Goal: Transaction & Acquisition: Purchase product/service

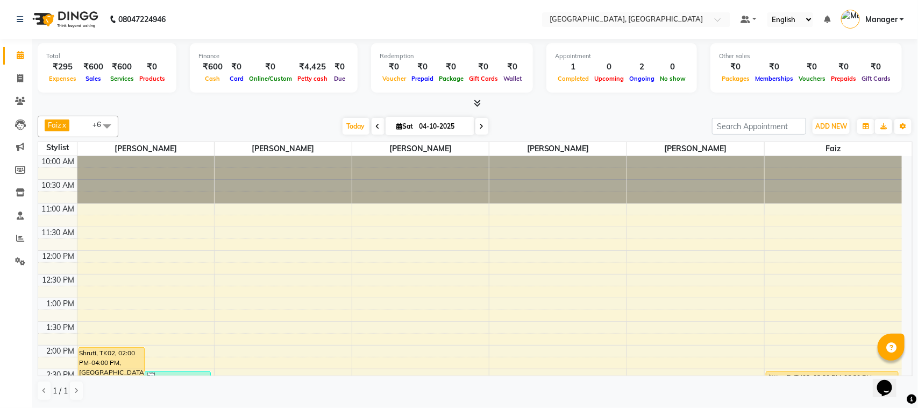
scroll to position [240, 0]
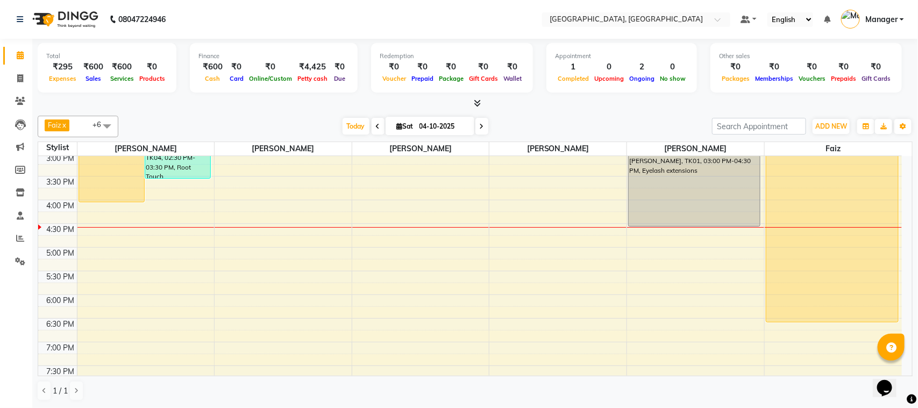
click at [444, 126] on input "04-10-2025" at bounding box center [443, 126] width 54 height 16
select select "10"
select select "2025"
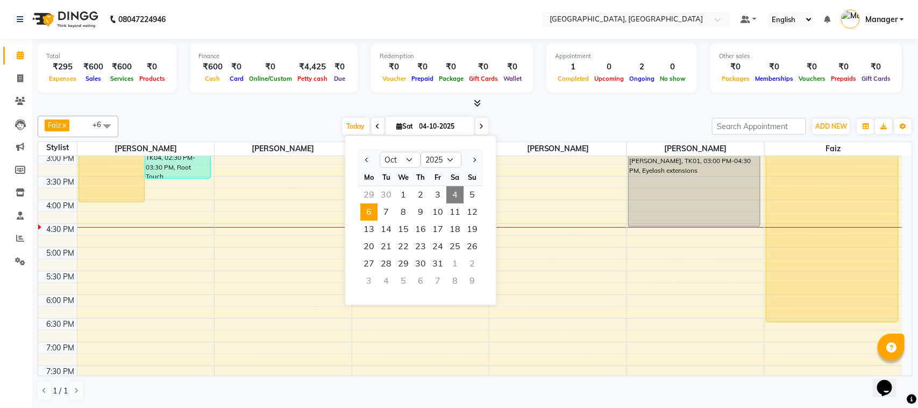
click at [366, 219] on span "6" at bounding box center [368, 211] width 17 height 17
type input "[DATE]"
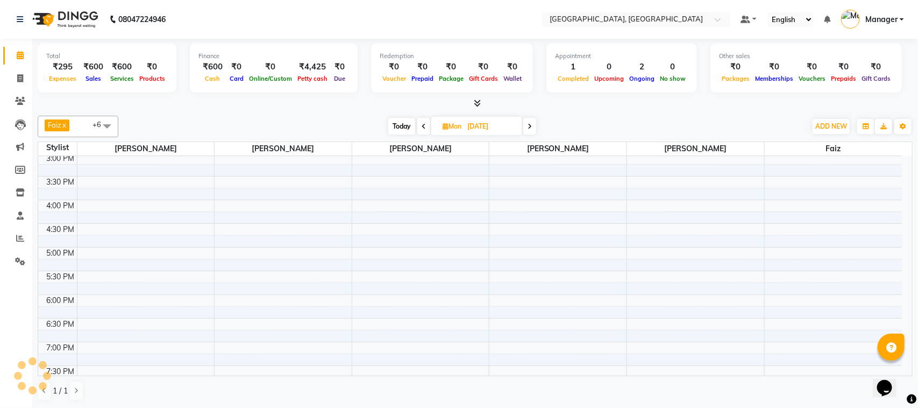
scroll to position [288, 0]
click at [835, 122] on span "ADD NEW" at bounding box center [832, 126] width 32 height 8
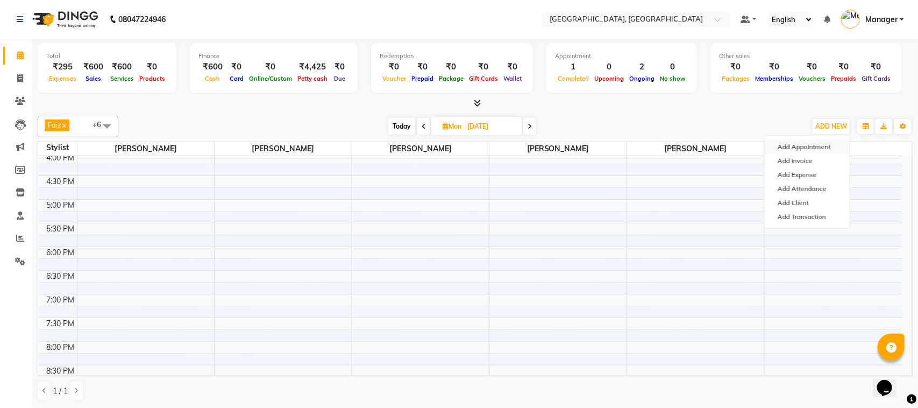
click at [803, 145] on button "Add Appointment" at bounding box center [807, 147] width 85 height 14
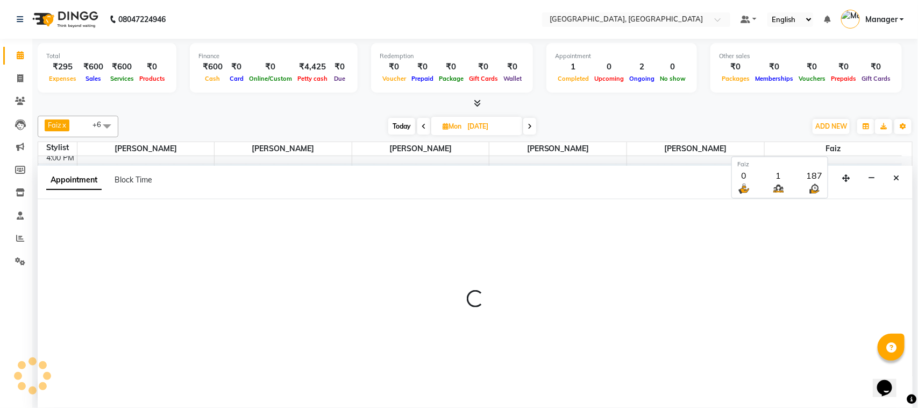
select select "tentative"
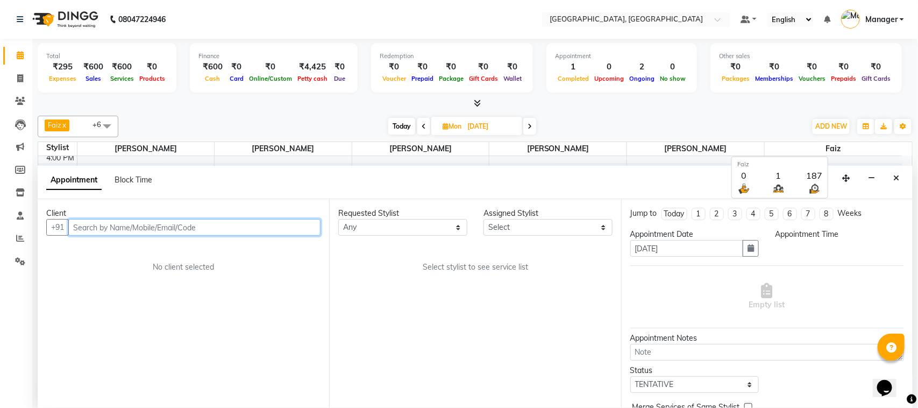
select select "660"
click at [243, 223] on input "text" at bounding box center [194, 227] width 252 height 17
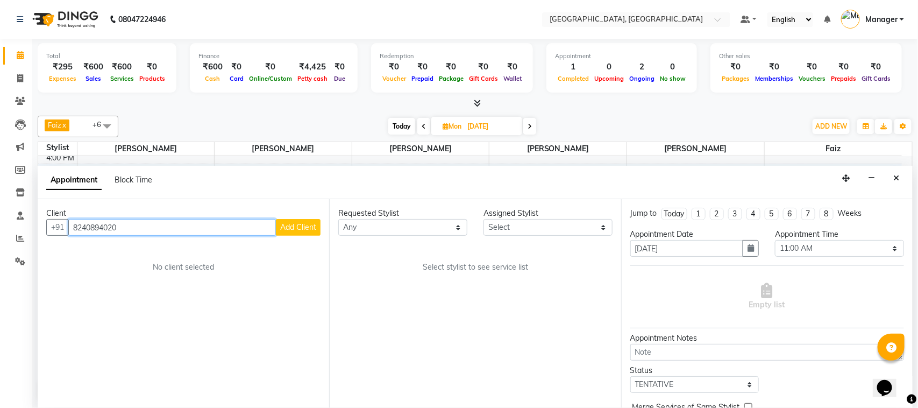
type input "8240894020"
click at [284, 230] on span "Add Client" at bounding box center [298, 227] width 36 height 10
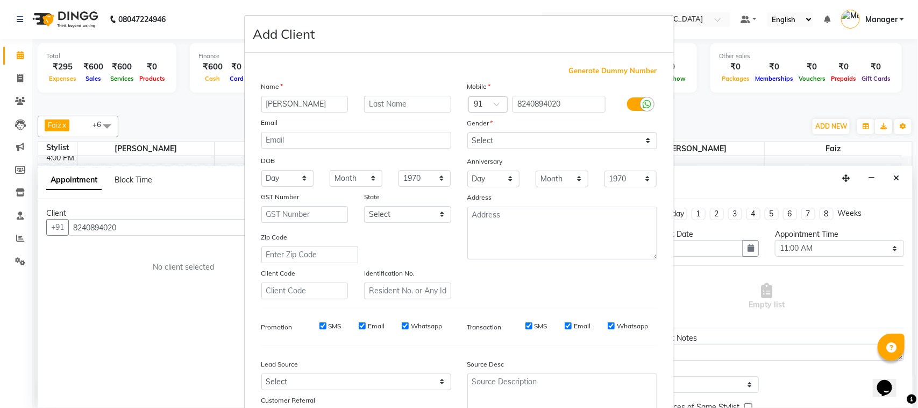
type input "[PERSON_NAME]"
click at [641, 136] on select "Select [DEMOGRAPHIC_DATA] [DEMOGRAPHIC_DATA] Other Prefer Not To Say" at bounding box center [562, 140] width 190 height 17
select select "[DEMOGRAPHIC_DATA]"
click at [467, 132] on select "Select [DEMOGRAPHIC_DATA] [DEMOGRAPHIC_DATA] Other Prefer Not To Say" at bounding box center [562, 140] width 190 height 17
click at [436, 381] on select "Select Walk-in Internet Friend Word of Mouth Advertisement Facebook JustDial Go…" at bounding box center [356, 381] width 190 height 17
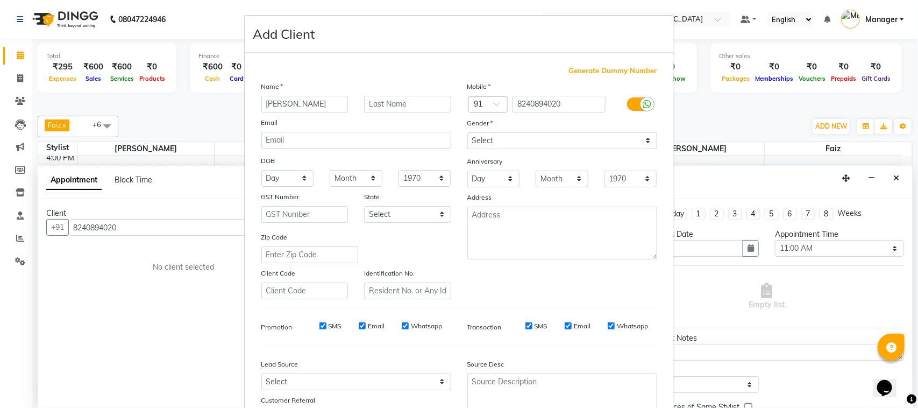
click at [520, 273] on div "Mobile Country Code × 91 8240894020 Gender Select [DEMOGRAPHIC_DATA] [DEMOGRAPH…" at bounding box center [562, 190] width 206 height 218
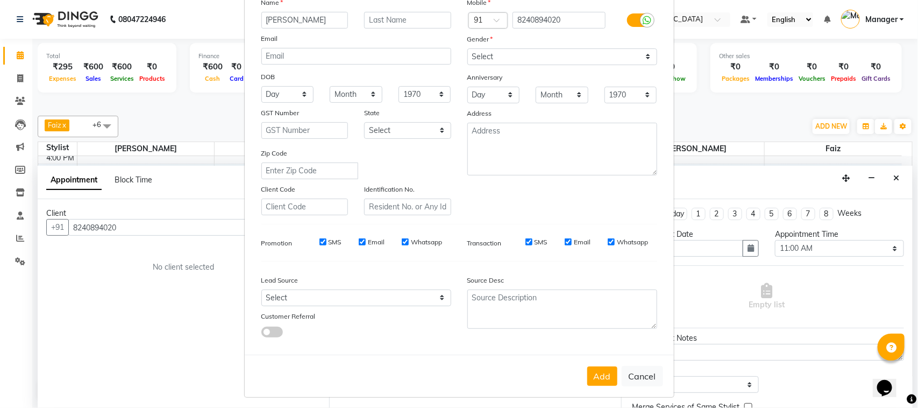
scroll to position [84, 0]
click at [599, 367] on button "Add" at bounding box center [602, 375] width 30 height 19
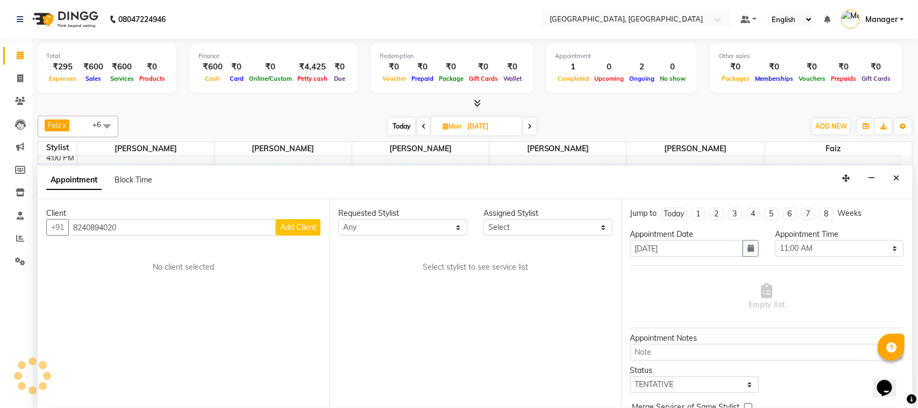
type input "82******20"
select select
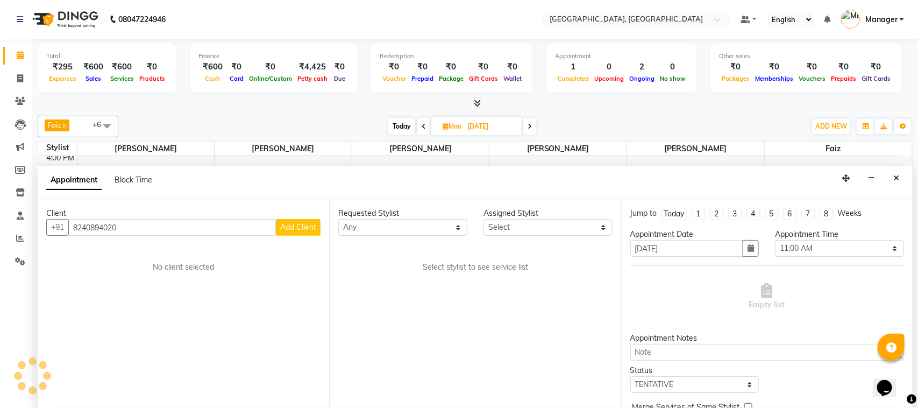
select select
checkbox input "false"
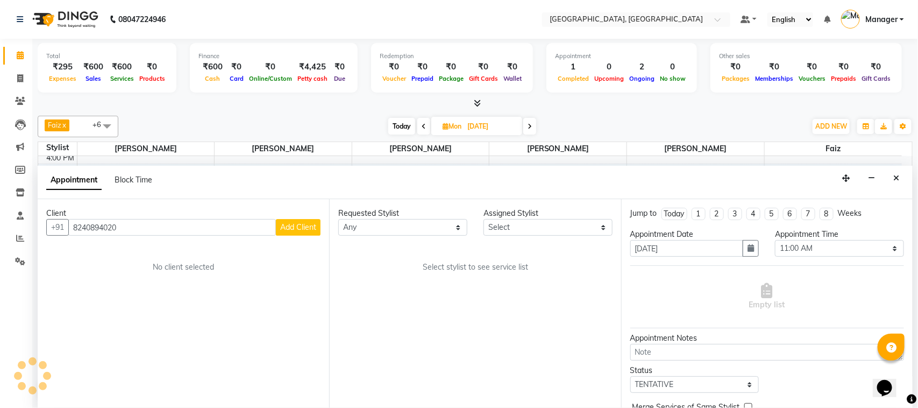
checkbox input "false"
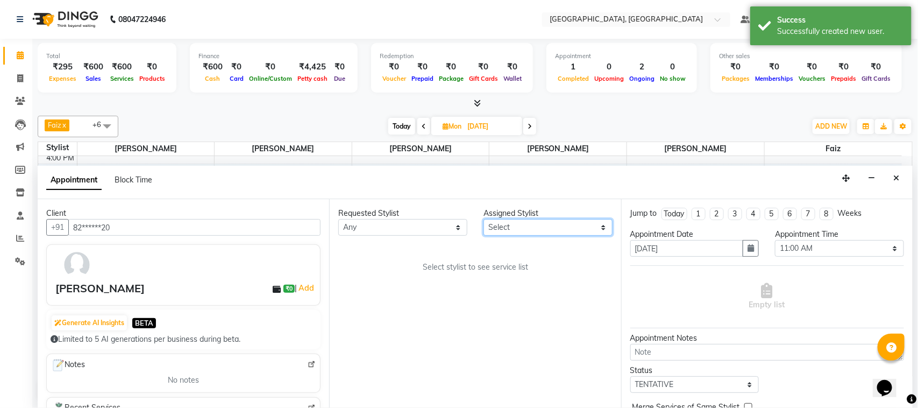
click at [600, 229] on select "Select [PERSON_NAME] [PERSON_NAME] Jyoti wadar Manager [PERSON_NAME] [PERSON_NA…" at bounding box center [548, 227] width 129 height 17
select select "69044"
click at [484, 219] on select "Select [PERSON_NAME] [PERSON_NAME] Jyoti wadar Manager [PERSON_NAME] [PERSON_NA…" at bounding box center [548, 227] width 129 height 17
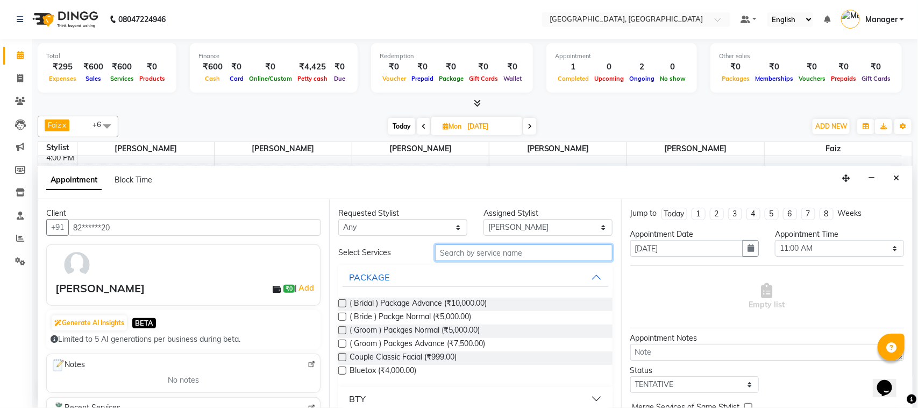
click at [483, 254] on input "text" at bounding box center [524, 252] width 178 height 17
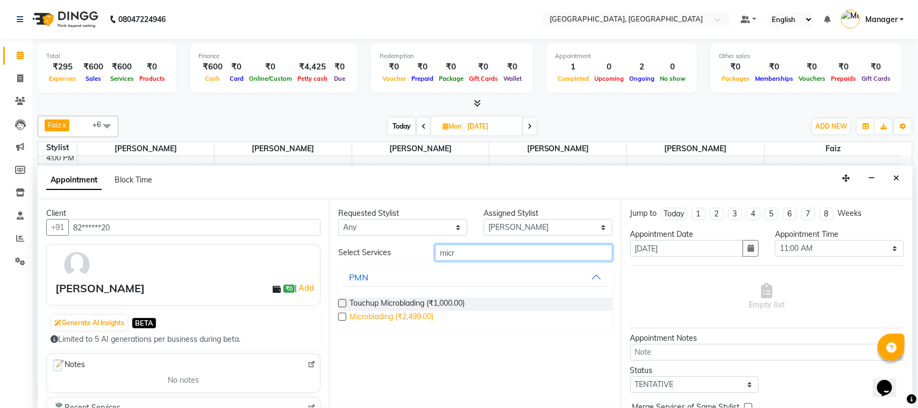
type input "micr"
click at [420, 318] on span "Microblading (₹2,499.00)" at bounding box center [392, 317] width 84 height 13
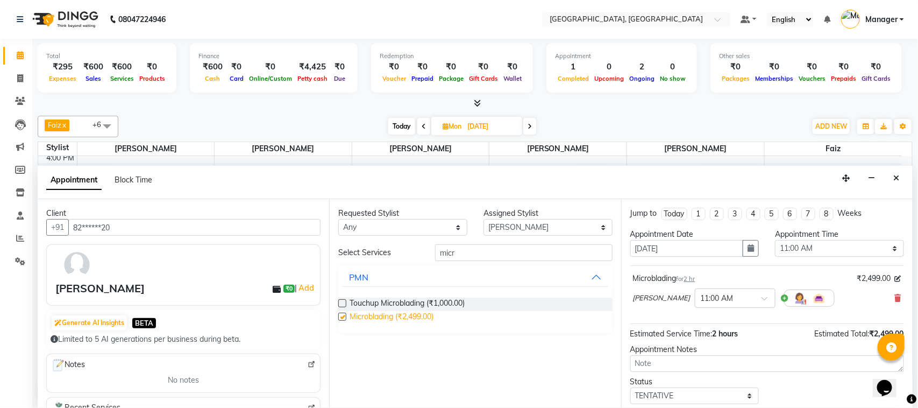
checkbox input "false"
click at [762, 297] on span at bounding box center [768, 301] width 13 height 11
click at [706, 365] on div "01:15 PM" at bounding box center [736, 362] width 80 height 20
click at [762, 301] on span at bounding box center [768, 301] width 13 height 11
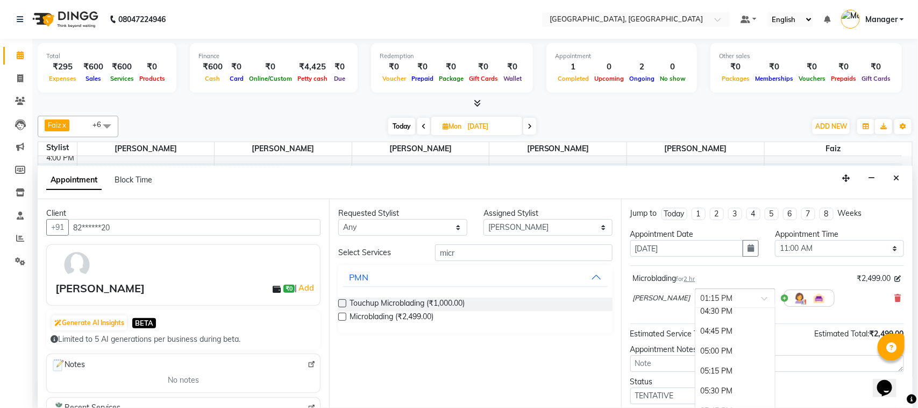
scroll to position [380, 0]
click at [706, 332] on div "04:00 PM" at bounding box center [736, 335] width 80 height 20
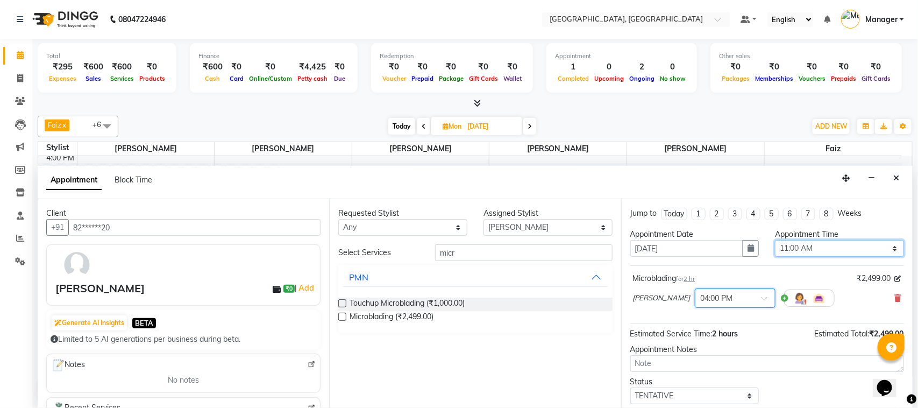
click at [889, 245] on select "Select 11:00 AM 11:15 AM 11:30 AM 11:45 AM 12:00 PM 12:15 PM 12:30 PM 12:45 PM …" at bounding box center [839, 248] width 129 height 17
click at [881, 251] on select "Select 11:00 AM 11:15 AM 11:30 AM 11:45 AM 12:00 PM 12:15 PM 12:30 PM 12:45 PM …" at bounding box center [839, 248] width 129 height 17
select select "960"
click at [775, 240] on select "Select 11:00 AM 11:15 AM 11:30 AM 11:45 AM 12:00 PM 12:15 PM 12:30 PM 12:45 PM …" at bounding box center [839, 248] width 129 height 17
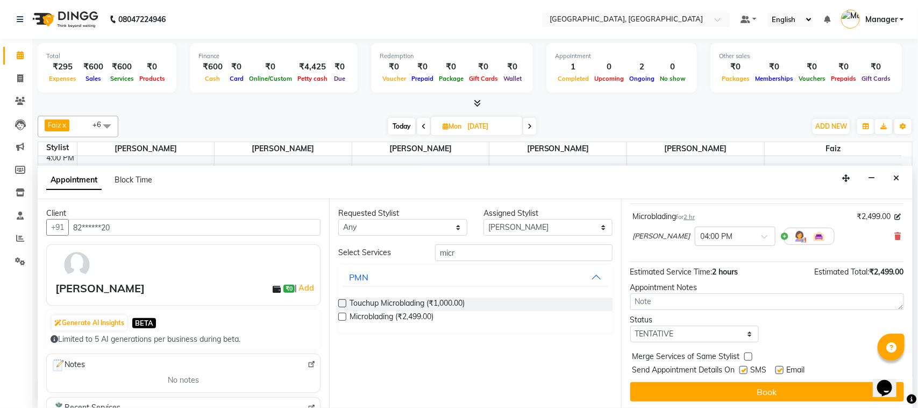
scroll to position [65, 0]
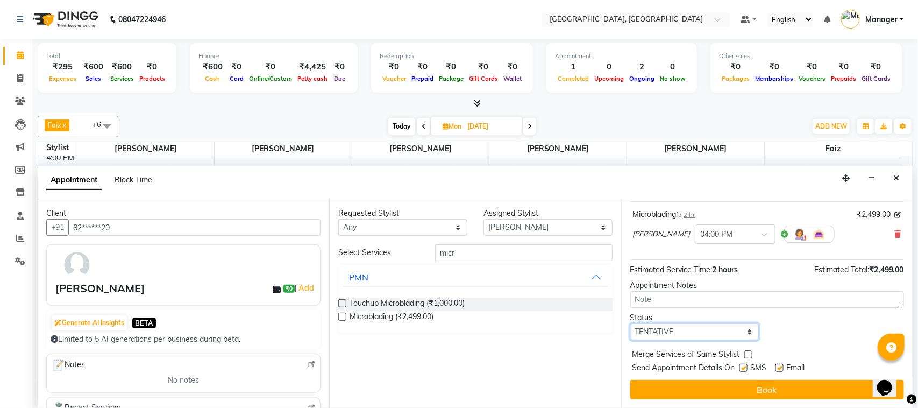
click at [743, 331] on select "Select TENTATIVE CONFIRM UPCOMING" at bounding box center [695, 331] width 129 height 17
select select "upcoming"
click at [631, 323] on select "Select TENTATIVE CONFIRM UPCOMING" at bounding box center [695, 331] width 129 height 17
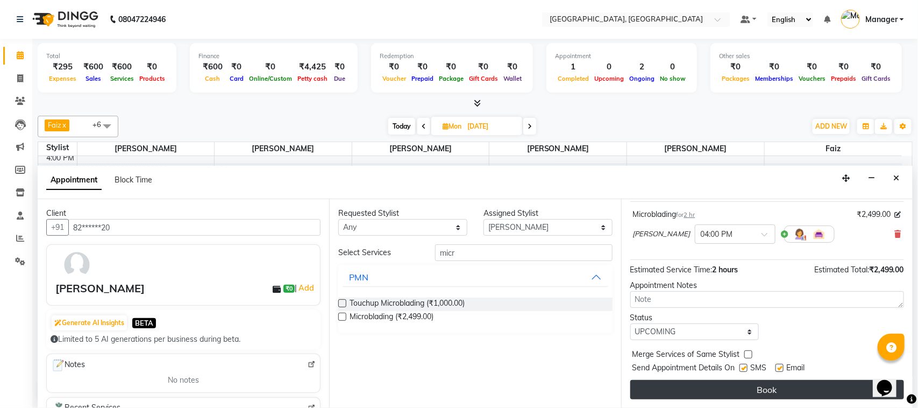
click at [732, 395] on button "Book" at bounding box center [768, 389] width 274 height 19
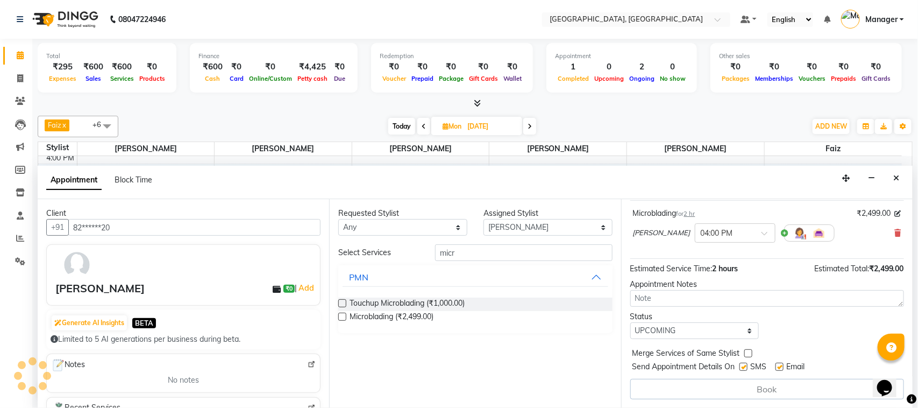
click at [732, 395] on div "Book" at bounding box center [768, 389] width 274 height 20
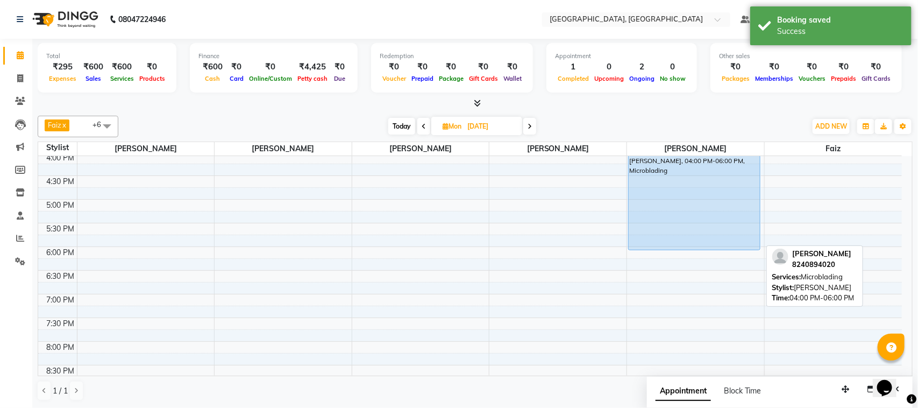
click at [696, 218] on div "[PERSON_NAME], 04:00 PM-06:00 PM, Microblading" at bounding box center [694, 202] width 131 height 94
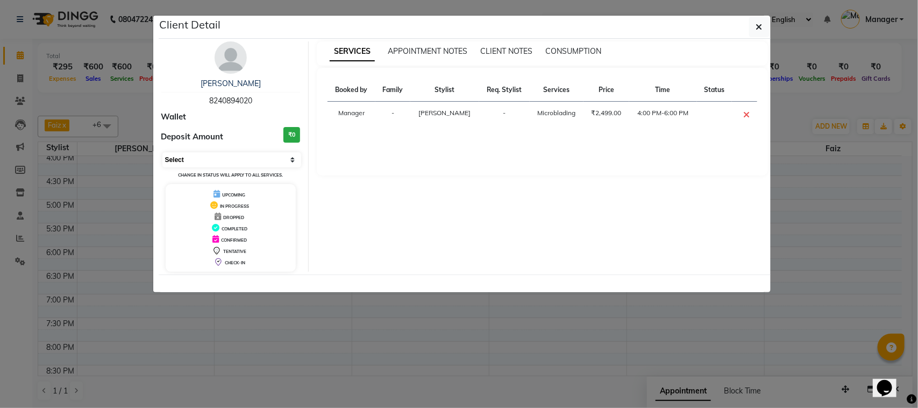
click at [292, 156] on select "Select CONFIRMED TENTATIVE" at bounding box center [231, 159] width 139 height 15
click at [397, 218] on div "SERVICES APPOINTMENT NOTES CLIENT NOTES CONSUMPTION Booked by Family Stylist Re…" at bounding box center [542, 156] width 467 height 230
click at [562, 105] on td "Microblading" at bounding box center [557, 115] width 54 height 26
drag, startPoint x: 562, startPoint y: 105, endPoint x: 558, endPoint y: 93, distance: 12.4
click at [558, 93] on table "Booked by Family Stylist Req. Stylist Services Price Time Status Manager - [PER…" at bounding box center [543, 103] width 430 height 49
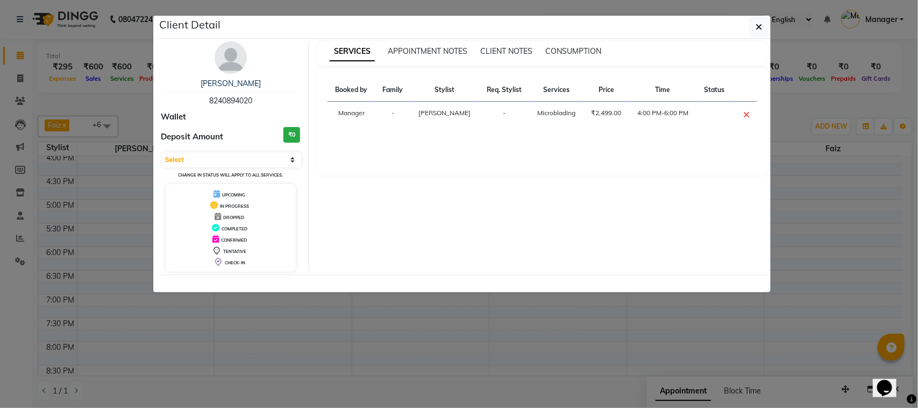
click at [558, 93] on th "Services" at bounding box center [557, 90] width 54 height 23
click at [454, 55] on span "APPOINTMENT NOTES" at bounding box center [428, 51] width 80 height 10
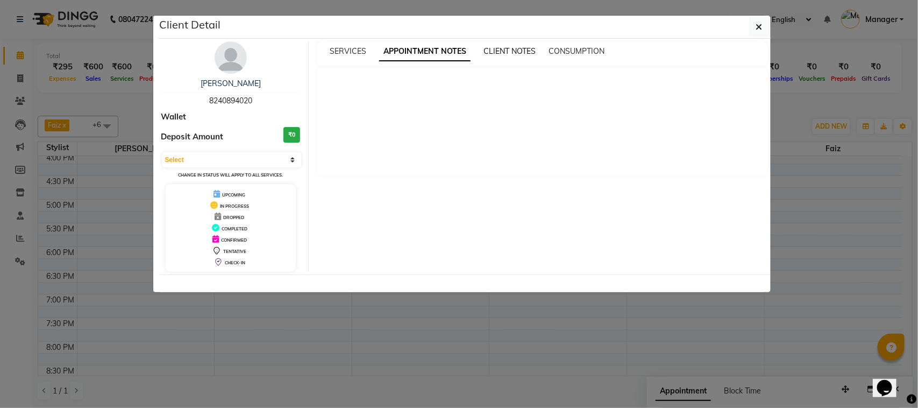
click at [511, 52] on span "CLIENT NOTES" at bounding box center [510, 51] width 52 height 10
click at [552, 52] on span "CONSUMPTION" at bounding box center [576, 51] width 56 height 10
click at [757, 26] on icon "button" at bounding box center [759, 27] width 6 height 9
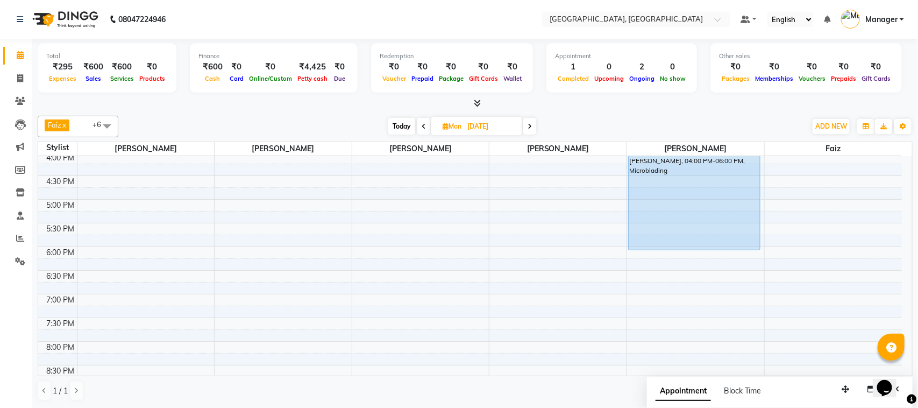
click at [483, 128] on input "[DATE]" at bounding box center [491, 126] width 54 height 16
click at [467, 124] on input "[DATE]" at bounding box center [491, 126] width 54 height 16
select select "10"
select select "2025"
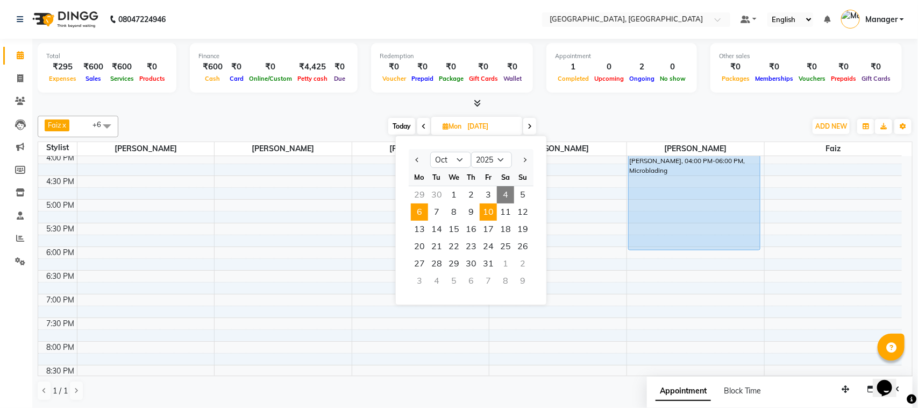
click at [485, 209] on span "10" at bounding box center [488, 211] width 17 height 17
type input "[DATE]"
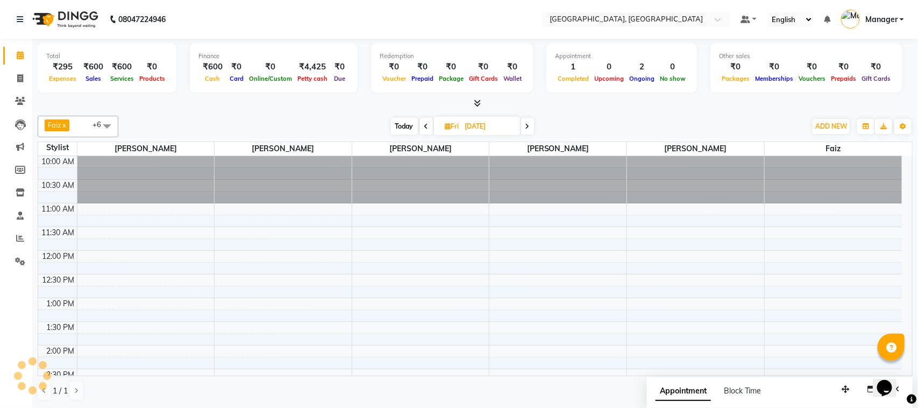
scroll to position [288, 0]
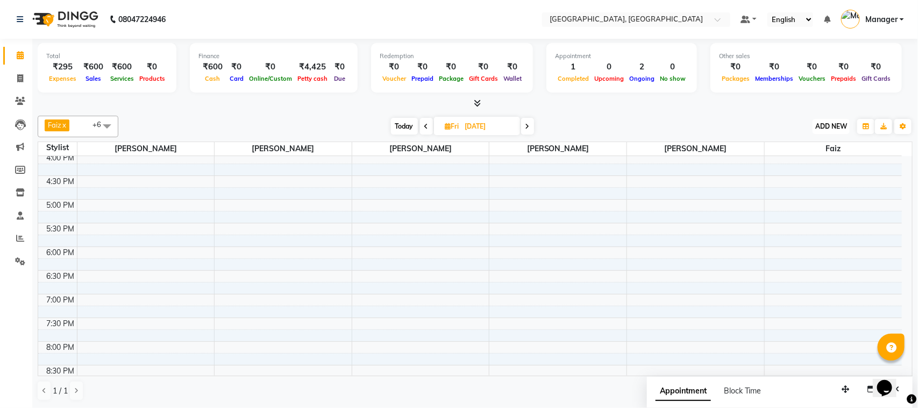
click at [843, 123] on span "ADD NEW" at bounding box center [832, 126] width 32 height 8
click at [839, 145] on button "Add Appointment" at bounding box center [807, 147] width 85 height 14
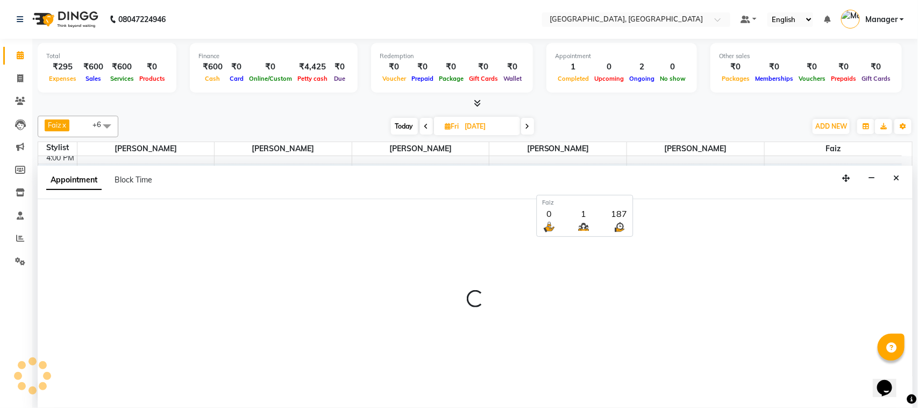
select select "tentative"
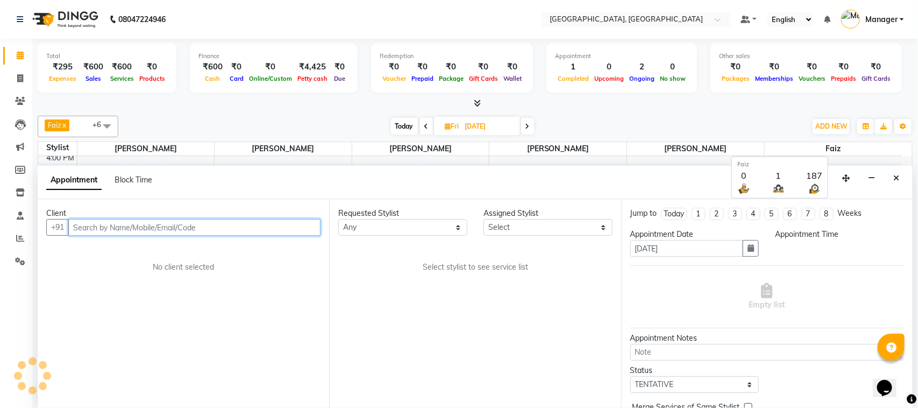
select select "660"
click at [189, 223] on input "text" at bounding box center [194, 227] width 252 height 17
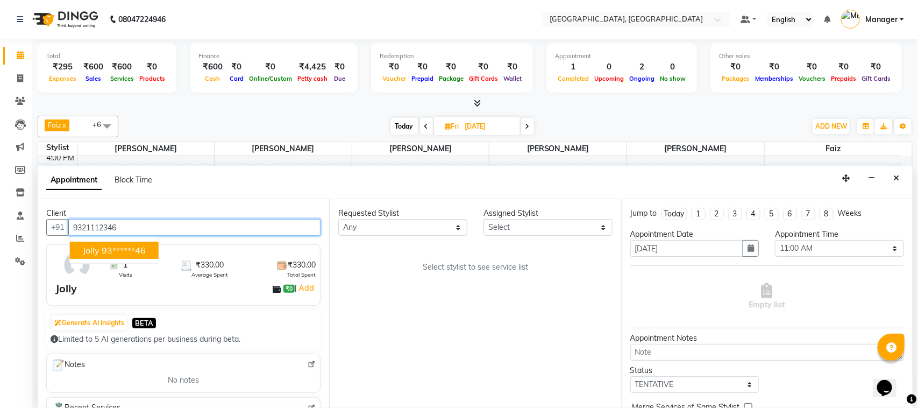
click at [152, 251] on button "Jolly 93******46" at bounding box center [114, 250] width 89 height 17
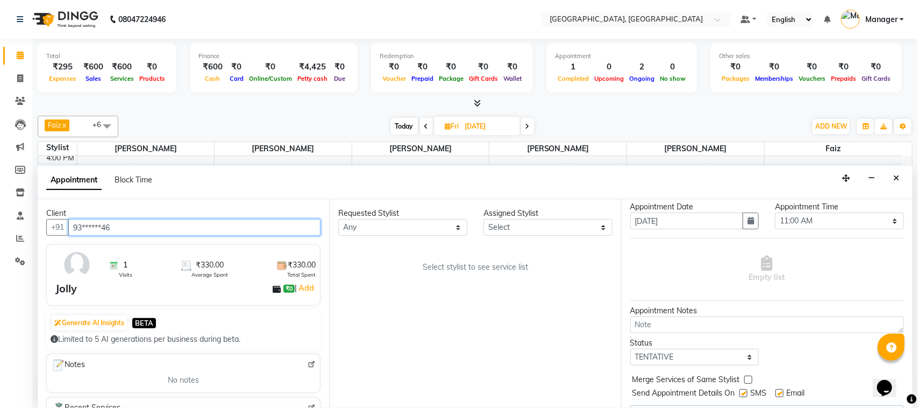
scroll to position [55, 0]
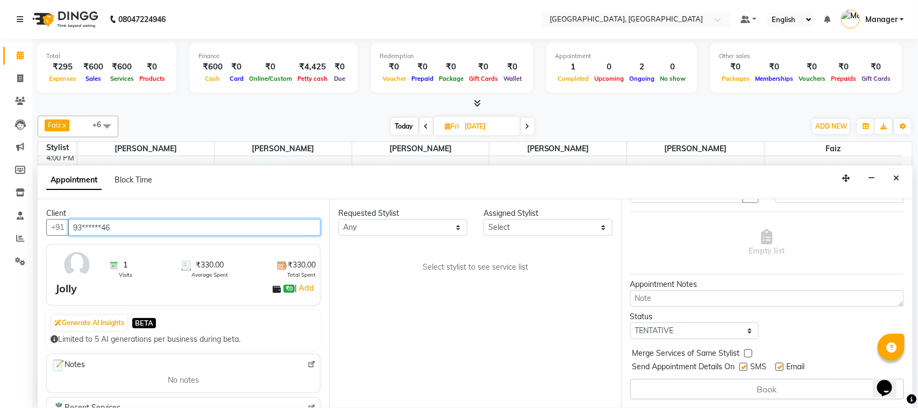
type input "93******46"
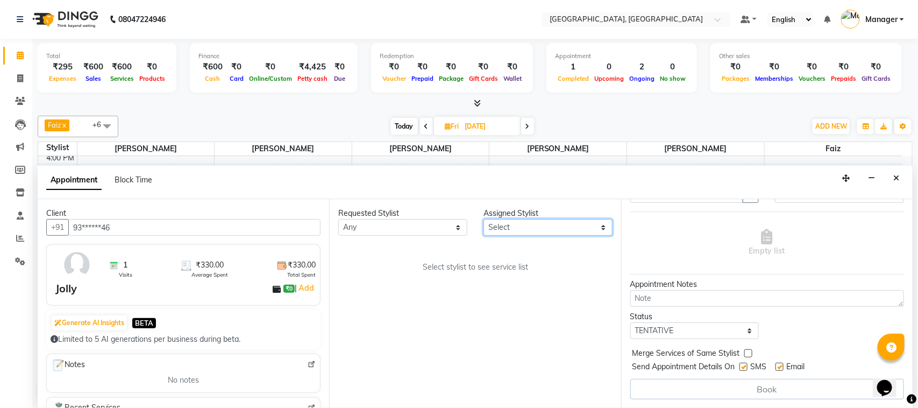
click at [604, 232] on select "Select [PERSON_NAME] [PERSON_NAME] Jyoti wadar Manager [PERSON_NAME] [PERSON_NA…" at bounding box center [548, 227] width 129 height 17
select select "68996"
click at [484, 219] on select "Select [PERSON_NAME] [PERSON_NAME] Jyoti wadar Manager [PERSON_NAME] [PERSON_NA…" at bounding box center [548, 227] width 129 height 17
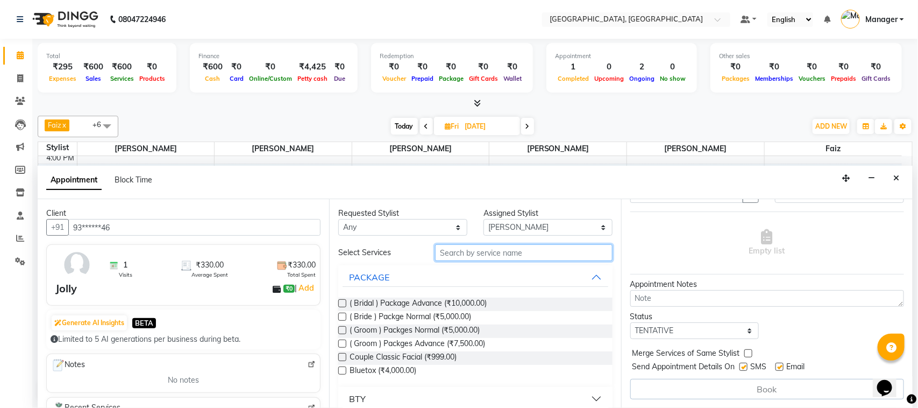
click at [494, 254] on input "text" at bounding box center [524, 252] width 178 height 17
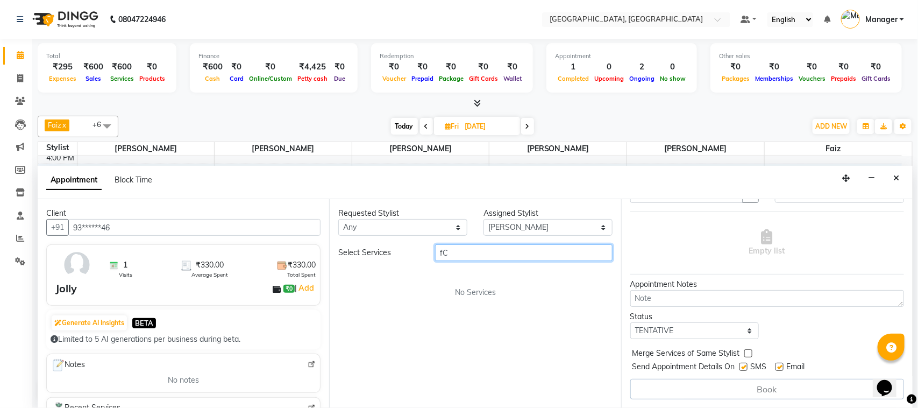
type input "f"
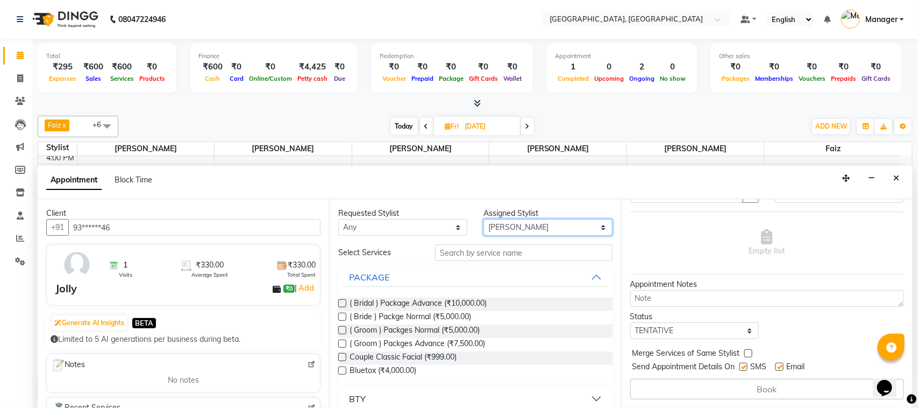
click at [593, 224] on select "Select [PERSON_NAME] [PERSON_NAME] Jyoti wadar Manager [PERSON_NAME] [PERSON_NA…" at bounding box center [548, 227] width 129 height 17
select select "65574"
click at [484, 219] on select "Select [PERSON_NAME] [PERSON_NAME] Jyoti wadar Manager [PERSON_NAME] [PERSON_NA…" at bounding box center [548, 227] width 129 height 17
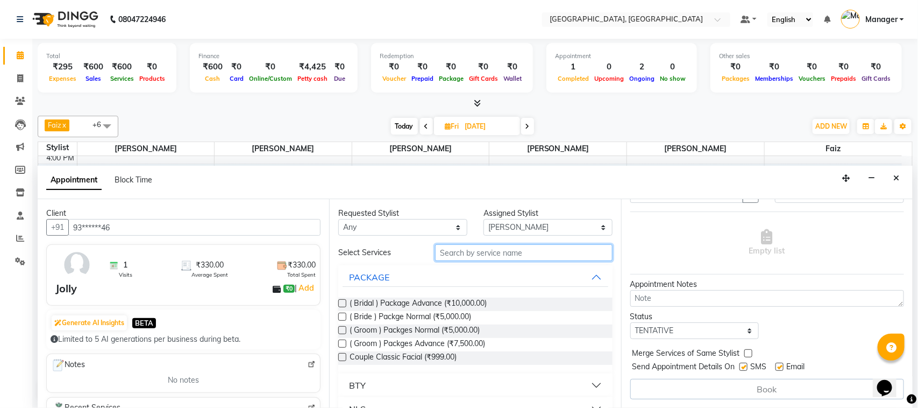
click at [542, 252] on input "text" at bounding box center [524, 252] width 178 height 17
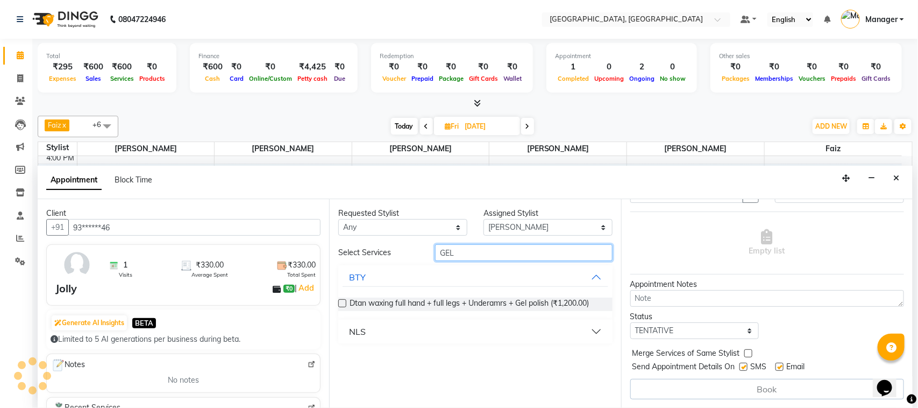
type input "GEL"
click at [589, 336] on button "NLS" at bounding box center [475, 331] width 265 height 19
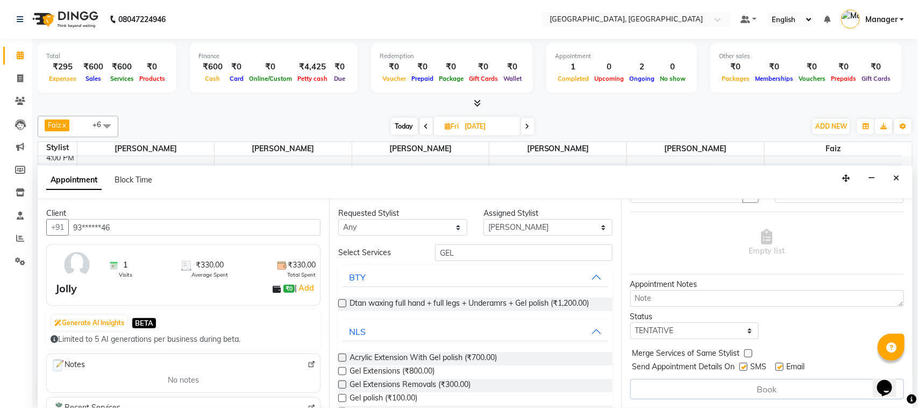
click at [590, 398] on div "Gel polish (₹100.00)" at bounding box center [475, 398] width 274 height 13
click at [366, 401] on span "Gel polish (₹100.00)" at bounding box center [384, 398] width 68 height 13
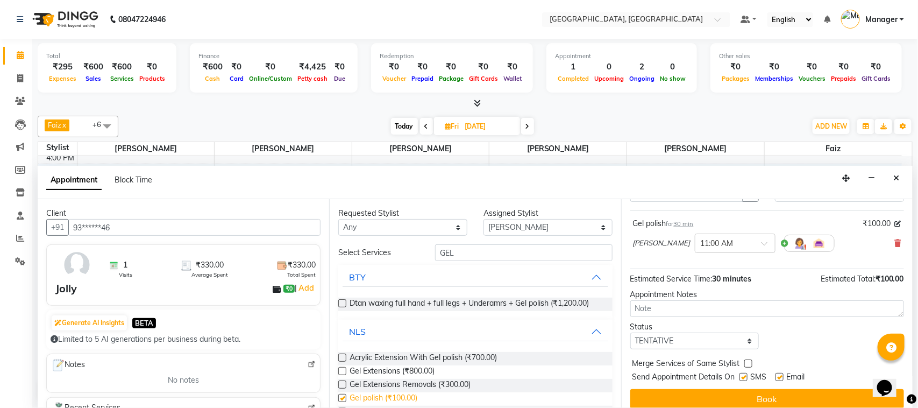
checkbox input "false"
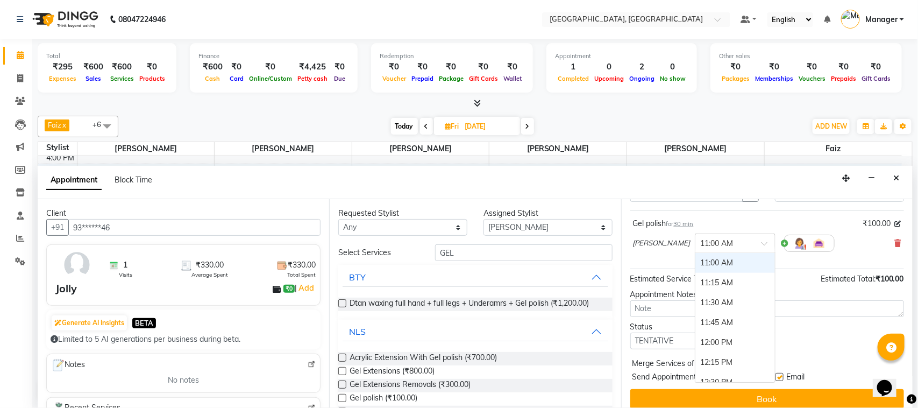
click at [762, 243] on span at bounding box center [768, 246] width 13 height 11
click at [788, 274] on div "Estimated Service Time: 30 minutes Estimated Total: ₹100.00" at bounding box center [768, 277] width 274 height 16
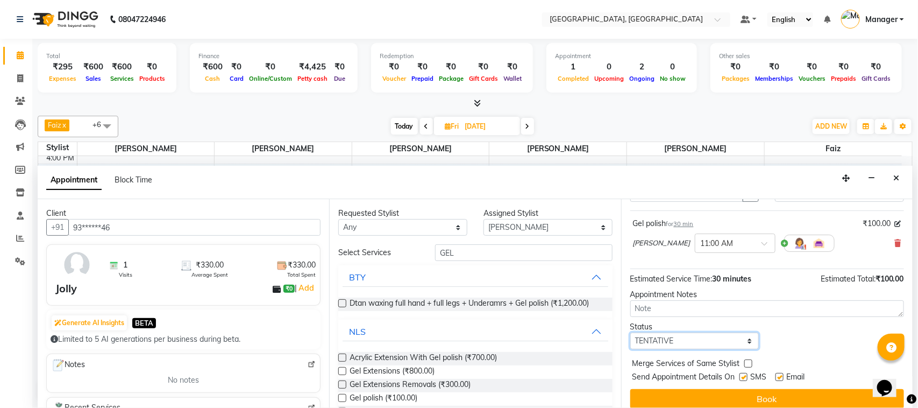
click at [746, 341] on select "Select TENTATIVE CONFIRM UPCOMING" at bounding box center [695, 340] width 129 height 17
select select "upcoming"
click at [631, 334] on select "Select TENTATIVE CONFIRM UPCOMING" at bounding box center [695, 340] width 129 height 17
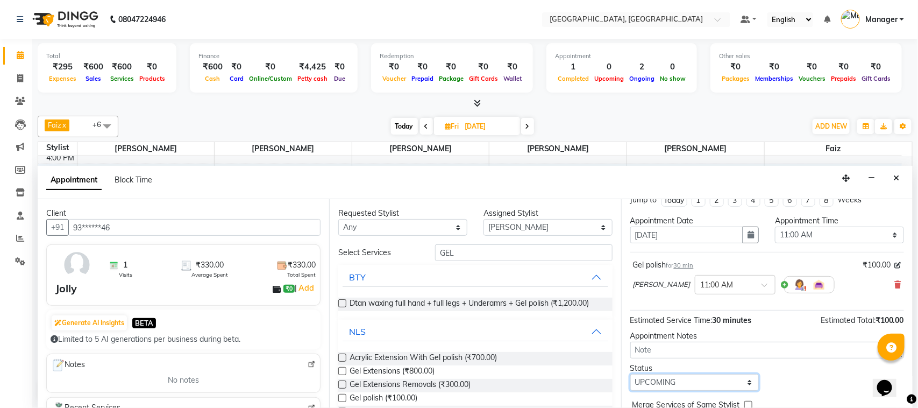
scroll to position [0, 0]
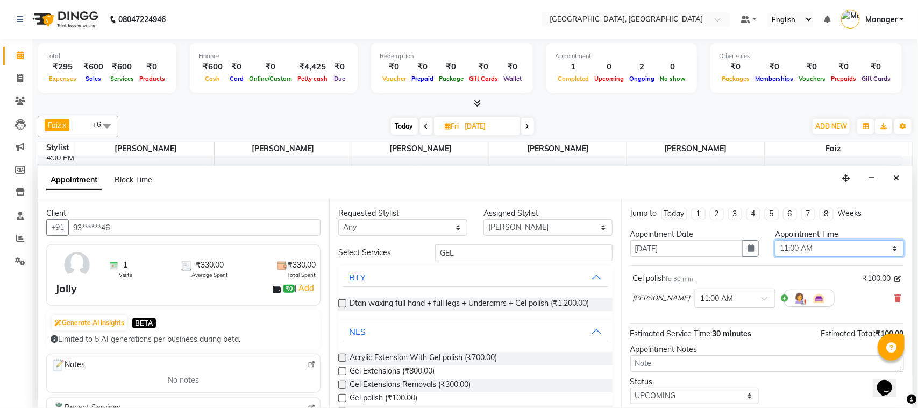
click at [888, 249] on select "Select 11:00 AM 11:15 AM 11:30 AM 11:45 AM 12:00 PM 12:15 PM 12:30 PM 12:45 PM …" at bounding box center [839, 248] width 129 height 17
select select "1020"
click at [775, 240] on select "Select 11:00 AM 11:15 AM 11:30 AM 11:45 AM 12:00 PM 12:15 PM 12:30 PM 12:45 PM …" at bounding box center [839, 248] width 129 height 17
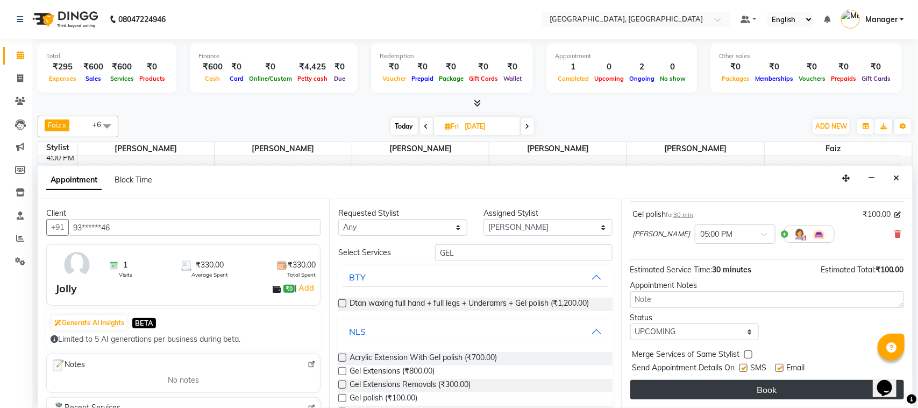
click at [785, 391] on button "Book" at bounding box center [768, 389] width 274 height 19
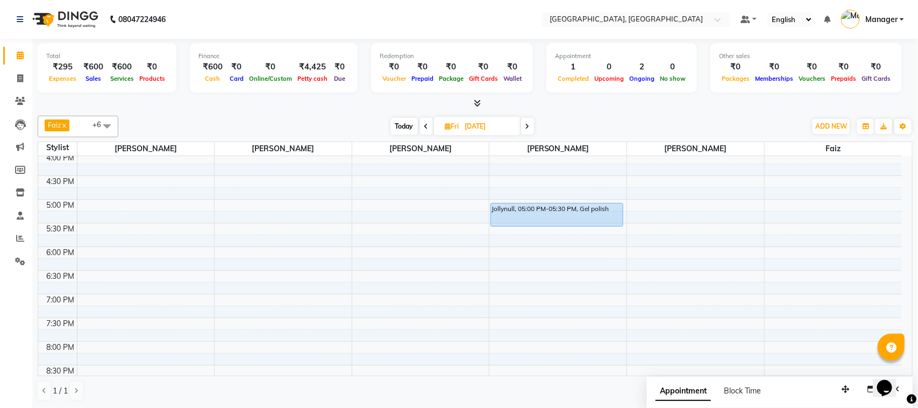
click at [399, 125] on span "Today" at bounding box center [404, 126] width 27 height 17
type input "04-10-2025"
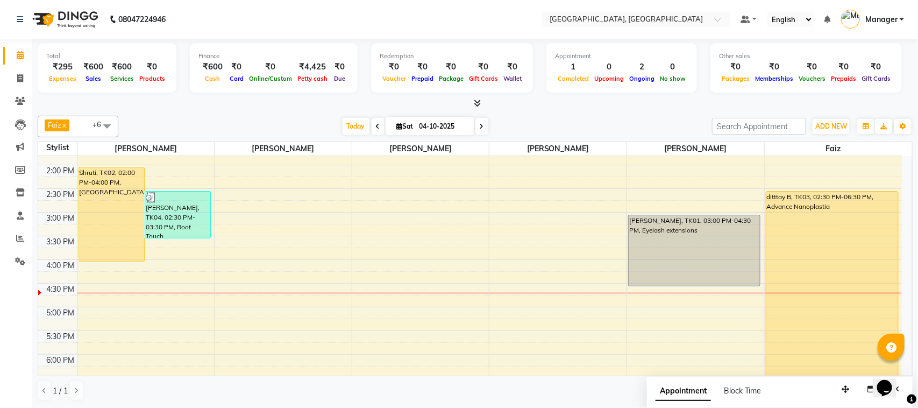
scroll to position [153, 0]
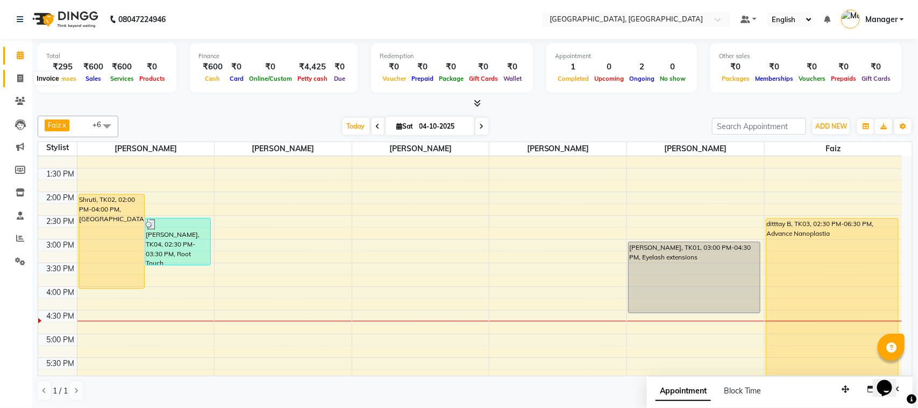
click at [17, 77] on icon at bounding box center [20, 78] width 6 height 8
select select "7742"
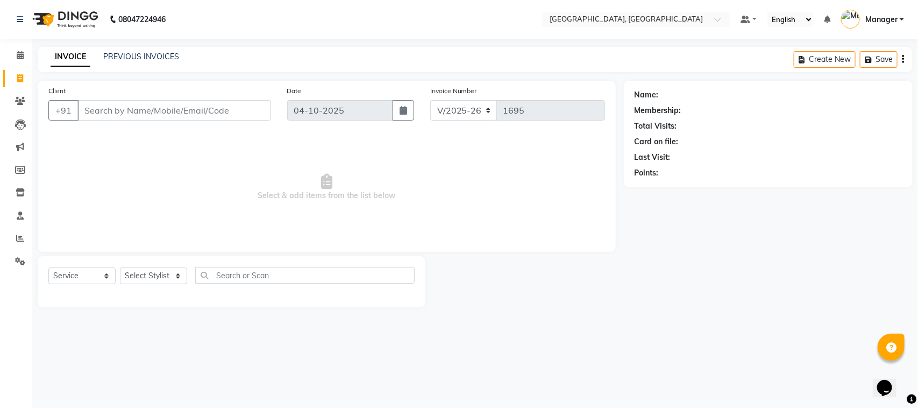
select select "membership"
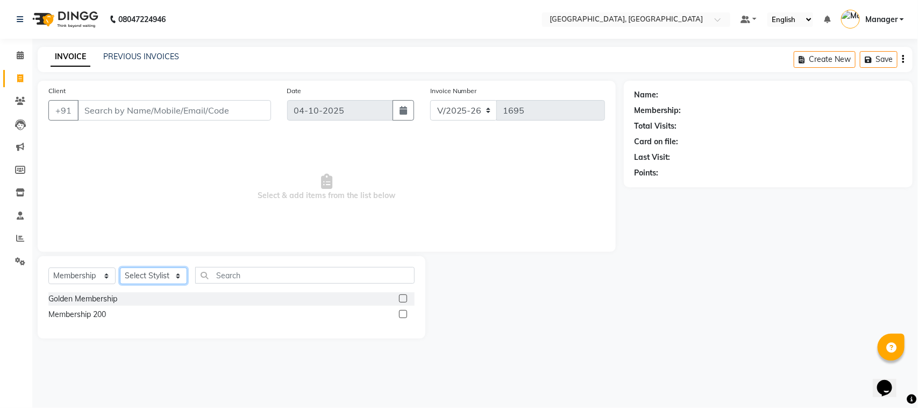
click at [176, 278] on select "Select Stylist [PERSON_NAME] [PERSON_NAME] Jyoti wadar Manager [PERSON_NAME] [P…" at bounding box center [153, 275] width 67 height 17
select select "91632"
click at [120, 267] on select "Select Stylist [PERSON_NAME] [PERSON_NAME] Jyoti wadar Manager [PERSON_NAME] [P…" at bounding box center [153, 275] width 67 height 17
click at [104, 275] on select "Select Service Product Membership Package Voucher Prepaid Gift Card" at bounding box center [81, 275] width 67 height 17
select select "service"
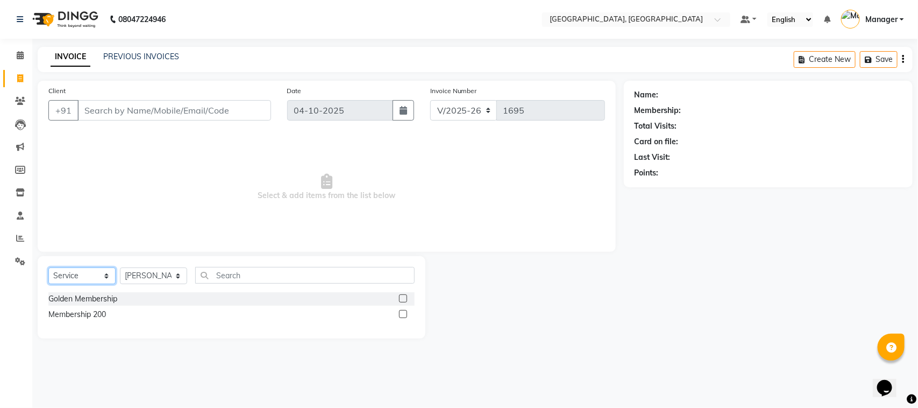
click at [48, 267] on select "Select Service Product Membership Package Voucher Prepaid Gift Card" at bounding box center [81, 275] width 67 height 17
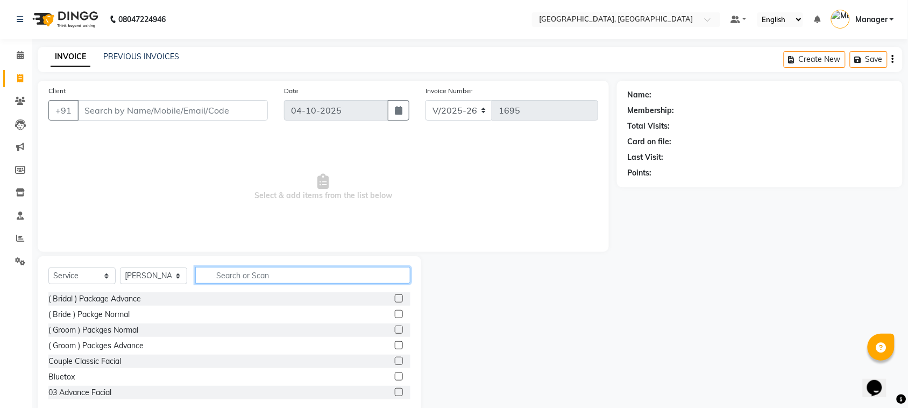
click at [245, 274] on input "text" at bounding box center [302, 275] width 215 height 17
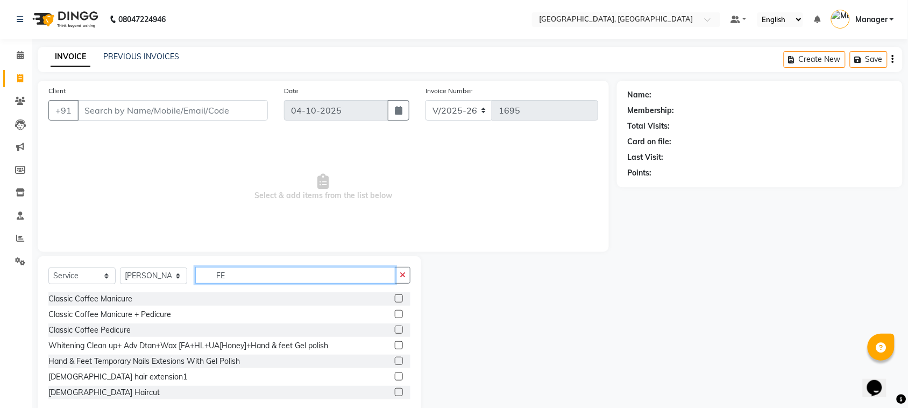
type input "FE"
click at [395, 391] on label at bounding box center [399, 392] width 8 height 8
click at [395, 391] on input "checkbox" at bounding box center [398, 392] width 7 height 7
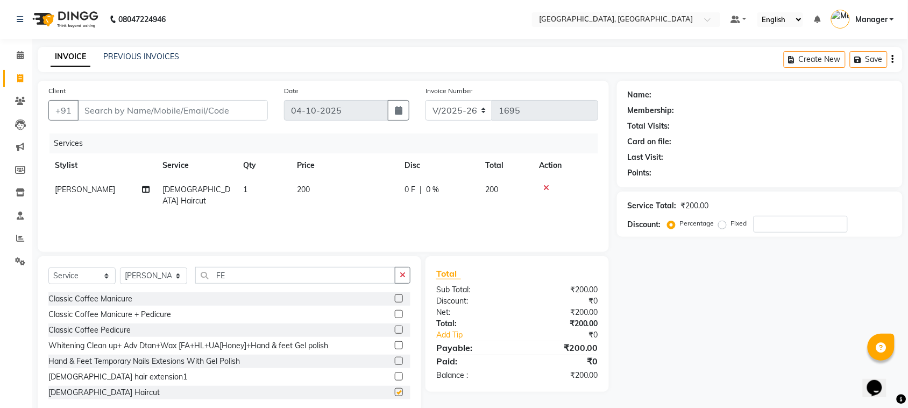
checkbox input "false"
click at [679, 310] on div "Name: Membership: Total Visits: Card on file: Last Visit: Points: Service Total…" at bounding box center [764, 248] width 294 height 334
click at [246, 108] on input "Client" at bounding box center [172, 110] width 190 height 20
click at [19, 60] on span at bounding box center [20, 55] width 19 height 12
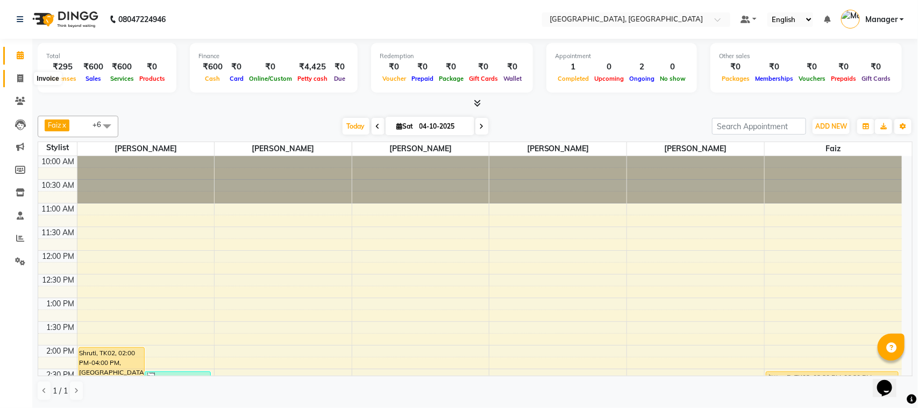
click at [11, 77] on span at bounding box center [20, 79] width 19 height 12
select select "7742"
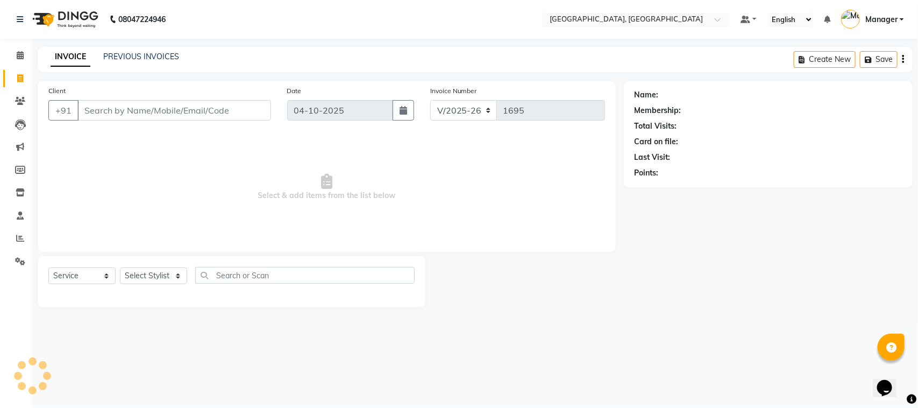
click at [114, 109] on input "Client" at bounding box center [174, 110] width 194 height 20
select select "membership"
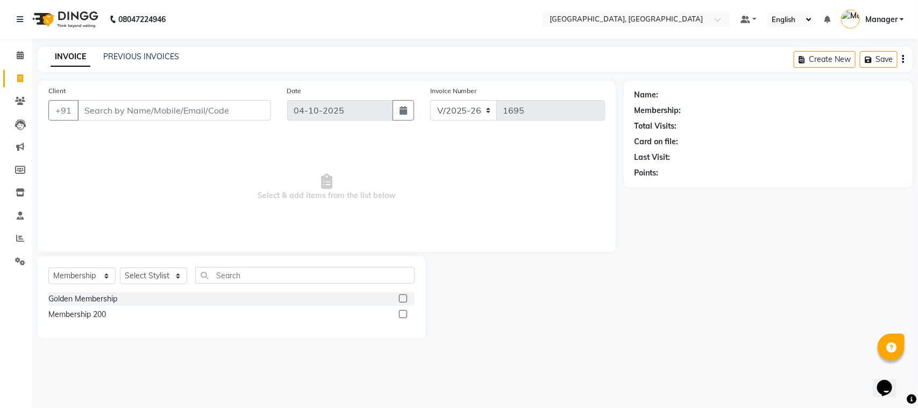
drag, startPoint x: 119, startPoint y: 110, endPoint x: 106, endPoint y: 110, distance: 12.9
click at [106, 110] on input "Client" at bounding box center [174, 110] width 194 height 20
type input "920485799"
click at [267, 108] on button "Add Client" at bounding box center [243, 110] width 55 height 20
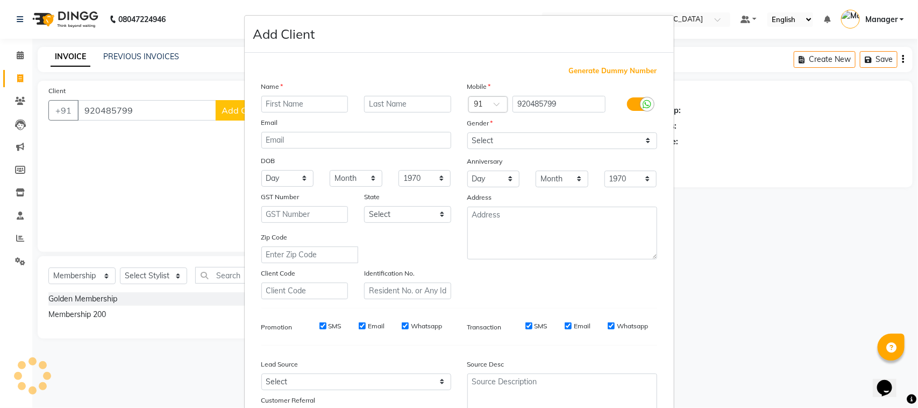
click at [267, 108] on div "Name Email DOB Day 01 02 03 04 05 06 07 08 09 10 11 12 13 14 15 16 17 18 19 20 …" at bounding box center [356, 190] width 206 height 218
click at [281, 106] on input "text" at bounding box center [304, 104] width 87 height 17
type input "DURGA"
click at [370, 101] on input "text" at bounding box center [407, 104] width 87 height 17
type input "DANDE"
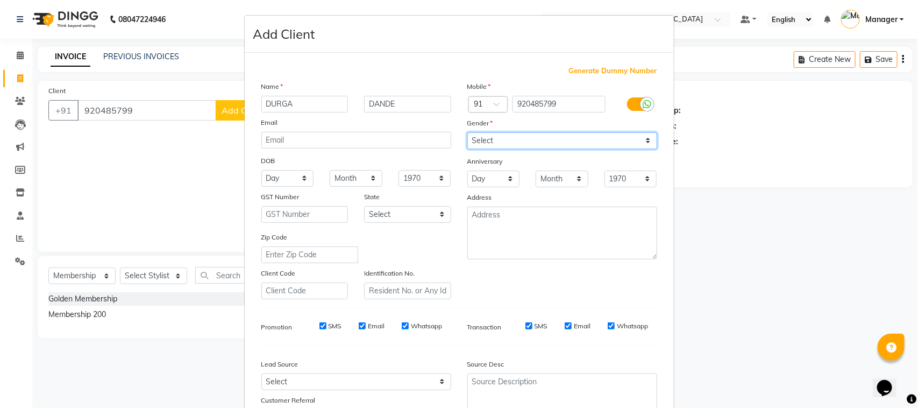
click at [643, 140] on select "Select [DEMOGRAPHIC_DATA] [DEMOGRAPHIC_DATA] Other Prefer Not To Say" at bounding box center [562, 140] width 190 height 17
select select "[DEMOGRAPHIC_DATA]"
click at [467, 132] on select "Select [DEMOGRAPHIC_DATA] [DEMOGRAPHIC_DATA] Other Prefer Not To Say" at bounding box center [562, 140] width 190 height 17
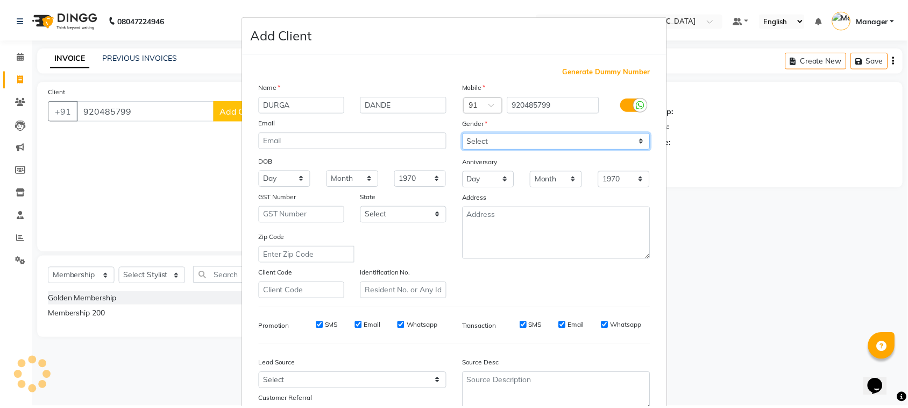
scroll to position [84, 0]
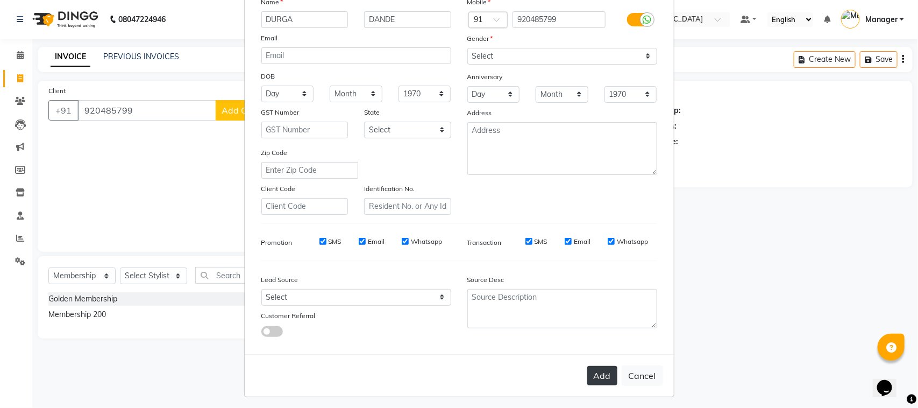
click at [592, 369] on button "Add" at bounding box center [602, 375] width 30 height 19
type input "92*****99"
select select
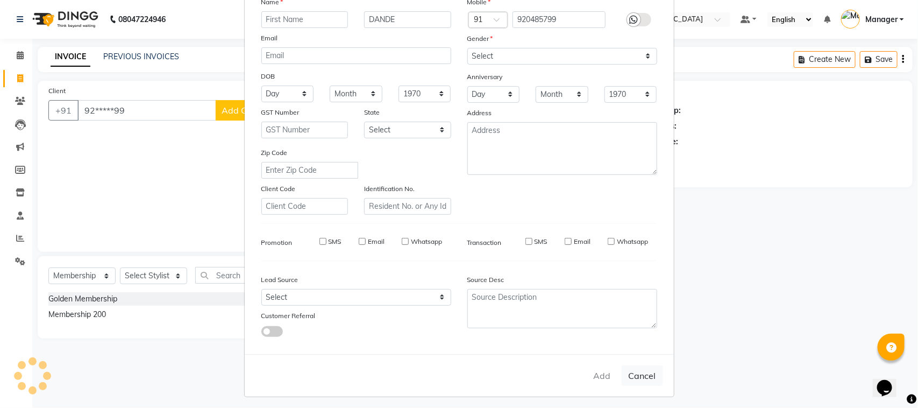
select select
checkbox input "false"
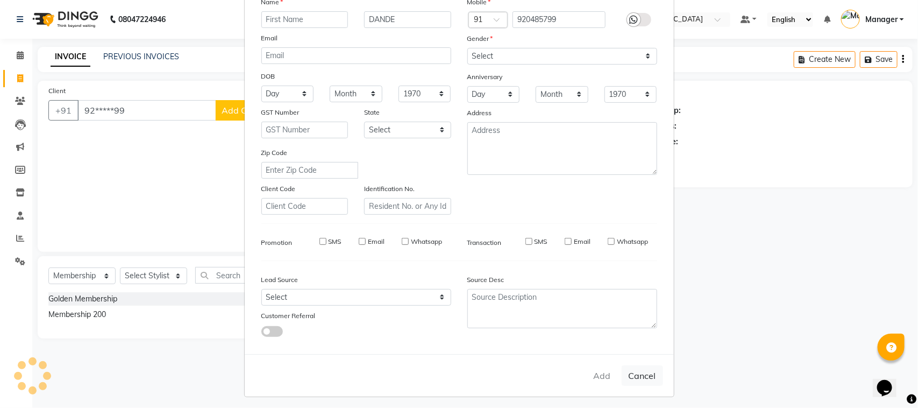
checkbox input "false"
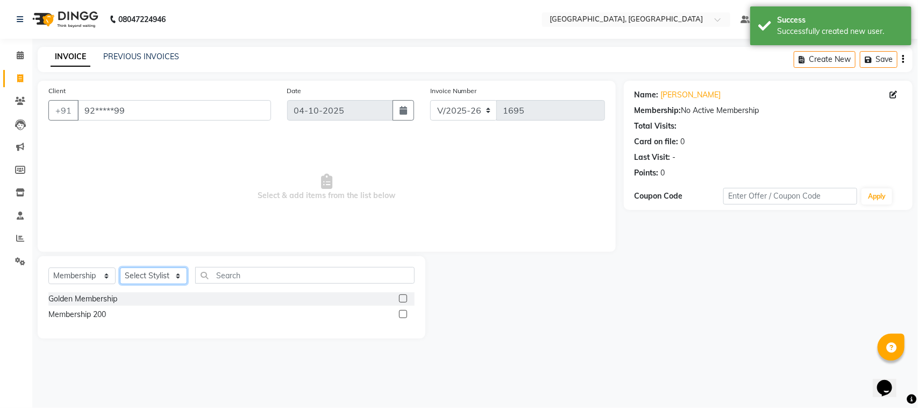
click at [173, 272] on select "Select Stylist [PERSON_NAME] [PERSON_NAME] Jyoti wadar Manager [PERSON_NAME] [P…" at bounding box center [153, 275] width 67 height 17
select select "65574"
click at [120, 267] on select "Select Stylist [PERSON_NAME] [PERSON_NAME] Jyoti wadar Manager [PERSON_NAME] [P…" at bounding box center [153, 275] width 67 height 17
click at [103, 273] on select "Select Service Product Membership Package Voucher Prepaid Gift Card" at bounding box center [81, 275] width 67 height 17
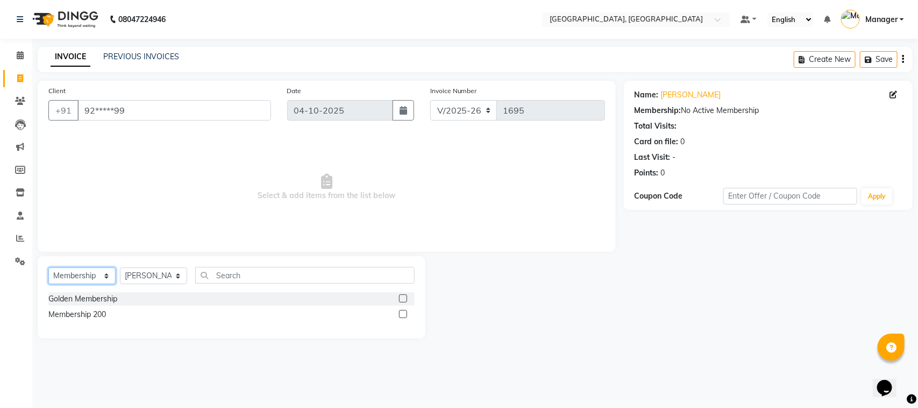
select select "service"
click at [48, 267] on select "Select Service Product Membership Package Voucher Prepaid Gift Card" at bounding box center [81, 275] width 67 height 17
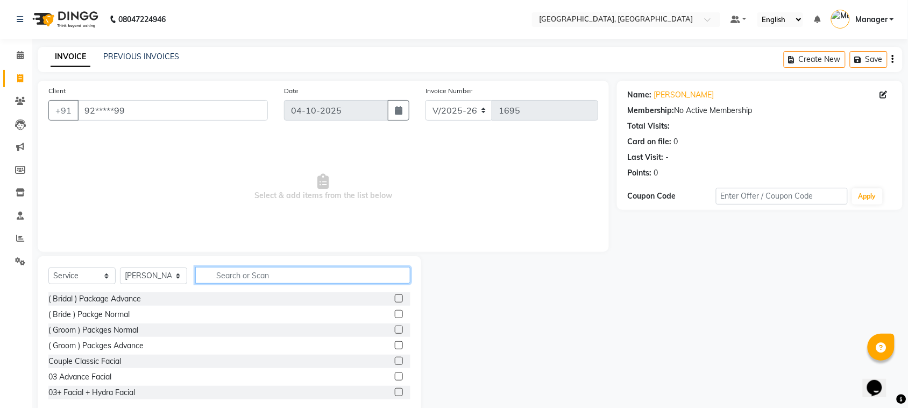
click at [256, 272] on input "text" at bounding box center [302, 275] width 215 height 17
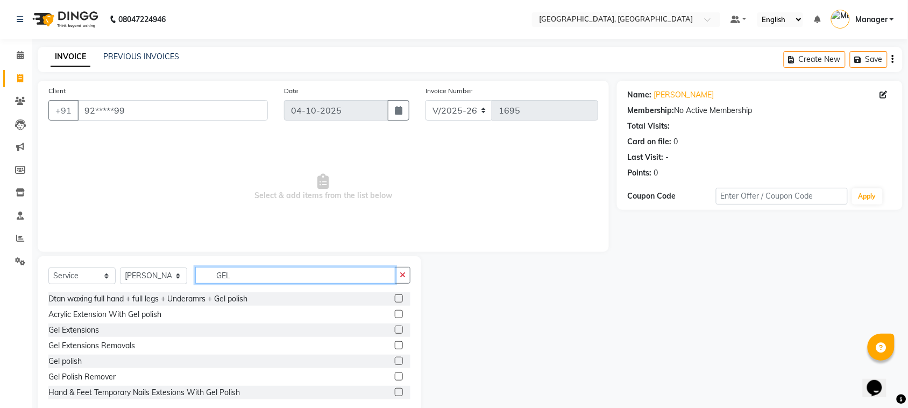
type input "GEL"
click at [395, 357] on label at bounding box center [399, 361] width 8 height 8
click at [395, 358] on input "checkbox" at bounding box center [398, 361] width 7 height 7
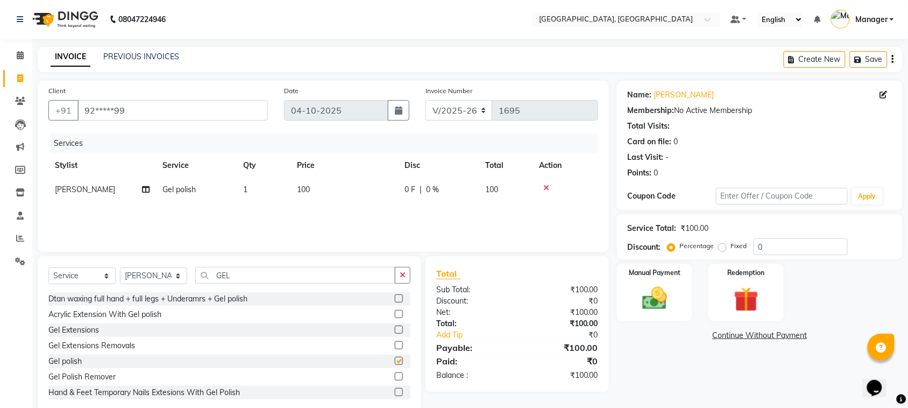
checkbox input "false"
click at [670, 286] on img at bounding box center [655, 299] width 42 height 30
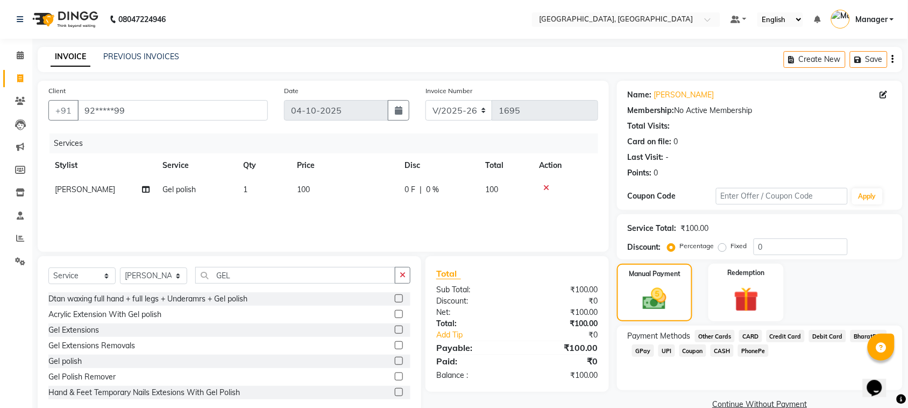
click at [719, 350] on span "CASH" at bounding box center [722, 350] width 23 height 12
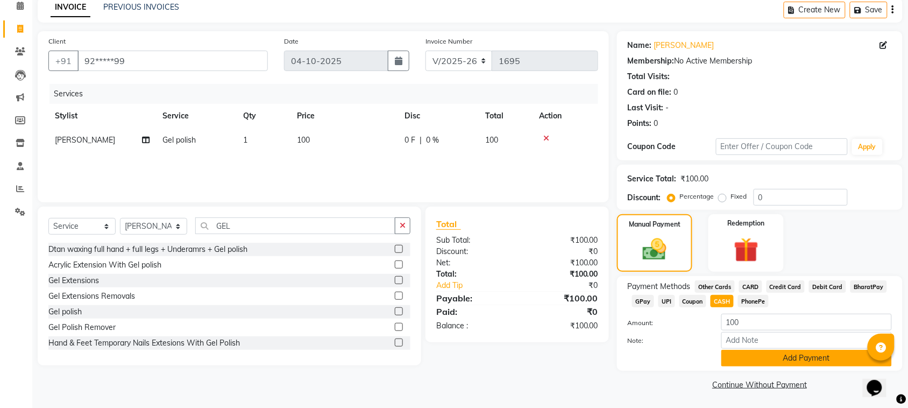
click at [803, 356] on button "Add Payment" at bounding box center [806, 358] width 171 height 17
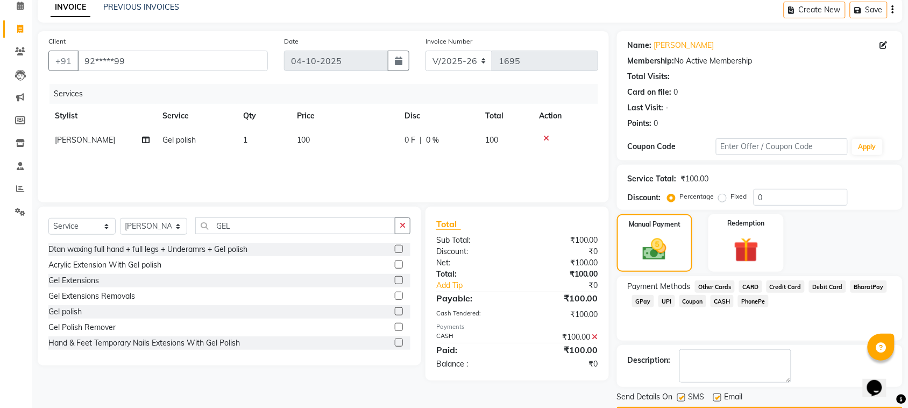
scroll to position [81, 0]
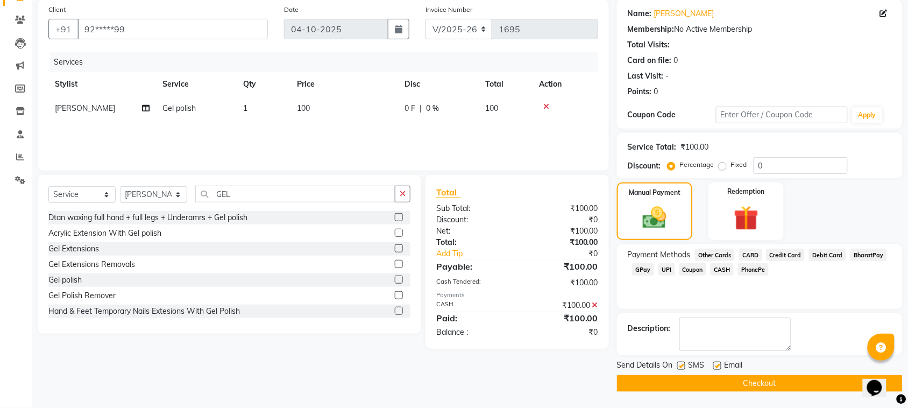
click at [834, 384] on button "Checkout" at bounding box center [760, 383] width 286 height 17
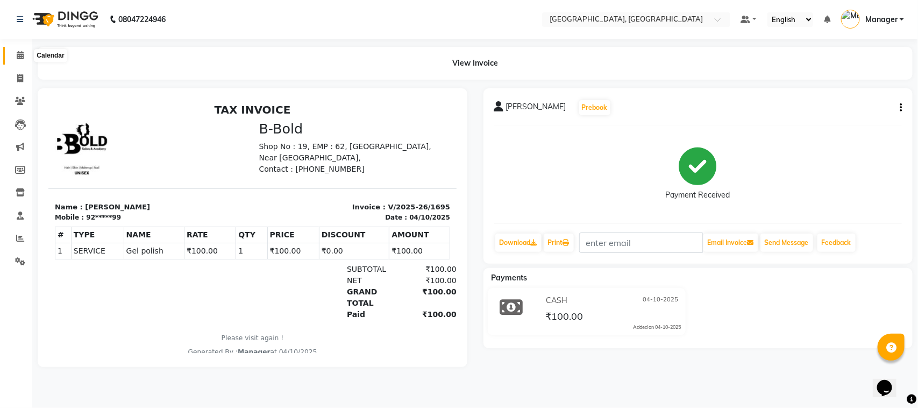
click at [23, 58] on icon at bounding box center [20, 55] width 7 height 8
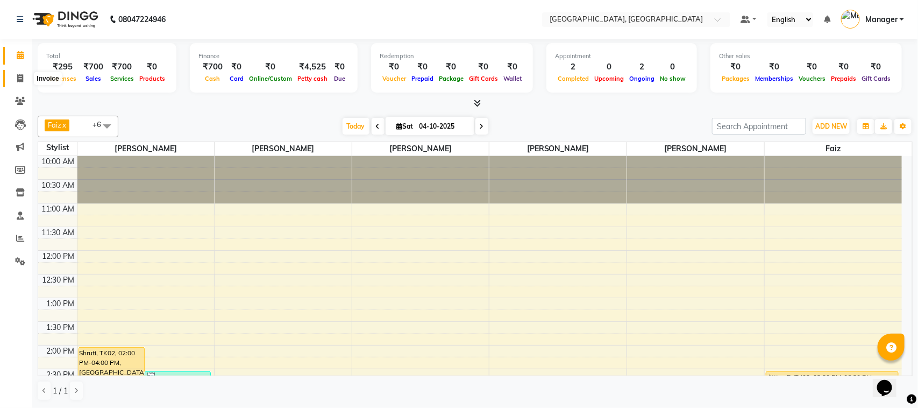
click at [19, 79] on icon at bounding box center [20, 78] width 6 height 8
select select "7742"
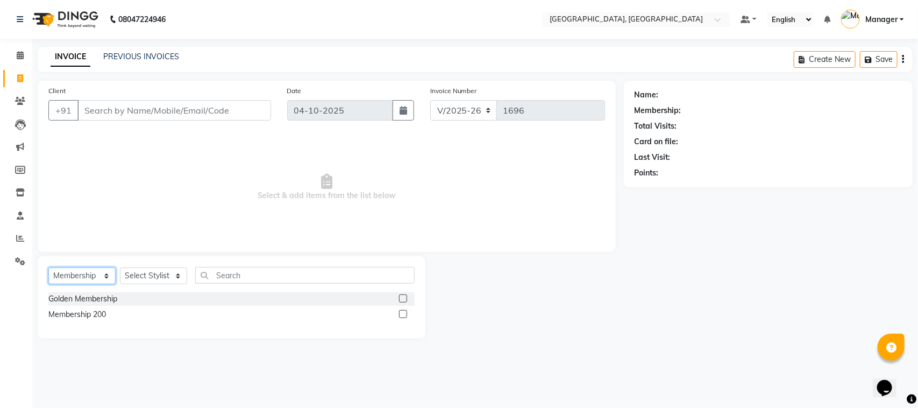
click at [111, 274] on select "Select Service Product Membership Package Voucher Prepaid Gift Card" at bounding box center [81, 275] width 67 height 17
select select "service"
click at [48, 267] on select "Select Service Product Membership Package Voucher Prepaid Gift Card" at bounding box center [81, 275] width 67 height 17
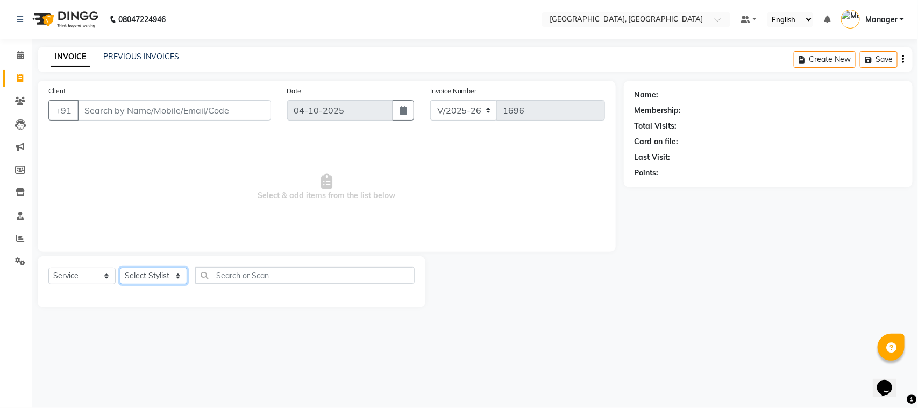
click at [175, 273] on select "Select Stylist [PERSON_NAME] [PERSON_NAME] Jyoti wadar Manager [PERSON_NAME] [P…" at bounding box center [153, 275] width 67 height 17
select select "91632"
click at [120, 267] on select "Select Stylist [PERSON_NAME] [PERSON_NAME] Jyoti wadar Manager [PERSON_NAME] [P…" at bounding box center [153, 275] width 67 height 17
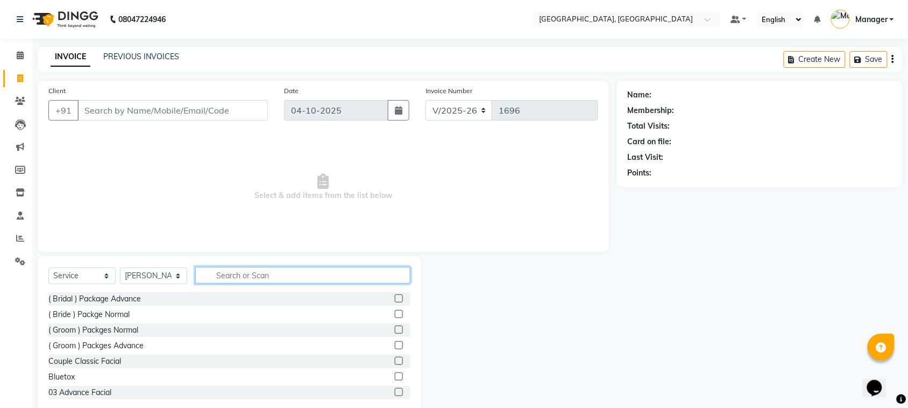
click at [221, 277] on input "text" at bounding box center [302, 275] width 215 height 17
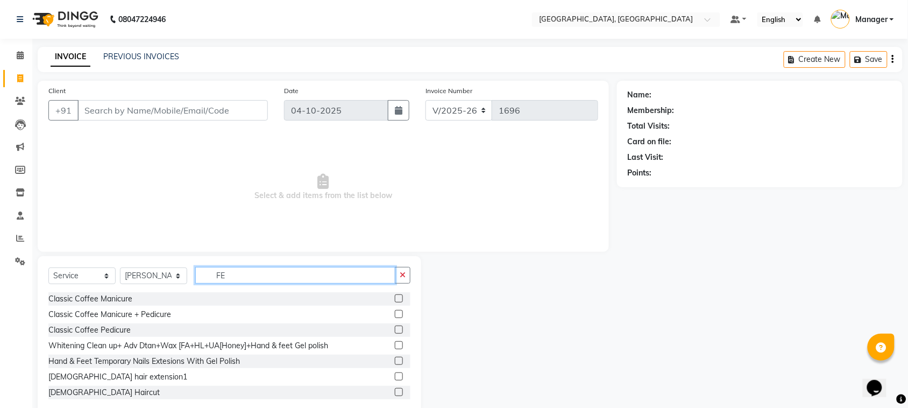
type input "FE"
click at [395, 390] on label at bounding box center [399, 392] width 8 height 8
click at [395, 390] on input "checkbox" at bounding box center [398, 392] width 7 height 7
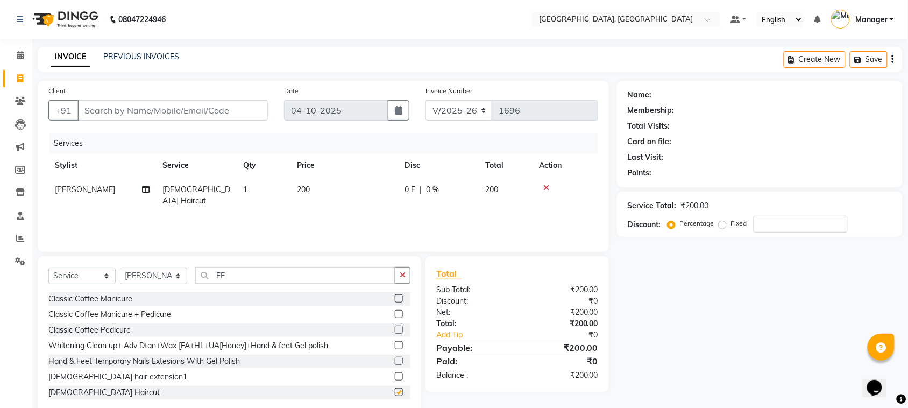
checkbox input "false"
click at [203, 109] on input "Client" at bounding box center [172, 110] width 190 height 20
type input "9"
type input "0"
type input "9890069534"
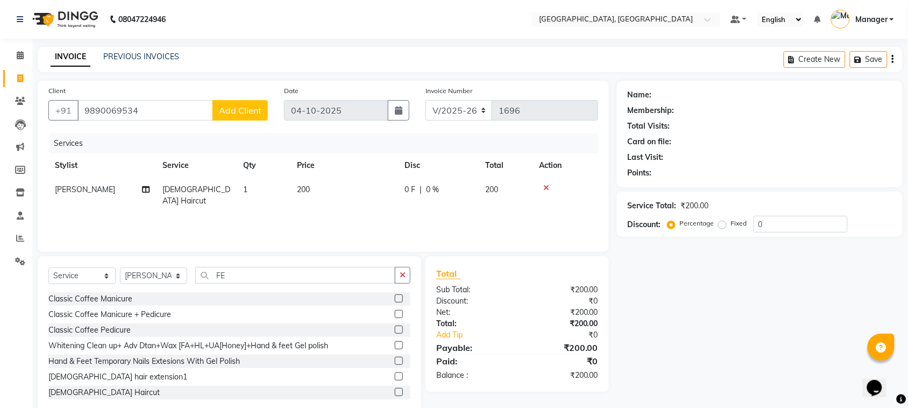
click at [231, 108] on span "Add Client" at bounding box center [240, 110] width 42 height 11
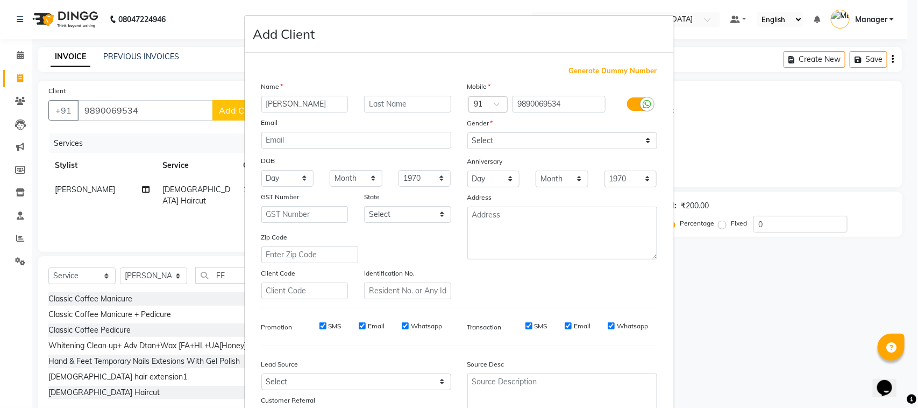
type input "[PERSON_NAME]"
click at [389, 98] on input "text" at bounding box center [407, 104] width 87 height 17
type input "Kasturbe"
click at [641, 139] on select "Select [DEMOGRAPHIC_DATA] [DEMOGRAPHIC_DATA] Other Prefer Not To Say" at bounding box center [562, 140] width 190 height 17
select select "[DEMOGRAPHIC_DATA]"
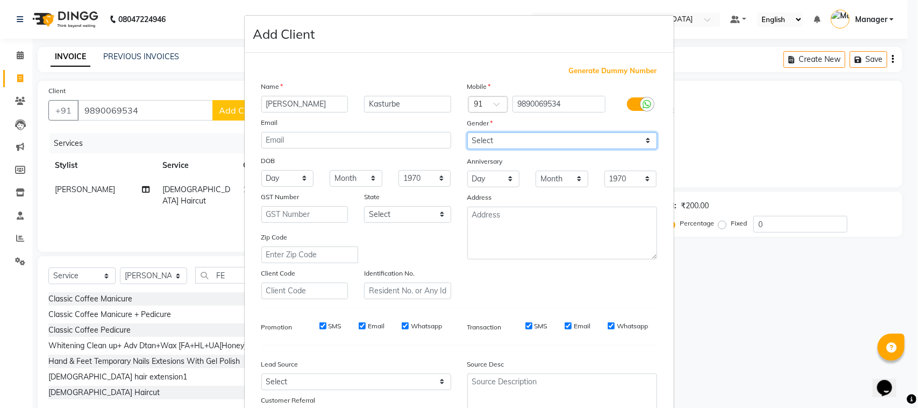
click at [467, 132] on select "Select [DEMOGRAPHIC_DATA] [DEMOGRAPHIC_DATA] Other Prefer Not To Say" at bounding box center [562, 140] width 190 height 17
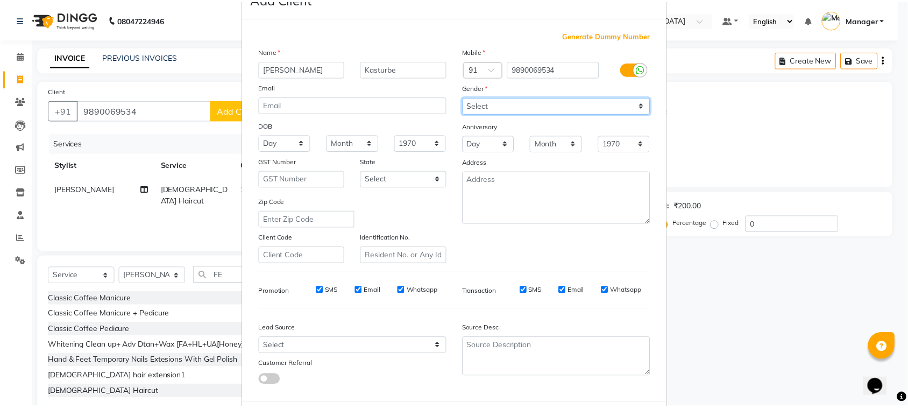
scroll to position [84, 0]
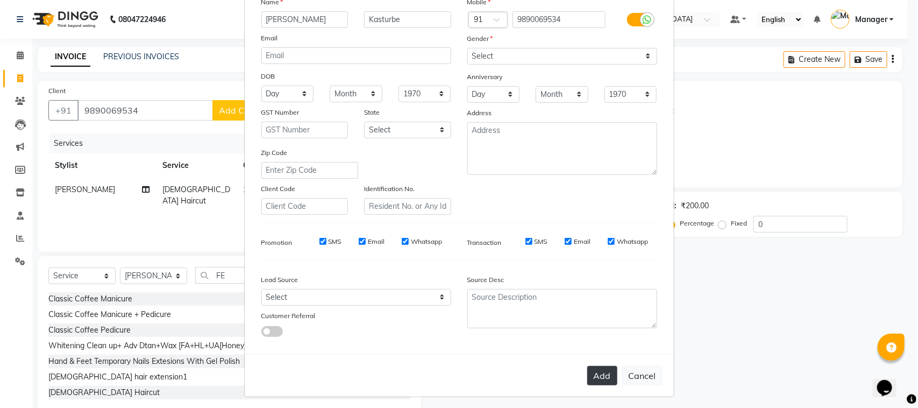
click at [598, 366] on button "Add" at bounding box center [602, 375] width 30 height 19
type input "98******34"
select select
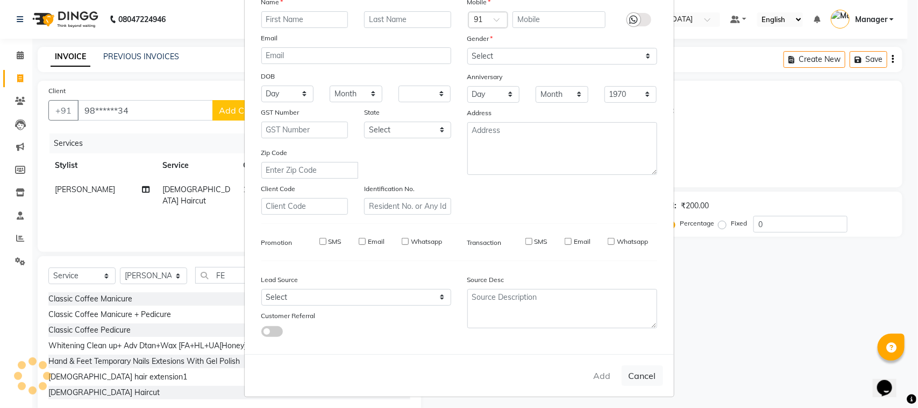
select select
checkbox input "false"
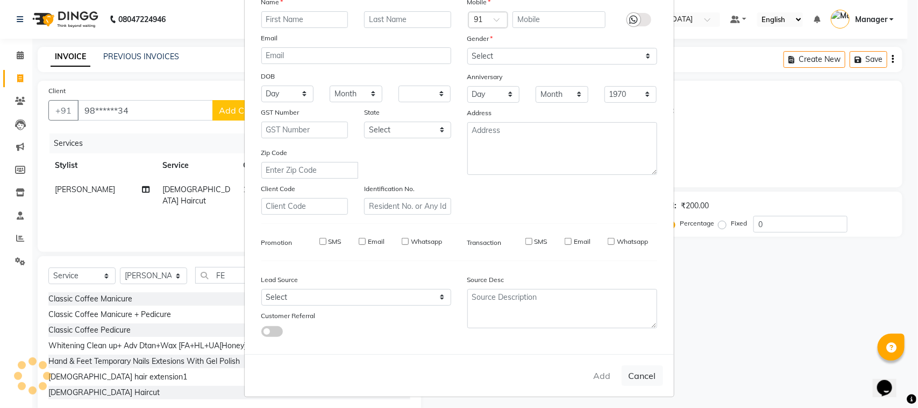
checkbox input "false"
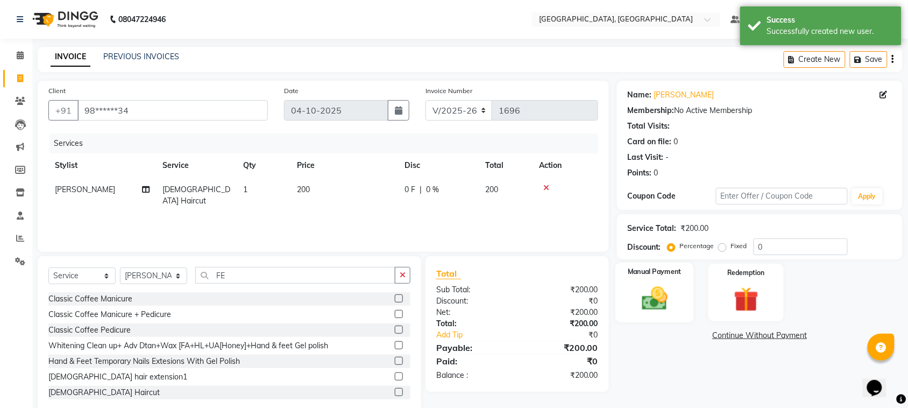
click at [656, 284] on img at bounding box center [655, 299] width 42 height 30
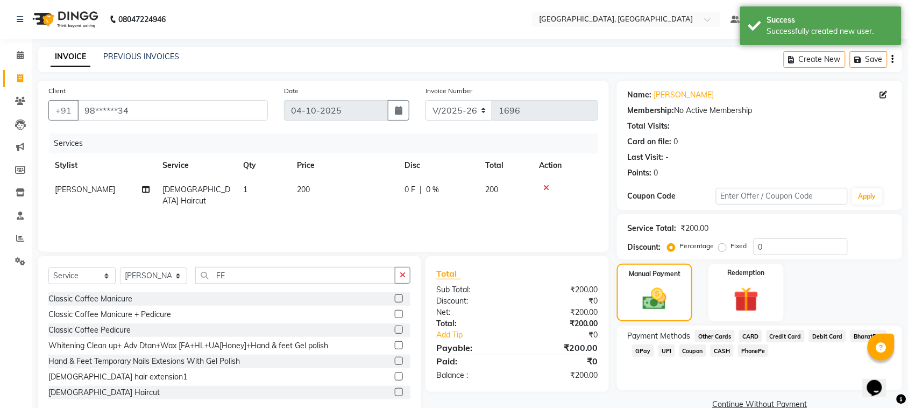
click at [643, 350] on span "GPay" at bounding box center [643, 350] width 22 height 12
click at [770, 404] on button "Add Payment" at bounding box center [806, 407] width 171 height 17
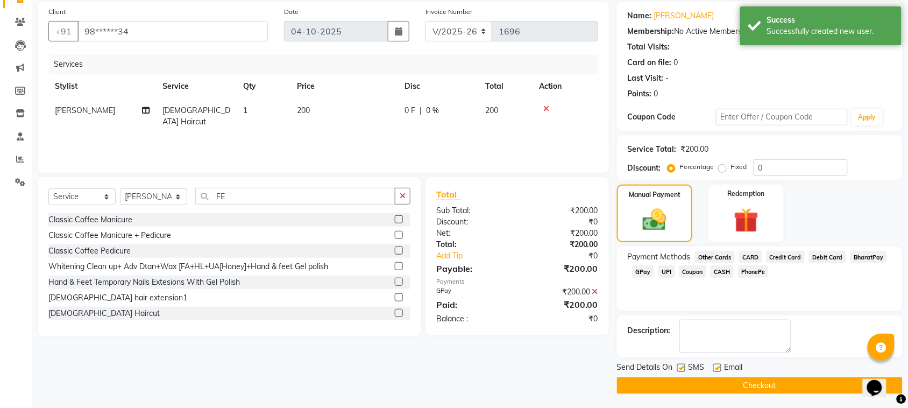
scroll to position [81, 0]
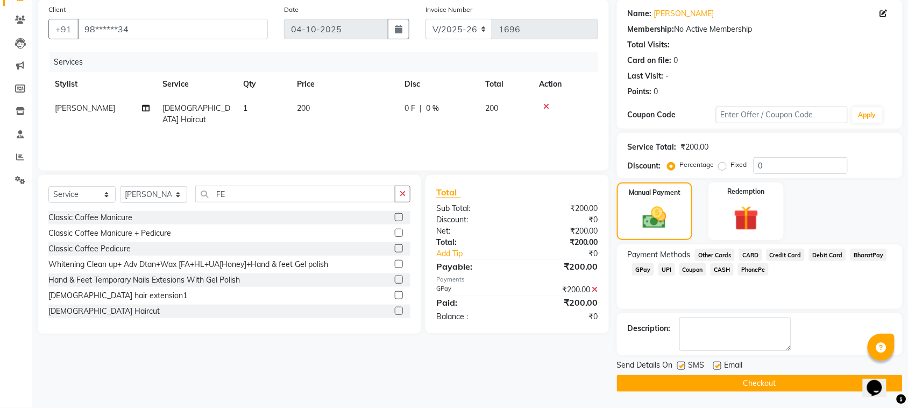
click at [847, 384] on button "Checkout" at bounding box center [760, 383] width 286 height 17
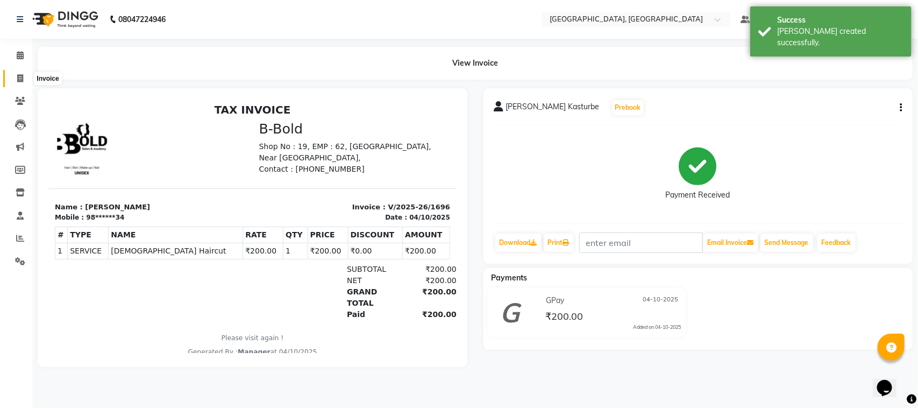
click at [15, 74] on span at bounding box center [20, 79] width 19 height 12
select select "7742"
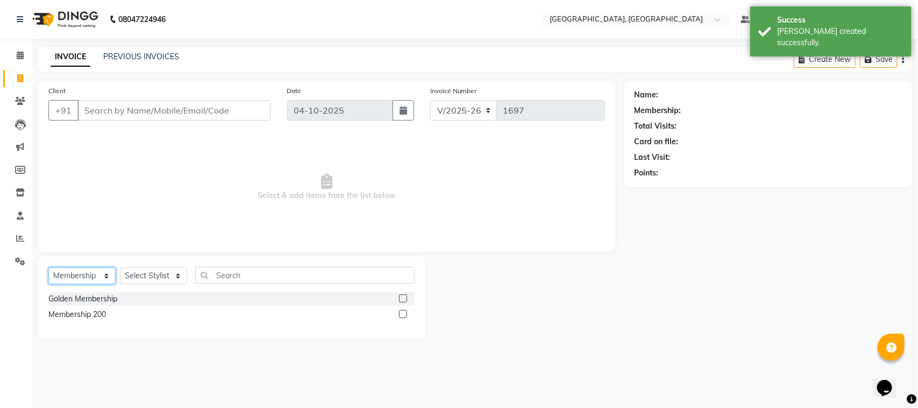
click at [105, 278] on select "Select Service Product Membership Package Voucher Prepaid Gift Card" at bounding box center [81, 275] width 67 height 17
select select "service"
click at [48, 267] on select "Select Service Product Membership Package Voucher Prepaid Gift Card" at bounding box center [81, 275] width 67 height 17
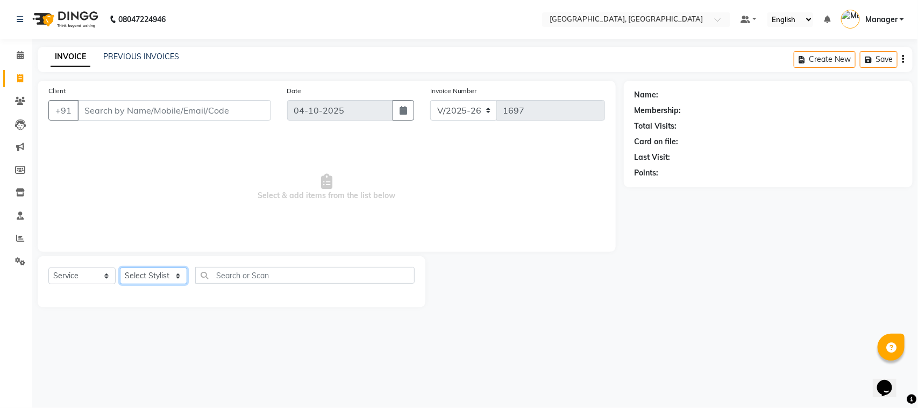
click at [165, 273] on select "Select Stylist [PERSON_NAME] [PERSON_NAME] Jyoti wadar Manager [PERSON_NAME] [P…" at bounding box center [153, 275] width 67 height 17
select select "92754"
click at [120, 267] on select "Select Stylist [PERSON_NAME] [PERSON_NAME] Jyoti wadar Manager [PERSON_NAME] [P…" at bounding box center [153, 275] width 67 height 17
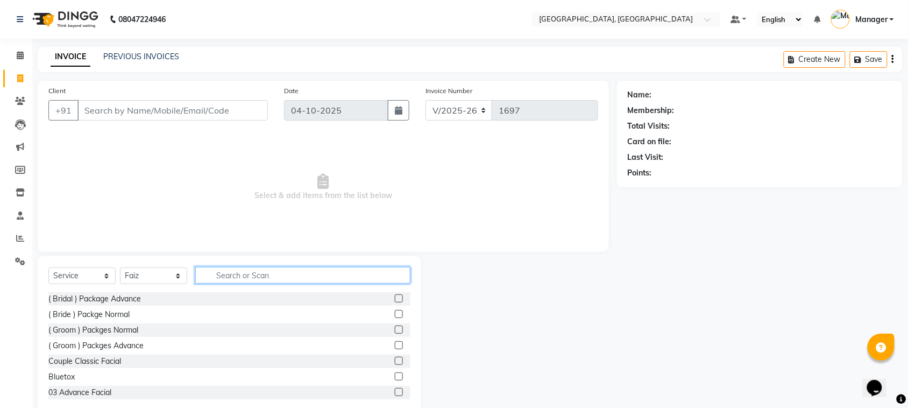
click at [234, 274] on input "text" at bounding box center [302, 275] width 215 height 17
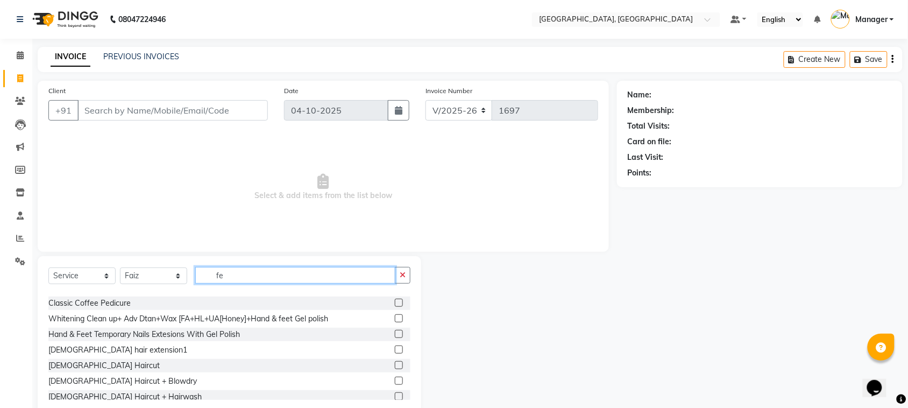
scroll to position [54, 0]
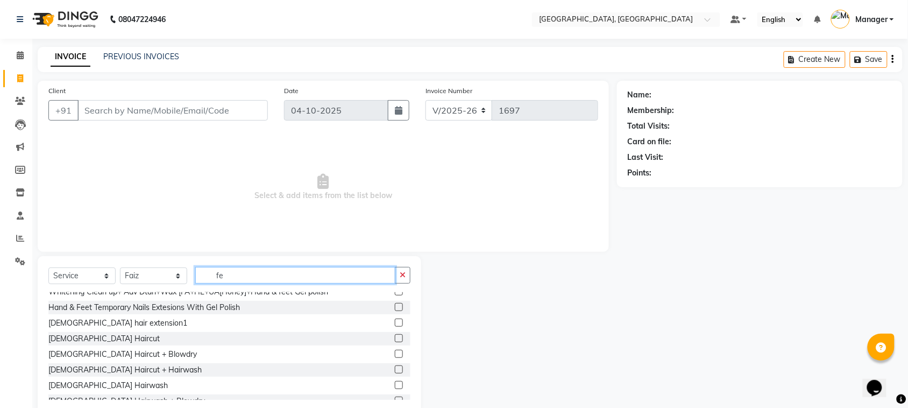
type input "fe"
click at [395, 385] on label at bounding box center [399, 385] width 8 height 8
click at [395, 385] on input "checkbox" at bounding box center [398, 385] width 7 height 7
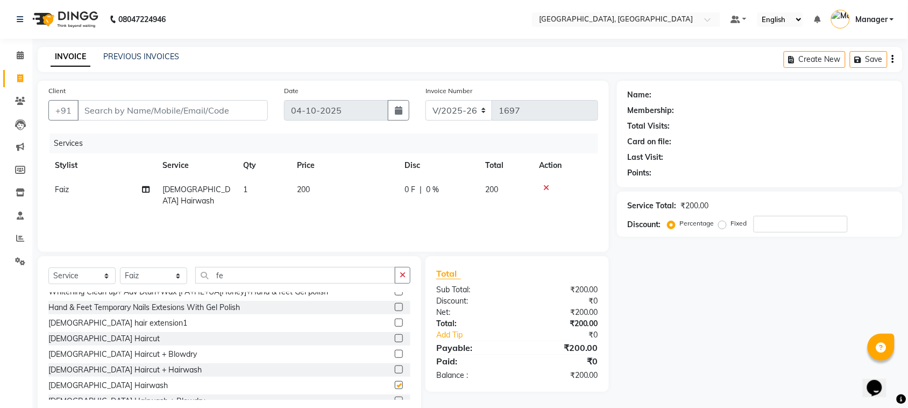
checkbox input "false"
click at [236, 103] on input "Client" at bounding box center [172, 110] width 190 height 20
type input "8"
type input "0"
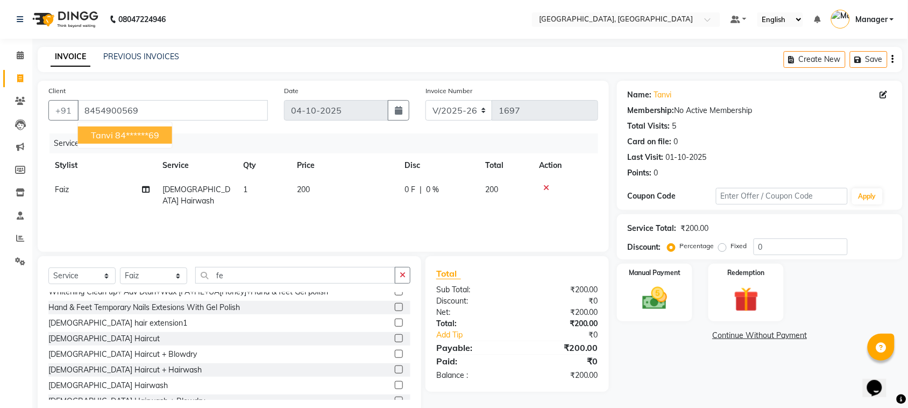
click at [155, 140] on ngb-highlight "84******69" at bounding box center [137, 135] width 44 height 11
type input "84******69"
click at [635, 284] on img at bounding box center [655, 299] width 42 height 30
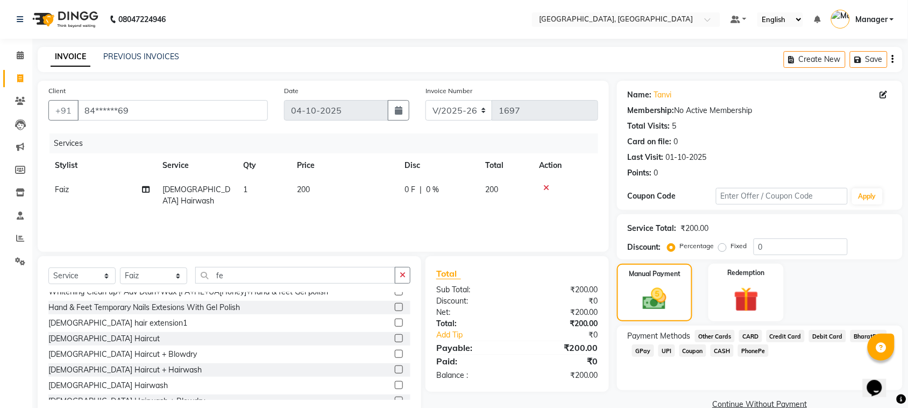
click at [721, 350] on span "CASH" at bounding box center [722, 350] width 23 height 12
click at [856, 402] on button "Add Payment" at bounding box center [806, 407] width 171 height 17
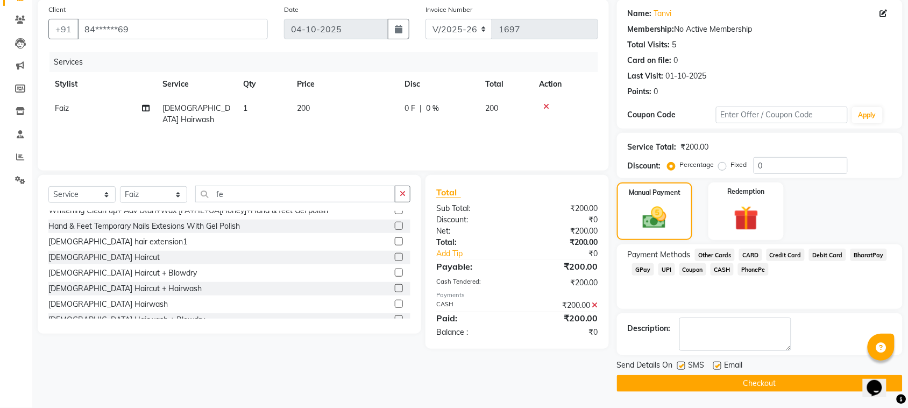
click at [832, 383] on button "Checkout" at bounding box center [760, 383] width 286 height 17
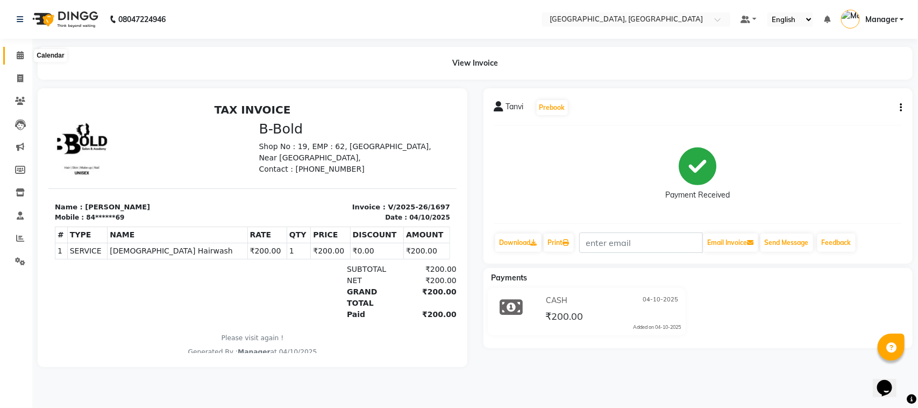
click at [17, 52] on icon at bounding box center [20, 55] width 7 height 8
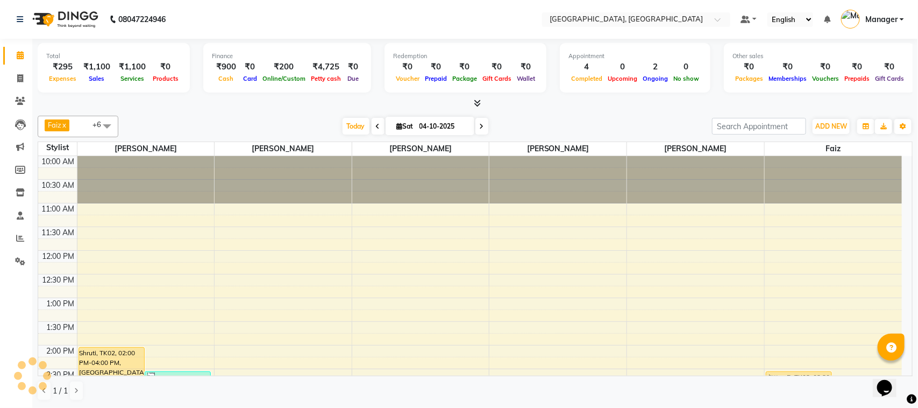
scroll to position [335, 0]
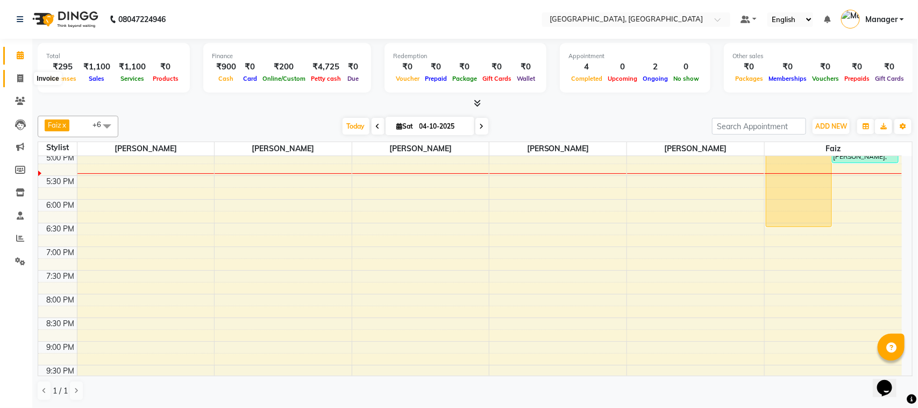
click at [15, 78] on span at bounding box center [20, 79] width 19 height 12
select select "service"
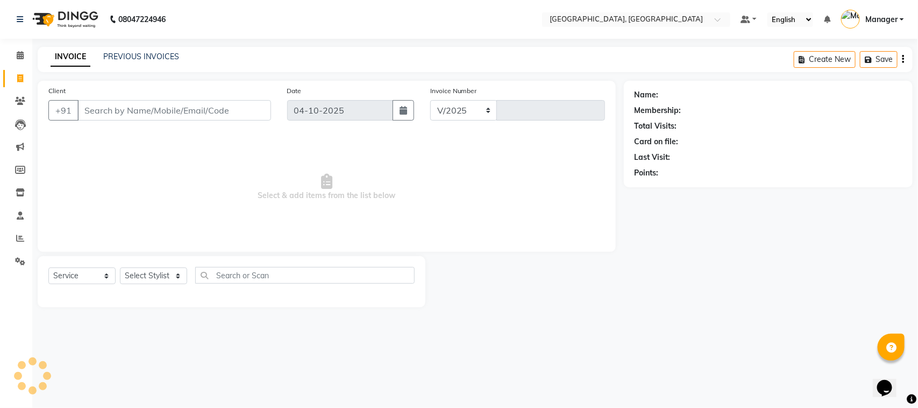
select select "7742"
type input "1698"
select select "membership"
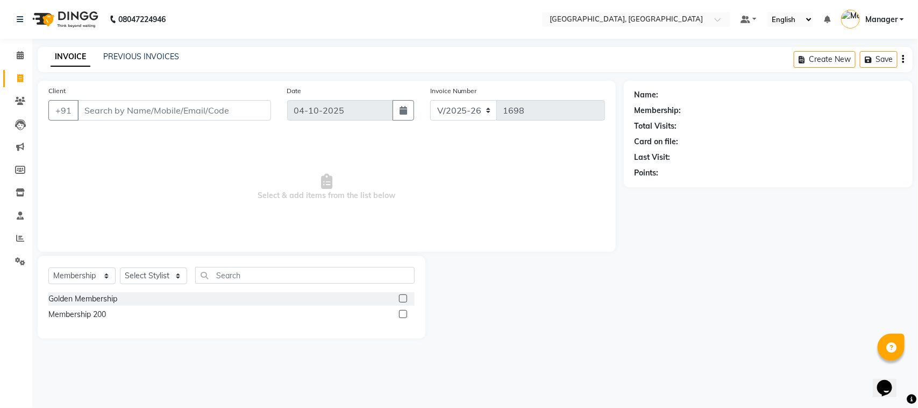
click at [189, 110] on input "Client" at bounding box center [174, 110] width 194 height 20
type input "8975002882"
click at [219, 109] on button "Add Client" at bounding box center [243, 110] width 55 height 20
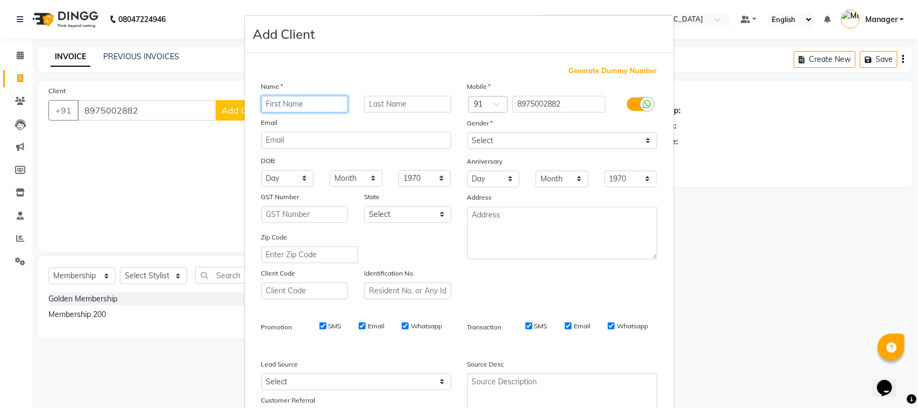
click at [281, 108] on input "text" at bounding box center [304, 104] width 87 height 17
type input "[PERSON_NAME]"
click at [381, 101] on input "text" at bounding box center [407, 104] width 87 height 17
type input "atre"
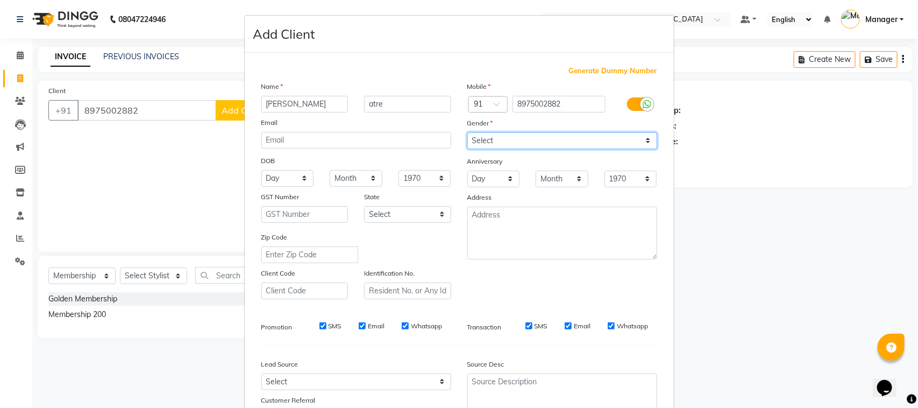
click at [642, 140] on select "Select [DEMOGRAPHIC_DATA] [DEMOGRAPHIC_DATA] Other Prefer Not To Say" at bounding box center [562, 140] width 190 height 17
select select "[DEMOGRAPHIC_DATA]"
click at [467, 132] on select "Select [DEMOGRAPHIC_DATA] [DEMOGRAPHIC_DATA] Other Prefer Not To Say" at bounding box center [562, 140] width 190 height 17
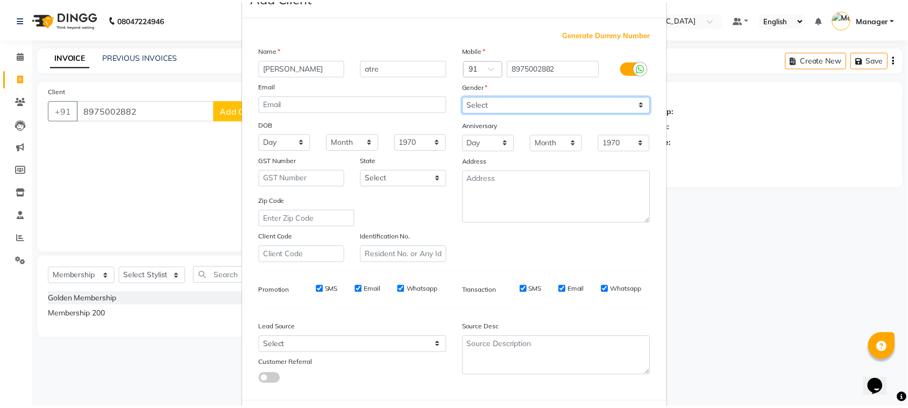
scroll to position [84, 0]
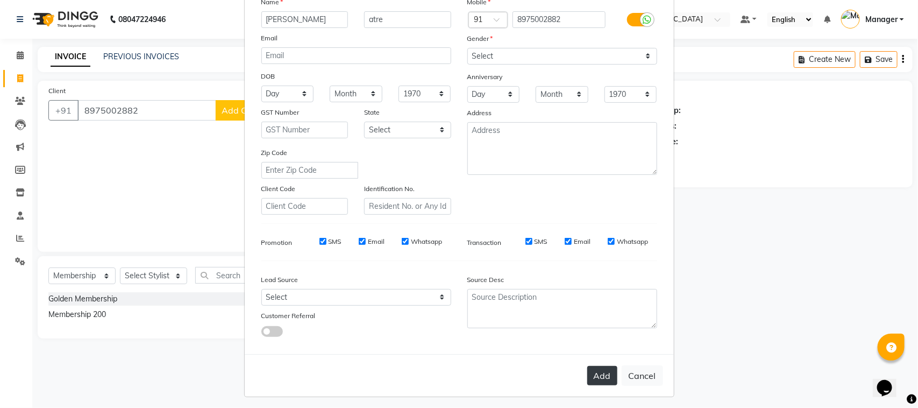
click at [600, 380] on button "Add" at bounding box center [602, 375] width 30 height 19
type input "89******82"
select select
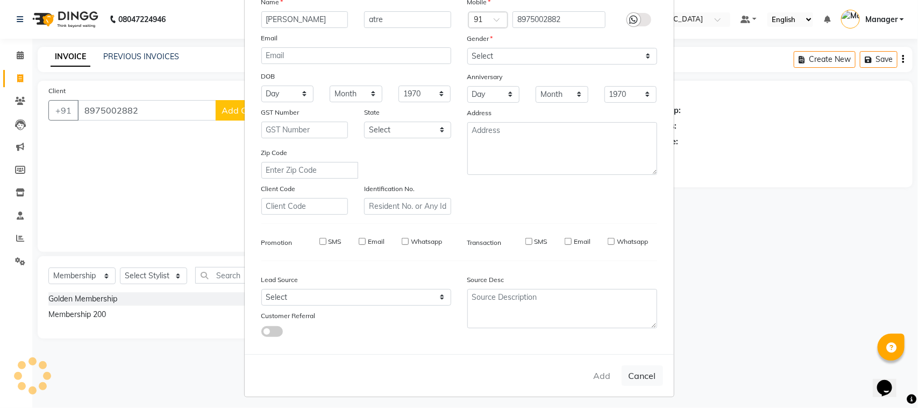
select select
checkbox input "false"
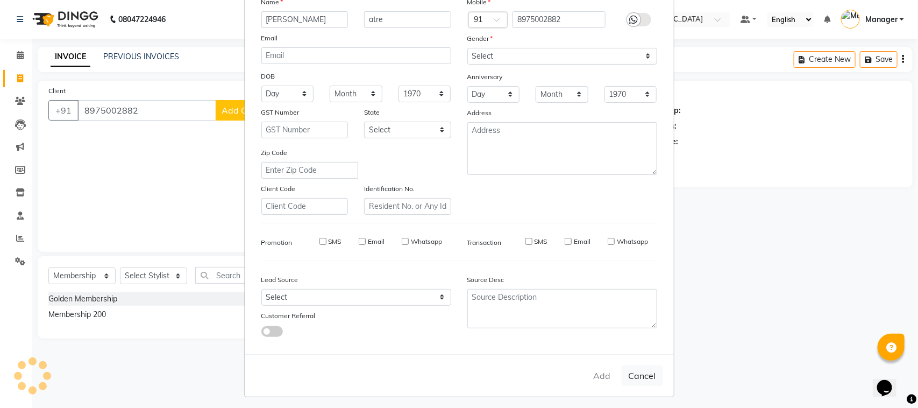
checkbox input "false"
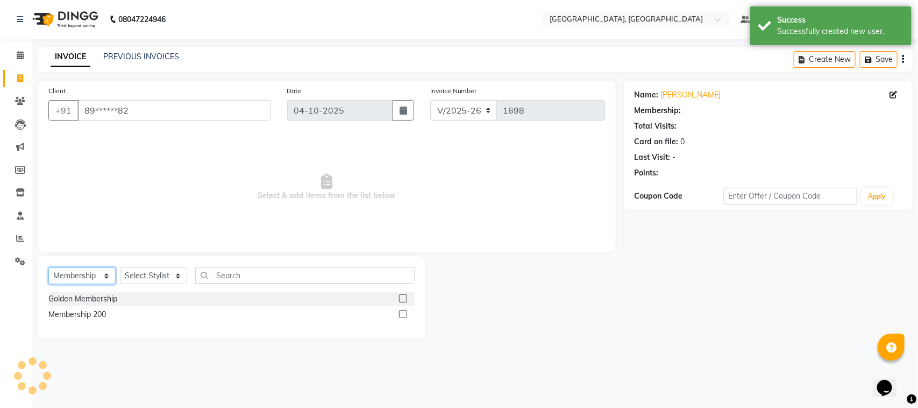
click at [105, 278] on select "Select Service Product Membership Package Voucher Prepaid Gift Card" at bounding box center [81, 275] width 67 height 17
select select "service"
click at [48, 267] on select "Select Service Product Membership Package Voucher Prepaid Gift Card" at bounding box center [81, 275] width 67 height 17
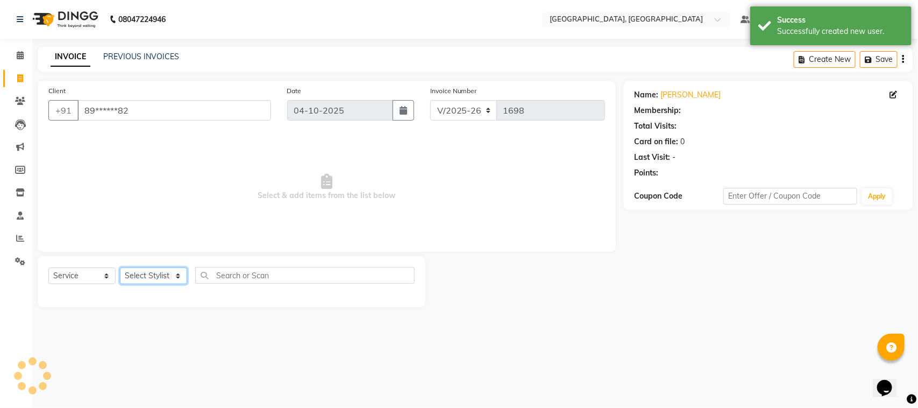
click at [178, 273] on select "Select Stylist [PERSON_NAME] [PERSON_NAME] Jyoti wadar Manager [PERSON_NAME] [P…" at bounding box center [153, 275] width 67 height 17
select select "91632"
click at [120, 267] on select "Select Stylist [PERSON_NAME] [PERSON_NAME] Jyoti wadar Manager [PERSON_NAME] [P…" at bounding box center [153, 275] width 67 height 17
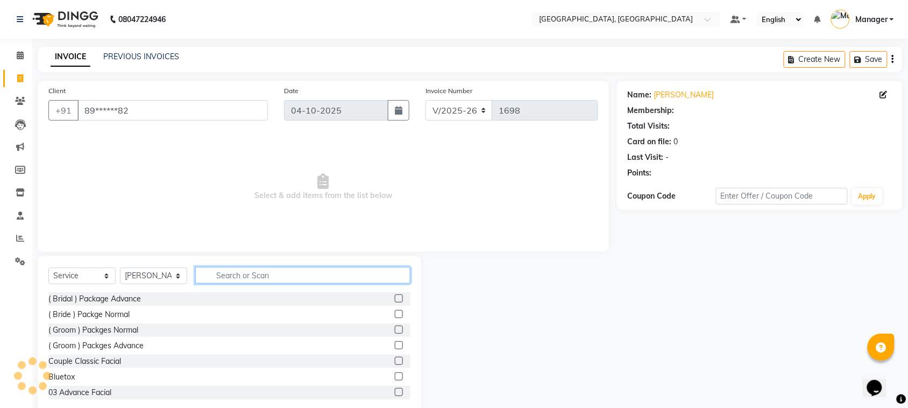
click at [214, 273] on input "text" at bounding box center [302, 275] width 215 height 17
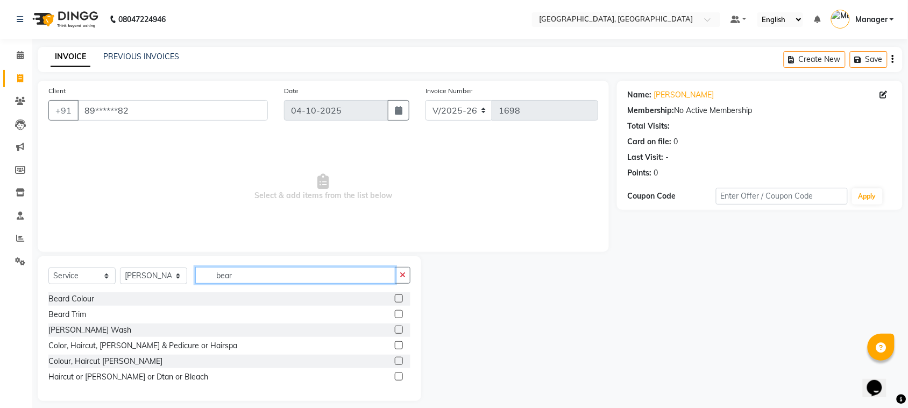
type input "bear"
click at [401, 310] on label at bounding box center [399, 314] width 8 height 8
click at [401, 311] on input "checkbox" at bounding box center [398, 314] width 7 height 7
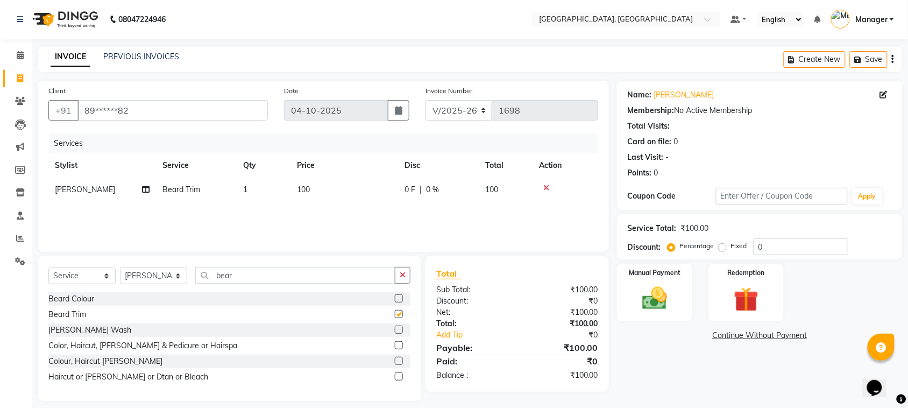
checkbox input "false"
click at [640, 299] on img at bounding box center [655, 299] width 42 height 30
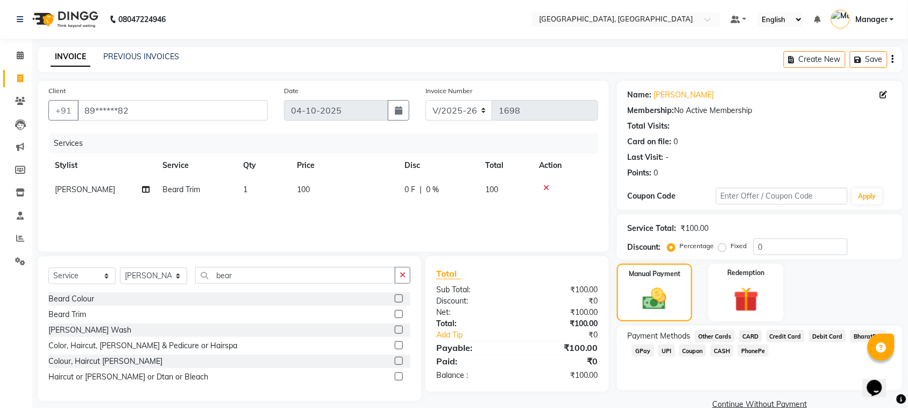
click at [644, 353] on span "GPay" at bounding box center [643, 350] width 22 height 12
click at [795, 405] on button "Add Payment" at bounding box center [806, 407] width 171 height 17
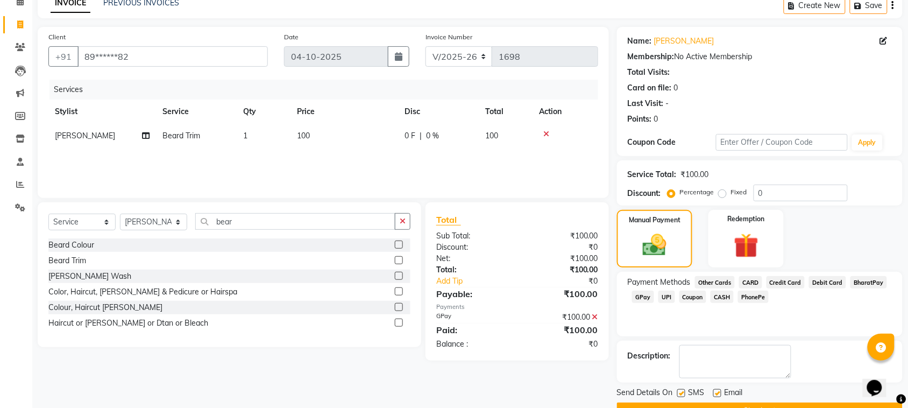
scroll to position [81, 0]
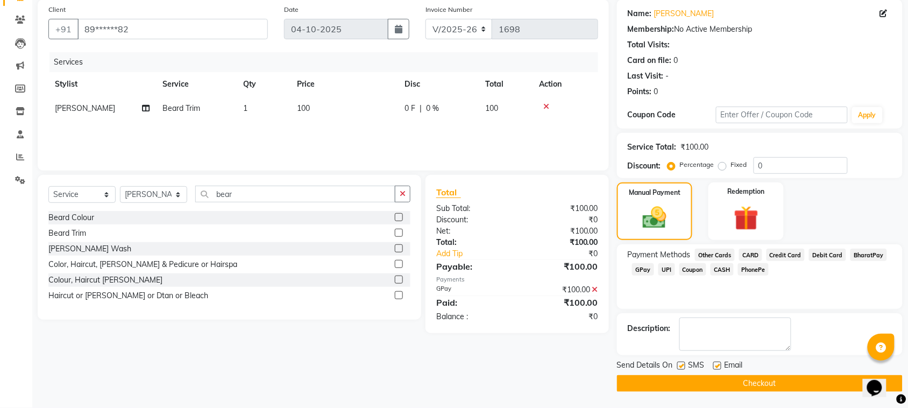
click at [833, 383] on button "Checkout" at bounding box center [760, 383] width 286 height 17
click at [19, 85] on icon at bounding box center [20, 88] width 10 height 8
click at [641, 272] on span "GPay" at bounding box center [643, 269] width 22 height 12
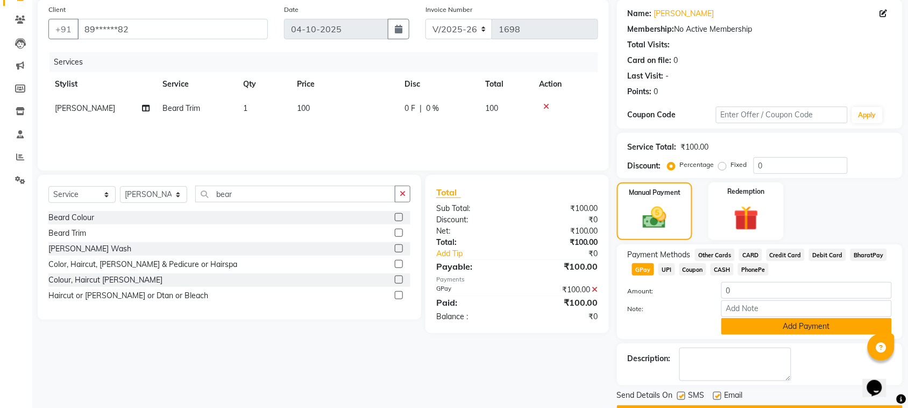
click at [766, 326] on button "Add Payment" at bounding box center [806, 326] width 171 height 17
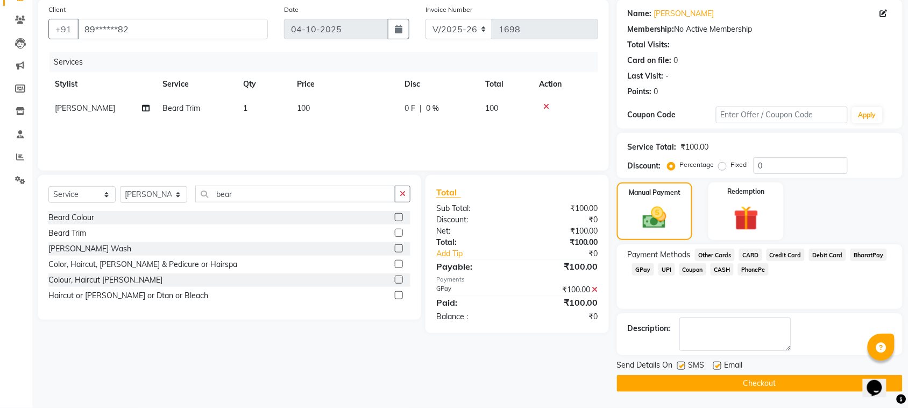
click at [803, 385] on button "Checkout" at bounding box center [760, 383] width 286 height 17
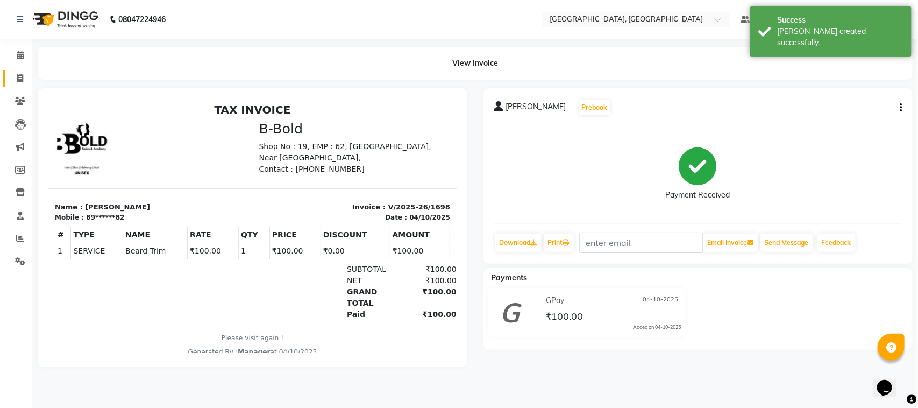
click at [18, 70] on link "Invoice" at bounding box center [16, 79] width 26 height 18
select select "7742"
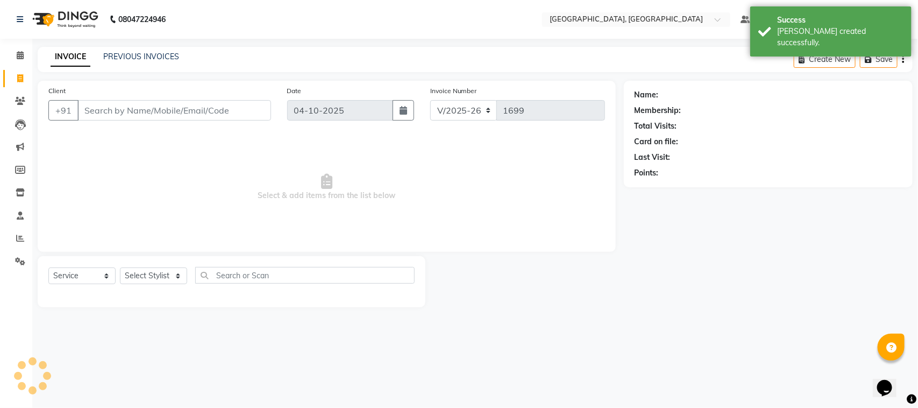
select select "membership"
click at [101, 105] on input "Client" at bounding box center [174, 110] width 194 height 20
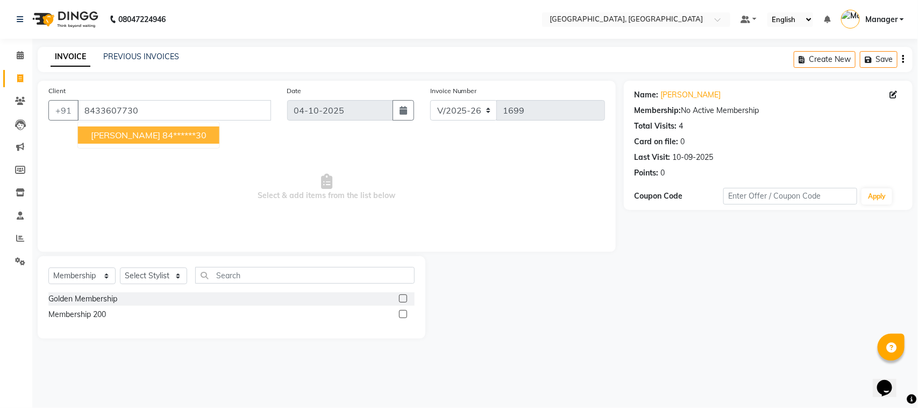
click at [112, 131] on span "[PERSON_NAME]" at bounding box center [125, 135] width 69 height 11
type input "84******30"
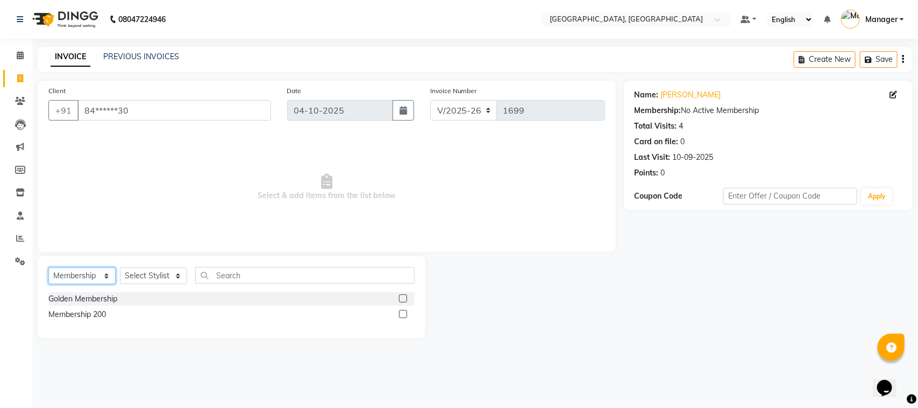
click at [109, 269] on select "Select Service Product Membership Package Voucher Prepaid Gift Card" at bounding box center [81, 275] width 67 height 17
select select "service"
click at [48, 267] on select "Select Service Product Membership Package Voucher Prepaid Gift Card" at bounding box center [81, 275] width 67 height 17
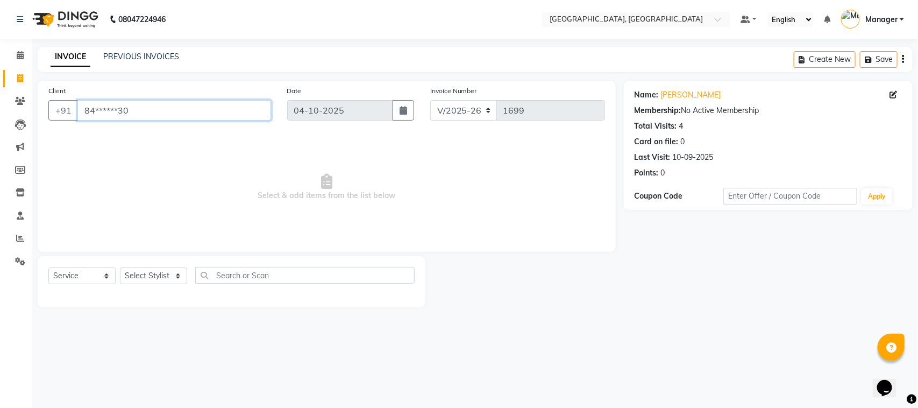
click at [129, 108] on input "84******30" at bounding box center [174, 110] width 194 height 20
click at [178, 274] on select "Select Stylist [PERSON_NAME] [PERSON_NAME] Jyoti wadar Manager [PERSON_NAME] [P…" at bounding box center [153, 275] width 67 height 17
select select "68996"
click at [120, 267] on select "Select Stylist [PERSON_NAME] [PERSON_NAME] Jyoti wadar Manager [PERSON_NAME] [P…" at bounding box center [153, 275] width 67 height 17
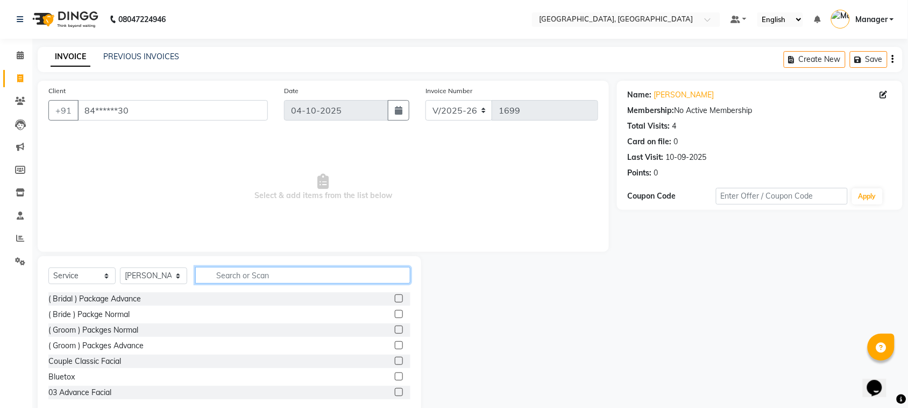
click at [224, 276] on input "text" at bounding box center [302, 275] width 215 height 17
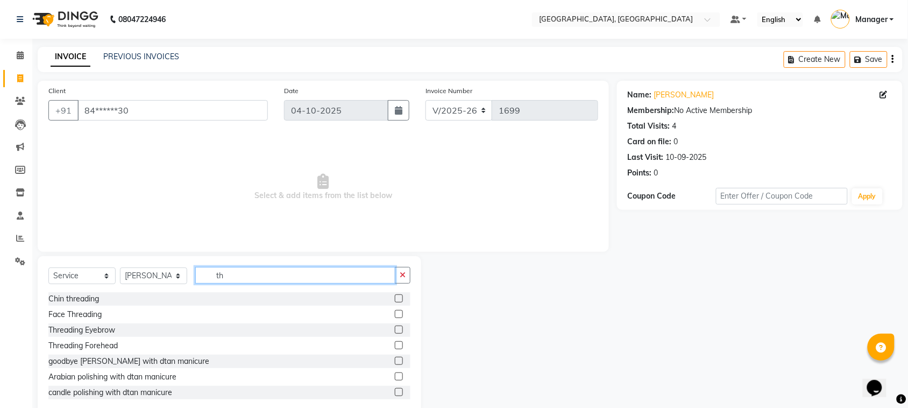
type input "th"
click at [395, 315] on label at bounding box center [399, 314] width 8 height 8
click at [395, 315] on input "checkbox" at bounding box center [398, 314] width 7 height 7
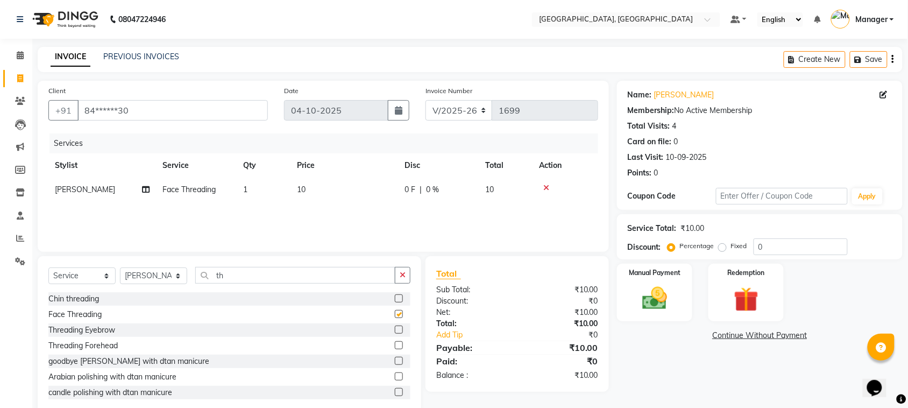
checkbox input "false"
click at [324, 183] on td "10" at bounding box center [345, 190] width 108 height 24
select select "68996"
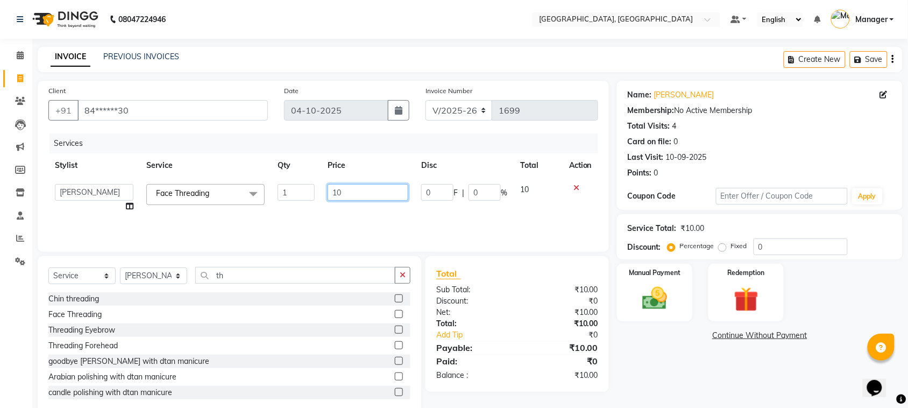
click at [346, 191] on input "10" at bounding box center [368, 192] width 81 height 17
type input "1"
type input "80"
click at [674, 279] on div "Manual Payment" at bounding box center [654, 293] width 79 height 60
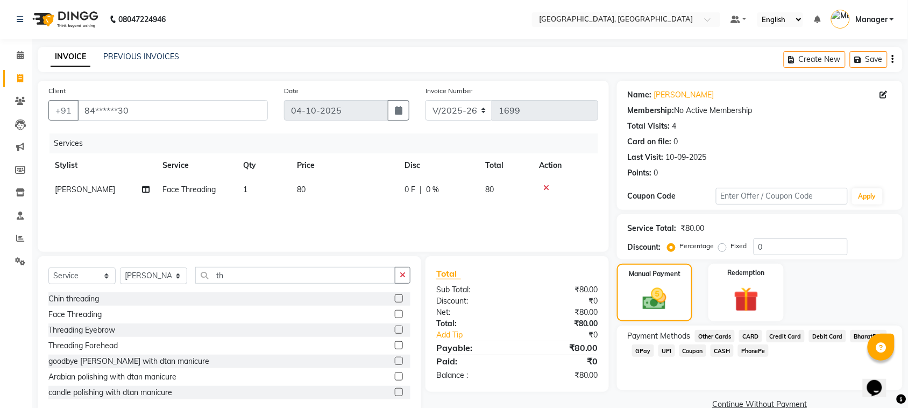
click at [650, 350] on span "GPay" at bounding box center [643, 350] width 22 height 12
click at [759, 407] on button "Add Payment" at bounding box center [806, 407] width 171 height 17
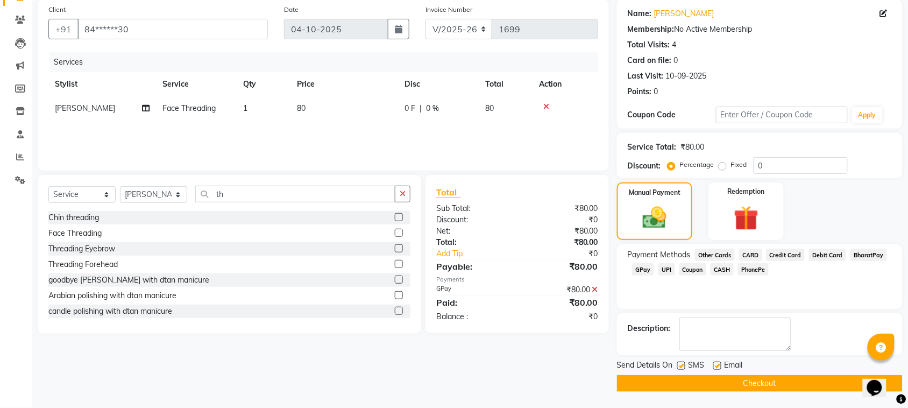
click at [803, 385] on button "Checkout" at bounding box center [760, 383] width 286 height 17
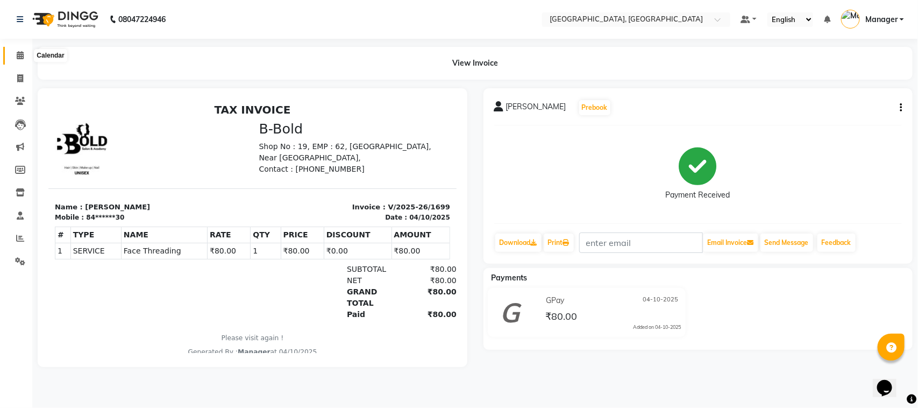
click at [25, 49] on span at bounding box center [20, 55] width 19 height 12
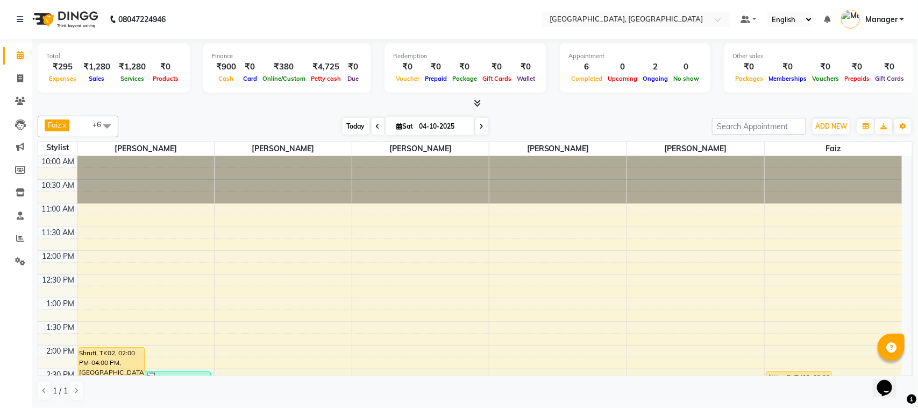
click at [350, 126] on span "Today" at bounding box center [356, 126] width 27 height 17
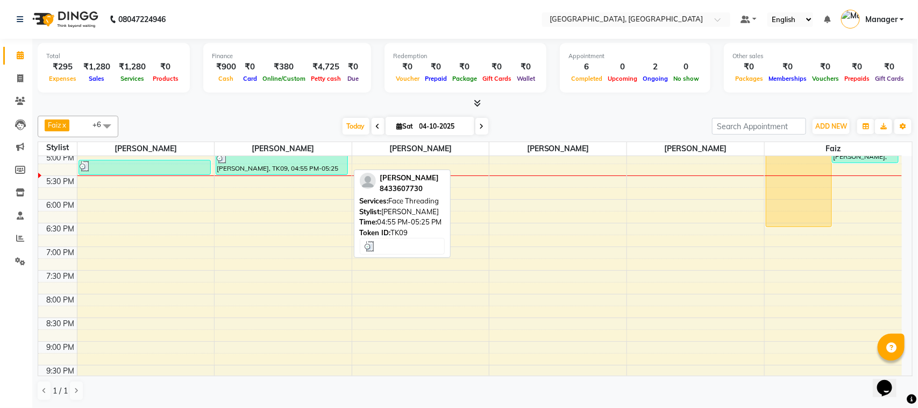
click at [315, 173] on div "[PERSON_NAME], TK09, 04:55 PM-05:25 PM, Face Threading" at bounding box center [281, 163] width 131 height 22
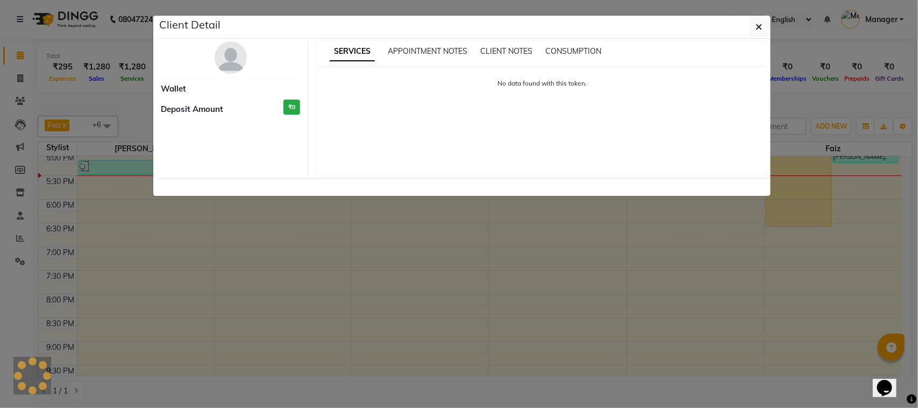
select select "3"
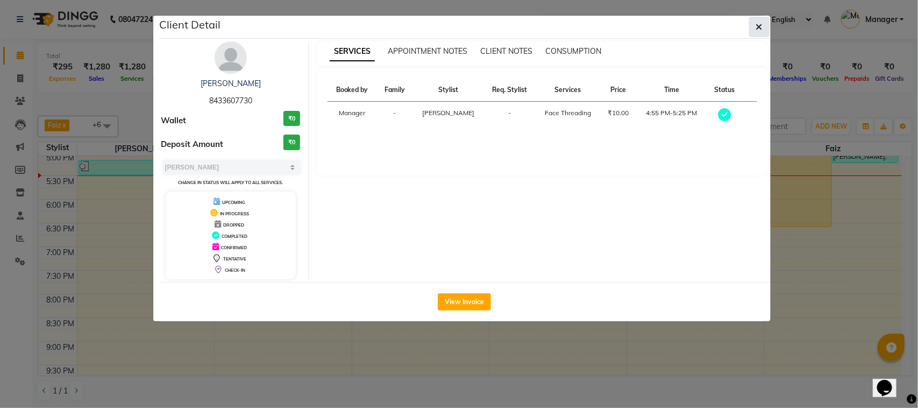
click at [768, 20] on button "button" at bounding box center [759, 27] width 20 height 20
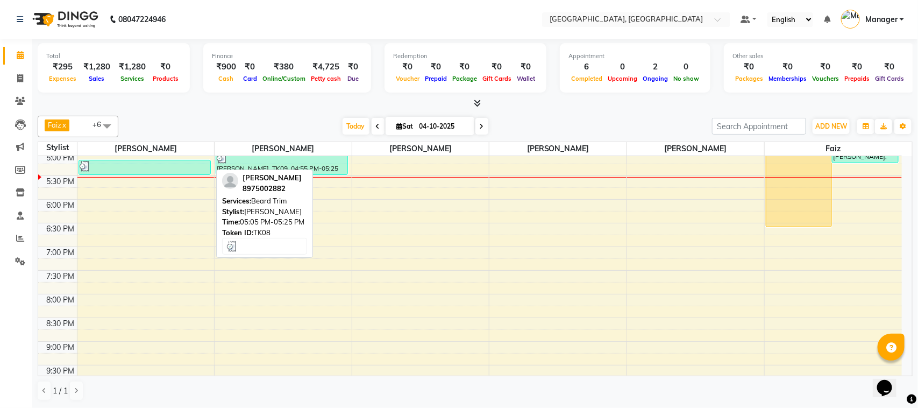
click at [147, 163] on div at bounding box center [145, 166] width 130 height 11
select select "3"
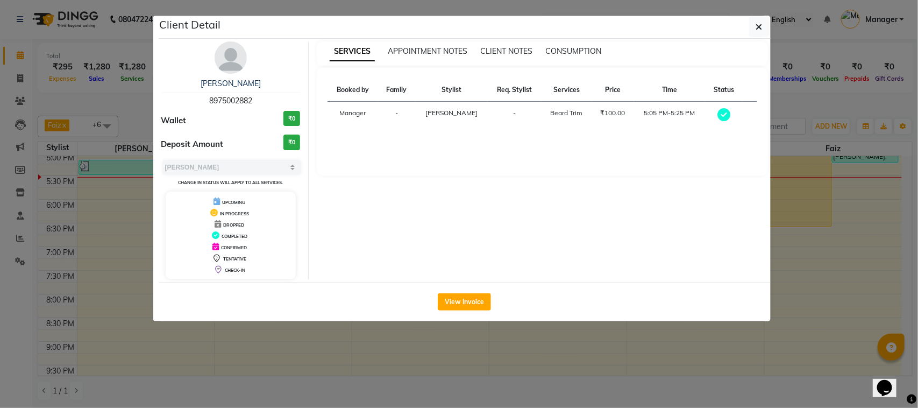
click at [611, 116] on div "₹100.00" at bounding box center [612, 113] width 29 height 10
click at [447, 302] on button "View Invoice" at bounding box center [464, 301] width 53 height 17
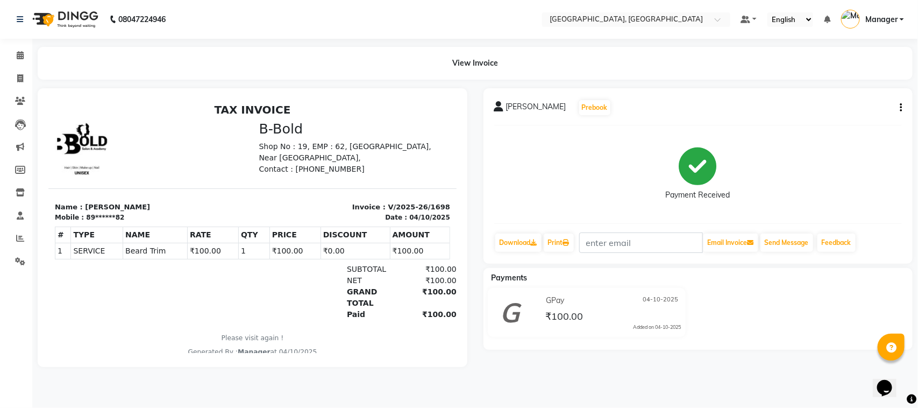
click at [293, 250] on td "₹100.00" at bounding box center [294, 250] width 51 height 16
click at [275, 242] on th "PRICE" at bounding box center [294, 234] width 51 height 16
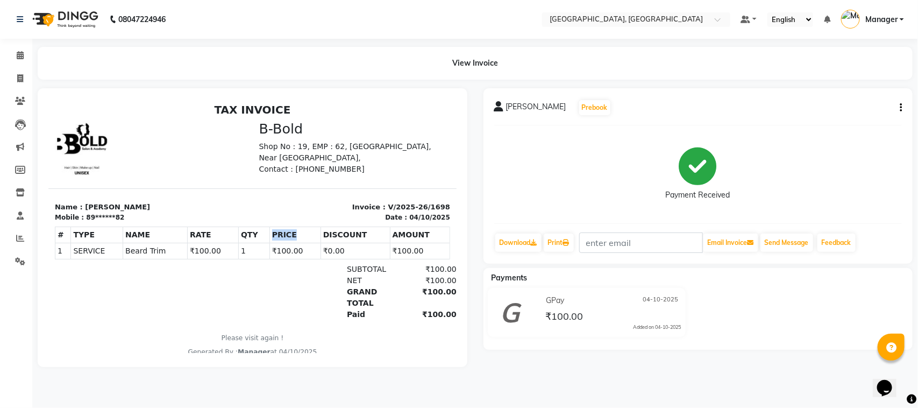
click at [275, 242] on th "PRICE" at bounding box center [294, 234] width 51 height 16
click at [277, 251] on td "₹100.00" at bounding box center [294, 250] width 51 height 16
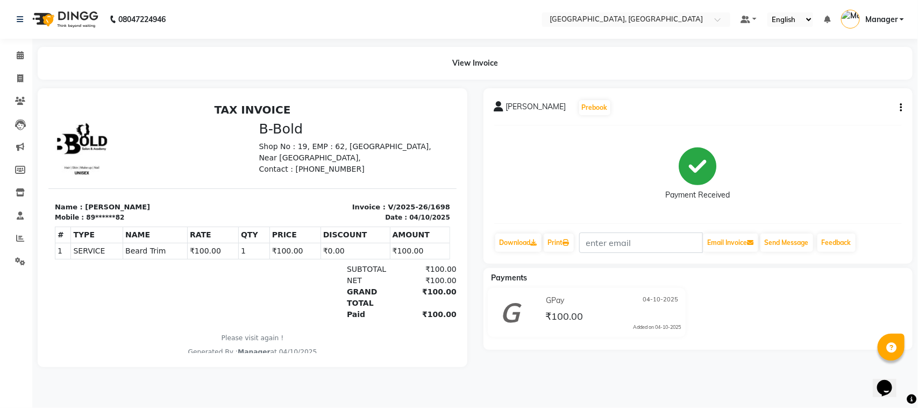
click at [289, 251] on td "₹100.00" at bounding box center [294, 250] width 51 height 16
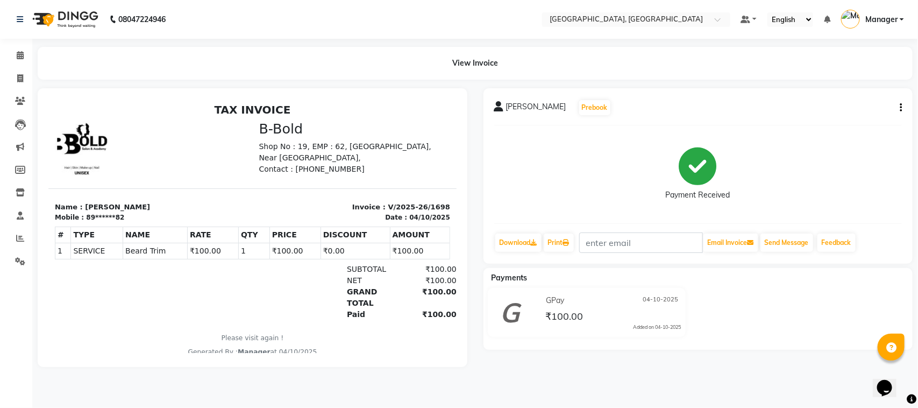
click at [289, 251] on td "₹100.00" at bounding box center [294, 250] width 51 height 16
click at [270, 244] on td "₹100.00" at bounding box center [294, 250] width 51 height 16
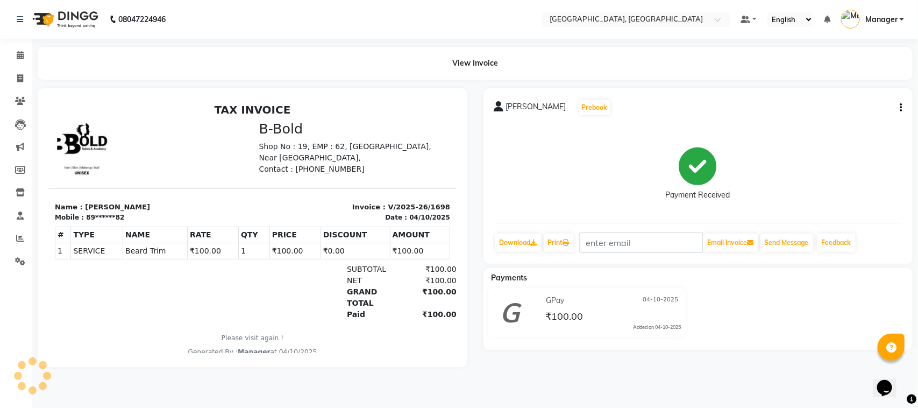
click at [270, 244] on td "₹100.00" at bounding box center [294, 250] width 51 height 16
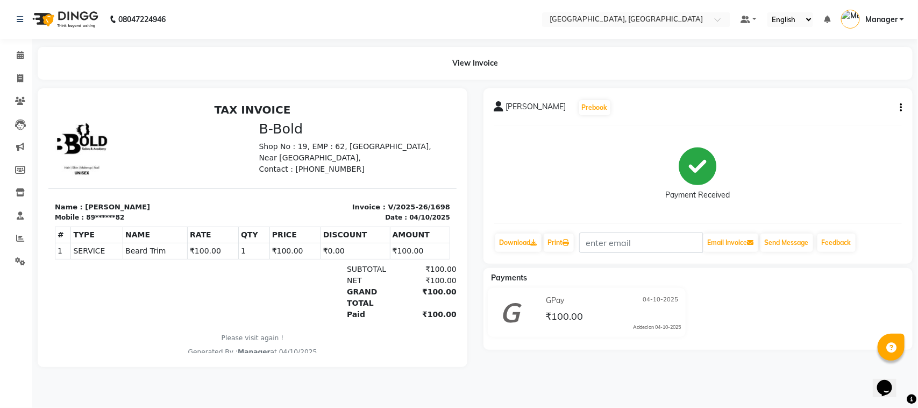
click at [270, 244] on td "₹100.00" at bounding box center [294, 250] width 51 height 16
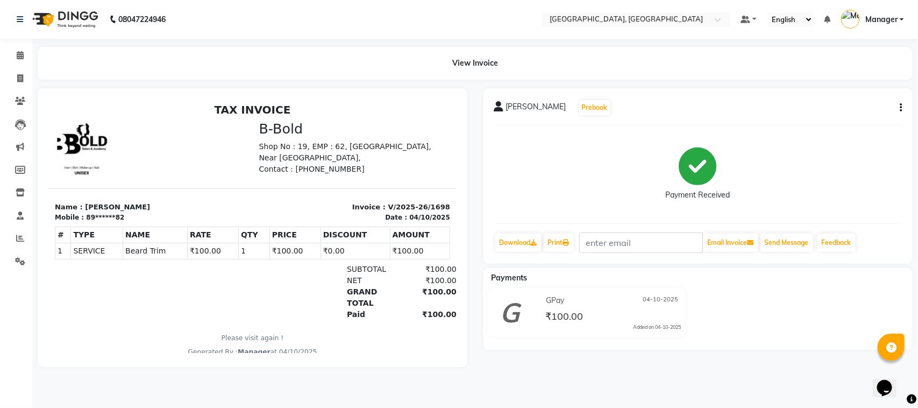
click at [270, 244] on td "₹100.00" at bounding box center [294, 250] width 51 height 16
click at [282, 245] on td "₹100.00" at bounding box center [294, 250] width 51 height 16
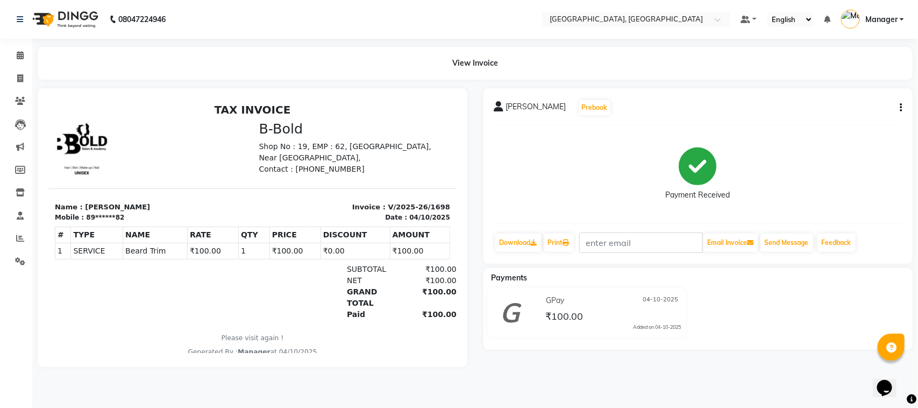
click at [282, 245] on td "₹100.00" at bounding box center [294, 250] width 51 height 16
drag, startPoint x: 282, startPoint y: 245, endPoint x: 287, endPoint y: 256, distance: 12.5
click at [287, 256] on td "₹100.00" at bounding box center [294, 250] width 51 height 16
click at [577, 311] on span "₹100.00" at bounding box center [565, 317] width 38 height 15
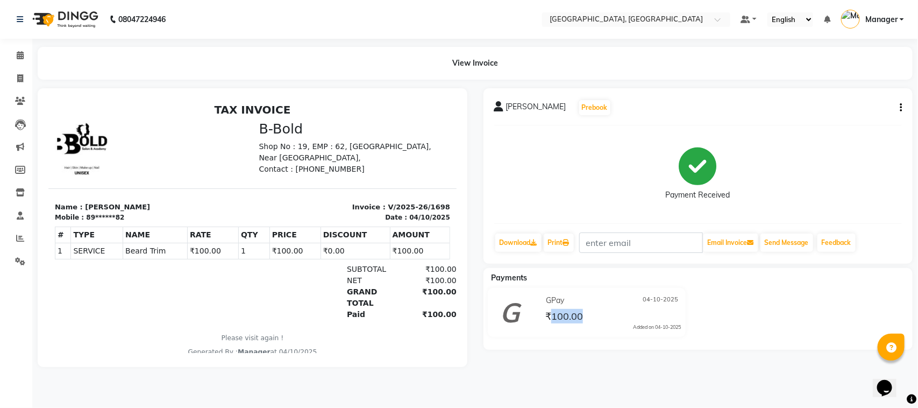
click at [577, 311] on span "₹100.00" at bounding box center [565, 317] width 38 height 15
click at [901, 108] on icon "button" at bounding box center [901, 108] width 2 height 1
click at [861, 183] on div "Payment Received" at bounding box center [698, 174] width 408 height 81
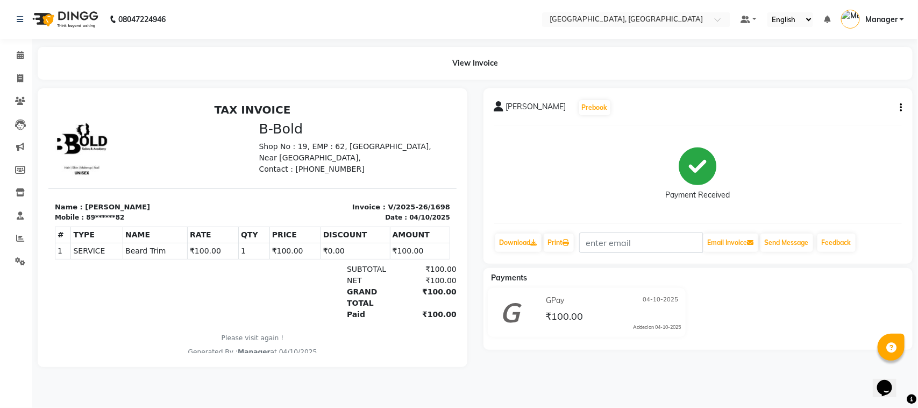
click at [494, 103] on icon at bounding box center [499, 106] width 10 height 11
click at [271, 246] on td "₹100.00" at bounding box center [294, 250] width 51 height 16
click at [17, 77] on icon at bounding box center [20, 78] width 6 height 8
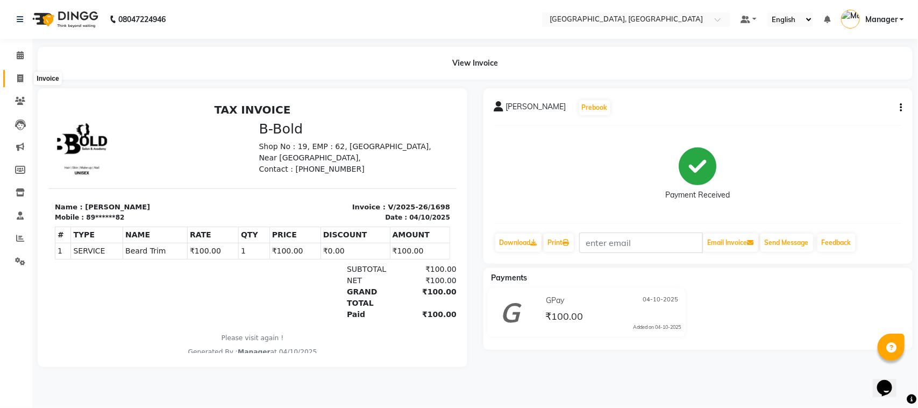
select select "7742"
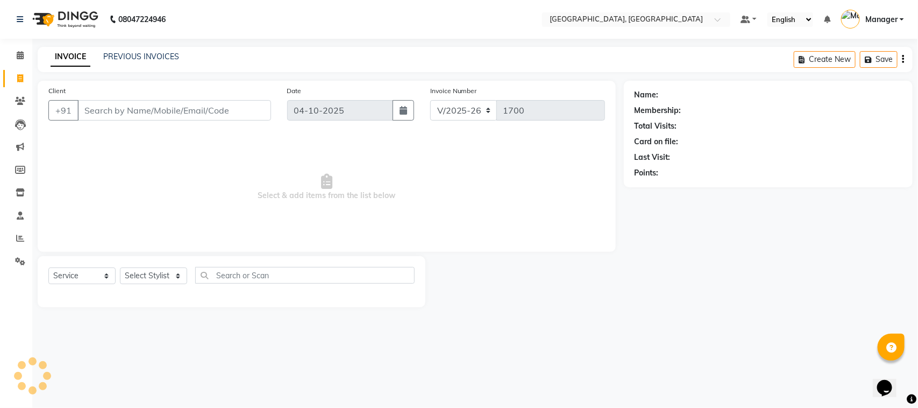
select select "membership"
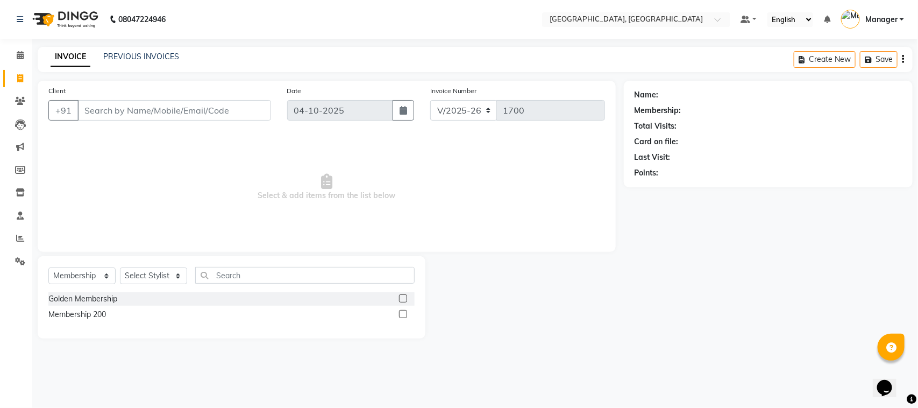
click at [132, 109] on input "Client" at bounding box center [174, 110] width 194 height 20
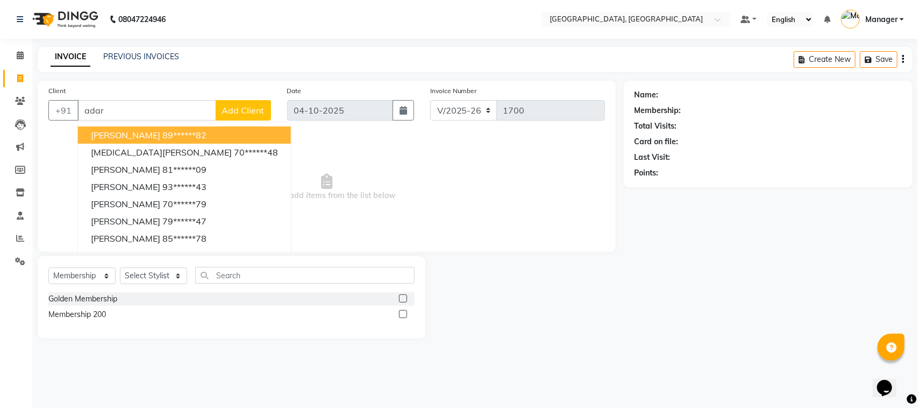
click at [162, 133] on ngb-highlight "89******82" at bounding box center [184, 135] width 44 height 11
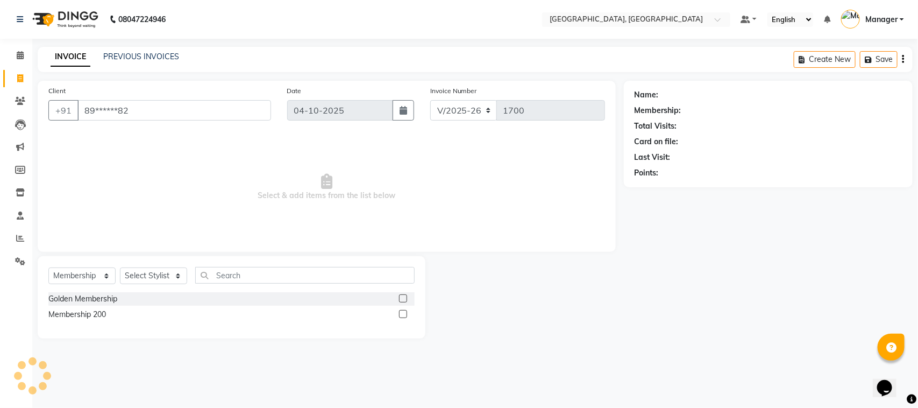
type input "89******82"
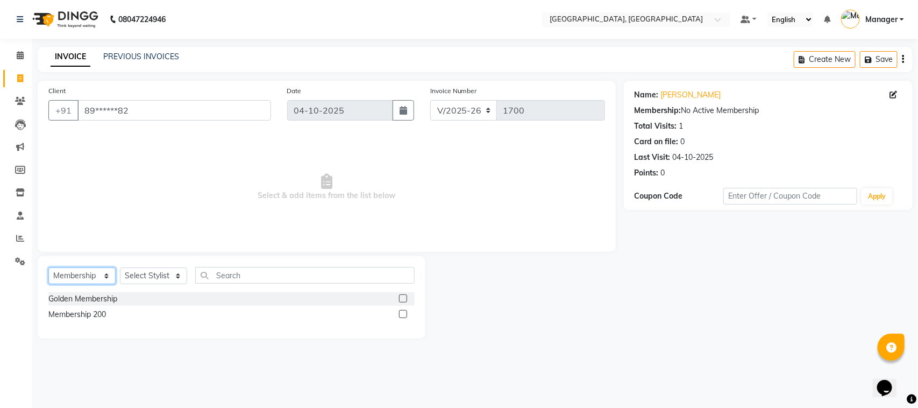
click at [105, 272] on select "Select Service Product Membership Package Voucher Prepaid Gift Card" at bounding box center [81, 275] width 67 height 17
select select "service"
click at [48, 267] on select "Select Service Product Membership Package Voucher Prepaid Gift Card" at bounding box center [81, 275] width 67 height 17
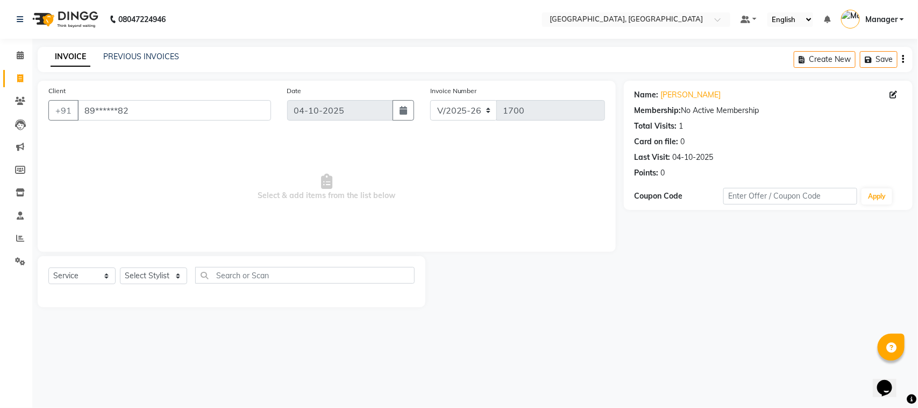
click at [181, 265] on div "Select Service Product Membership Package Voucher Prepaid Gift Card Select Styl…" at bounding box center [232, 281] width 388 height 51
click at [180, 271] on select "Select Stylist [PERSON_NAME] [PERSON_NAME] Jyoti wadar Manager [PERSON_NAME] [P…" at bounding box center [153, 275] width 67 height 17
select select "91632"
click at [120, 267] on select "Select Stylist [PERSON_NAME] [PERSON_NAME] Jyoti wadar Manager [PERSON_NAME] [P…" at bounding box center [153, 275] width 67 height 17
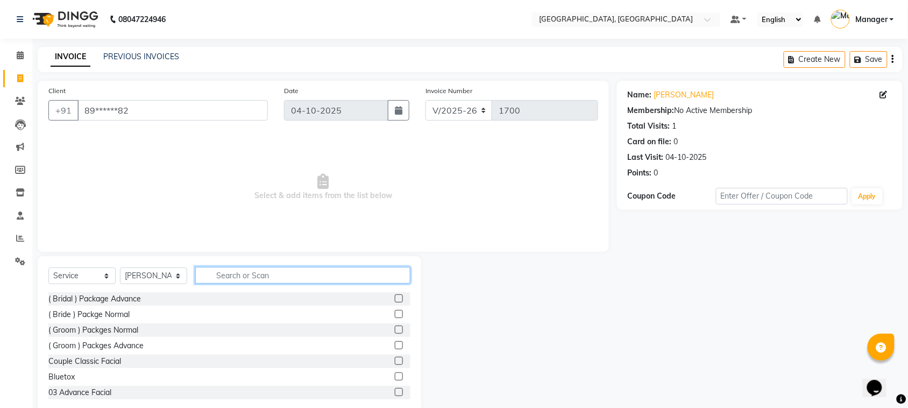
click at [227, 276] on input "text" at bounding box center [302, 275] width 215 height 17
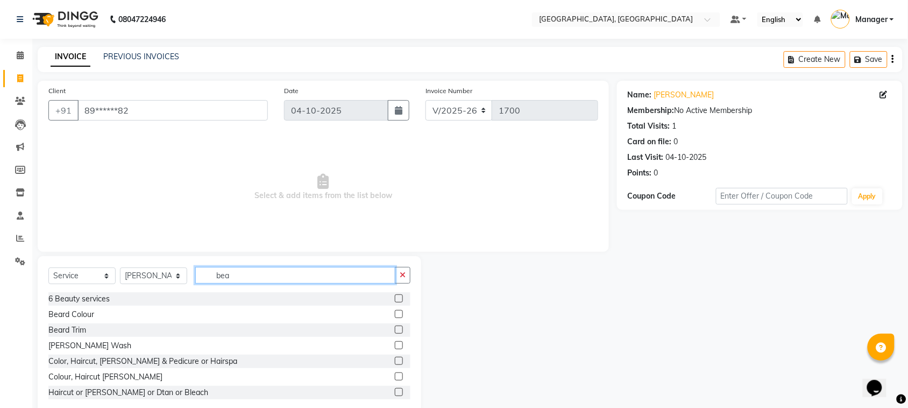
type input "bea"
click at [395, 326] on label at bounding box center [399, 329] width 8 height 8
click at [395, 327] on input "checkbox" at bounding box center [398, 330] width 7 height 7
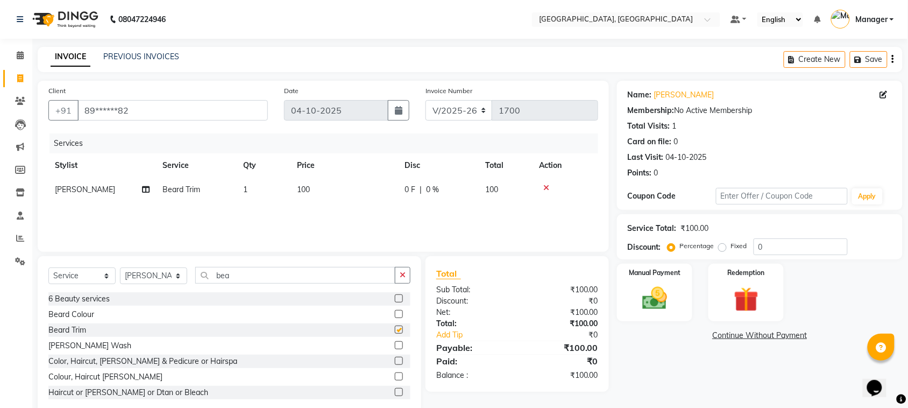
checkbox input "false"
click at [313, 186] on td "100" at bounding box center [345, 190] width 108 height 24
select select "91632"
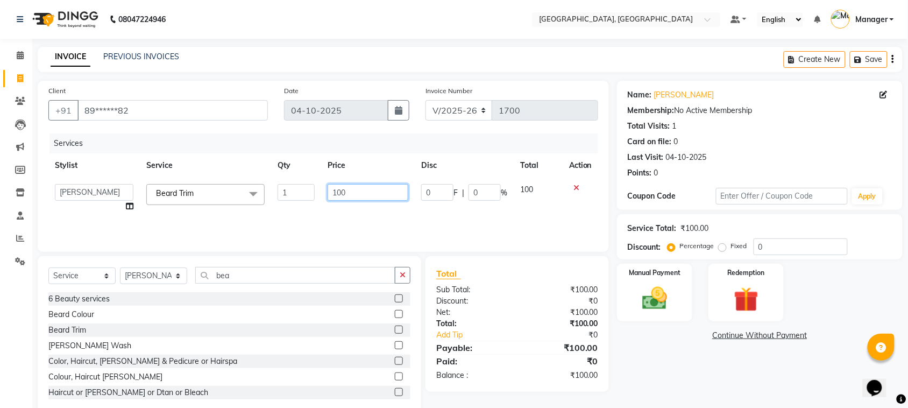
click at [345, 190] on input "100" at bounding box center [368, 192] width 81 height 17
type input "1"
type input "50"
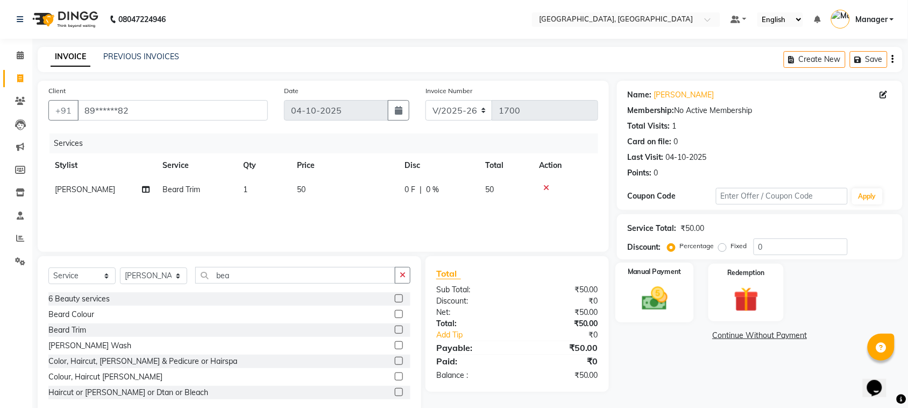
click at [634, 289] on img at bounding box center [655, 299] width 42 height 30
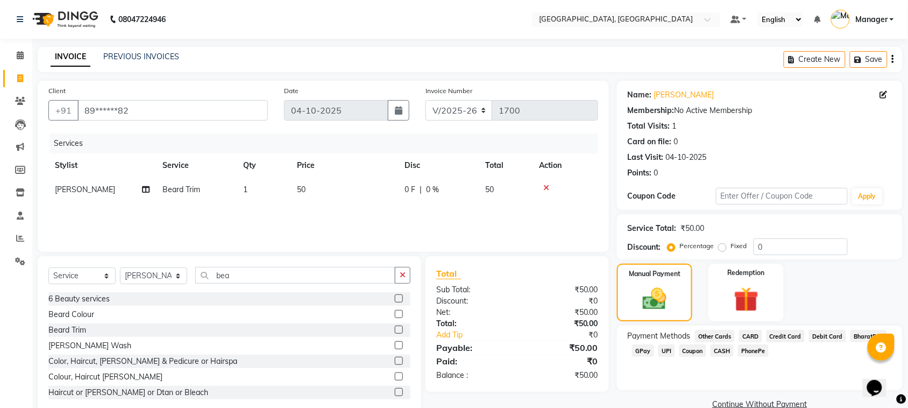
click at [649, 347] on span "GPay" at bounding box center [643, 350] width 22 height 12
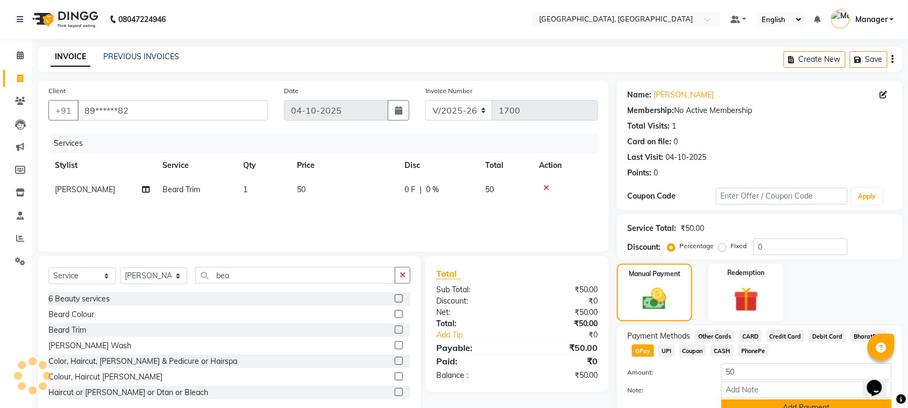
click at [845, 403] on button "Add Payment" at bounding box center [806, 407] width 171 height 17
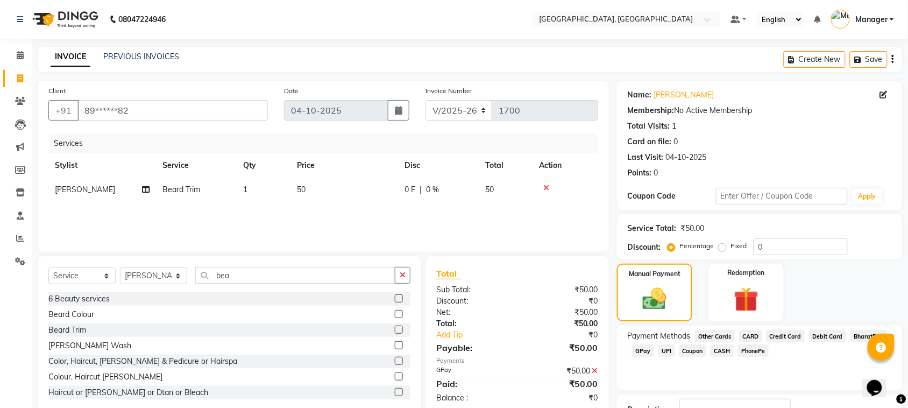
scroll to position [81, 0]
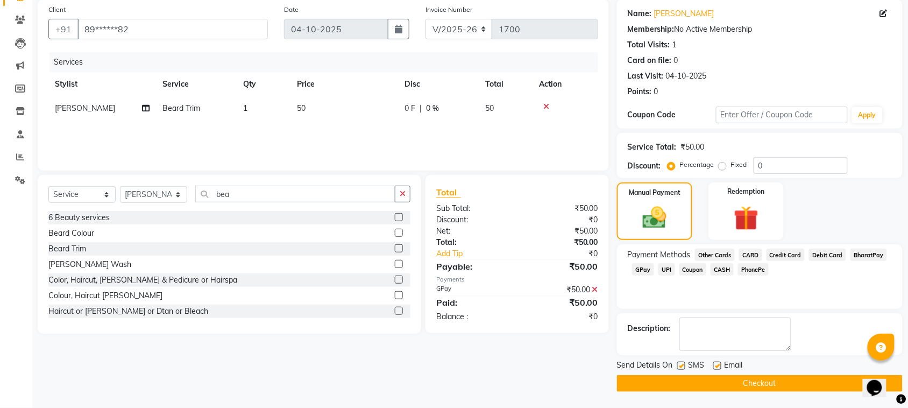
click at [837, 380] on button "Checkout" at bounding box center [760, 383] width 286 height 17
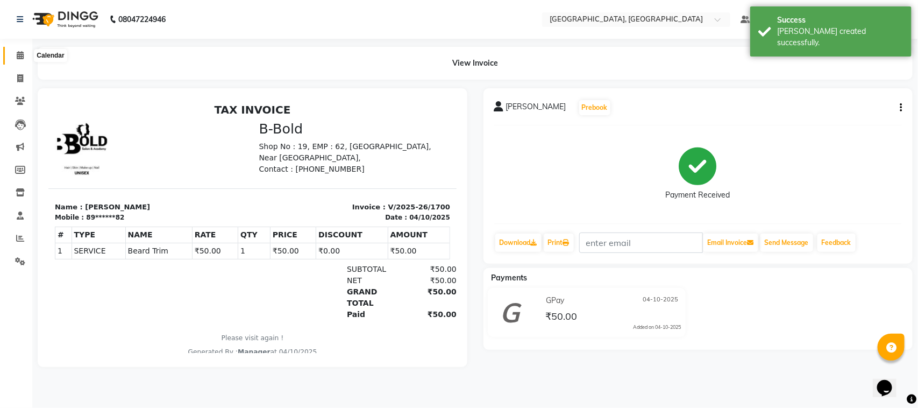
click at [20, 52] on icon at bounding box center [20, 55] width 7 height 8
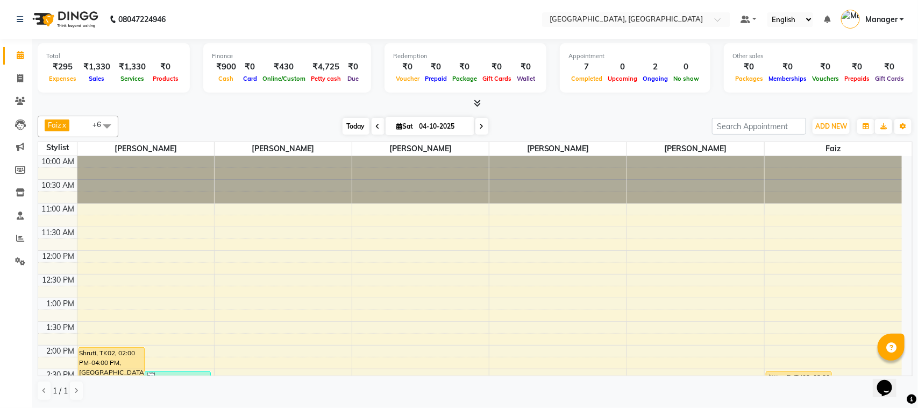
click at [348, 122] on span "Today" at bounding box center [356, 126] width 27 height 17
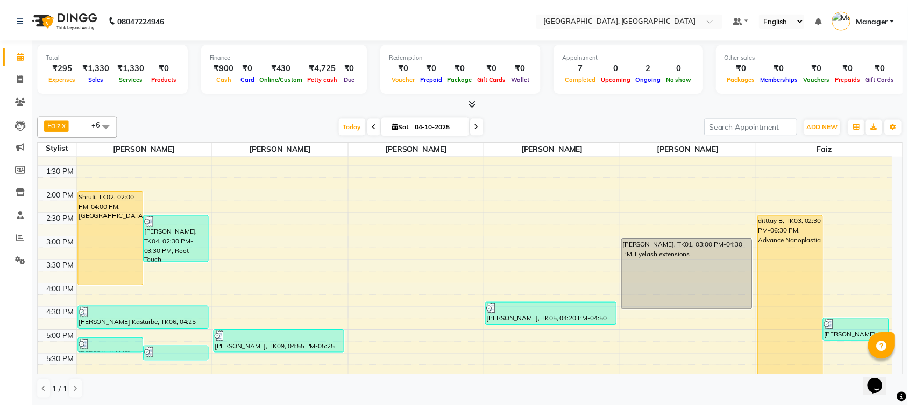
scroll to position [147, 0]
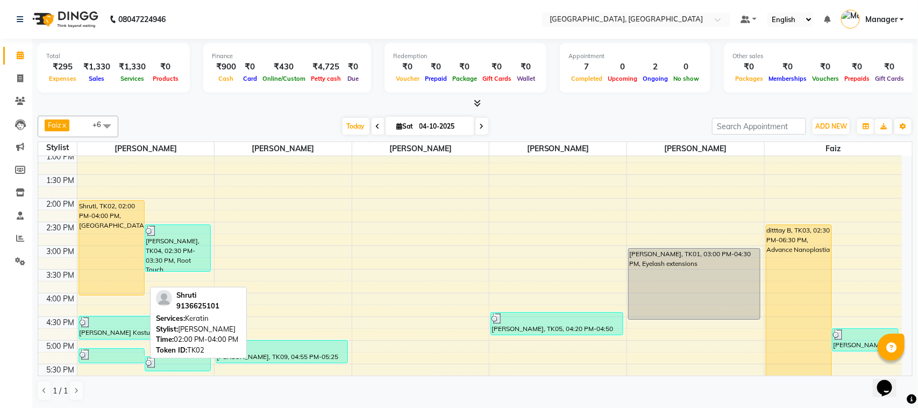
click at [98, 232] on div "Shruti, TK02, 02:00 PM-04:00 PM, [GEOGRAPHIC_DATA]" at bounding box center [111, 248] width 65 height 94
select select "1"
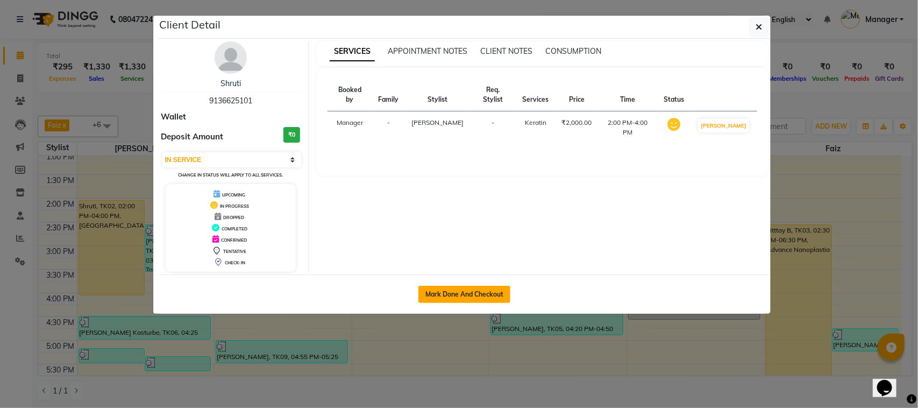
click at [473, 294] on button "Mark Done And Checkout" at bounding box center [465, 294] width 92 height 17
select select "service"
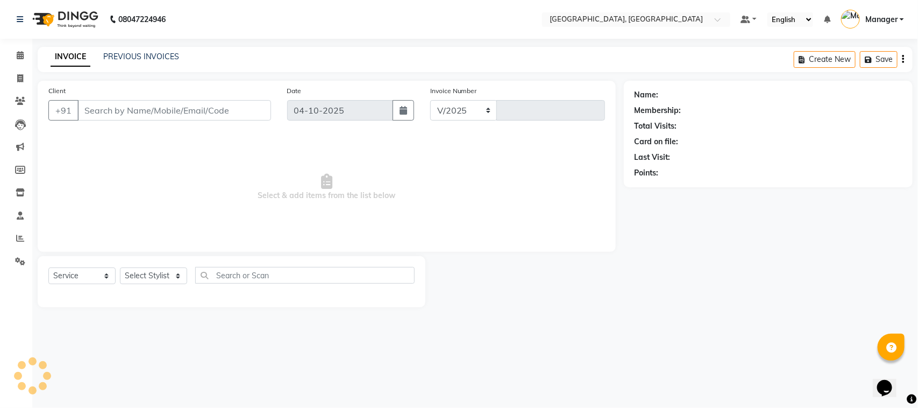
select select "7742"
type input "1701"
select select "membership"
type input "91******01"
select select "91632"
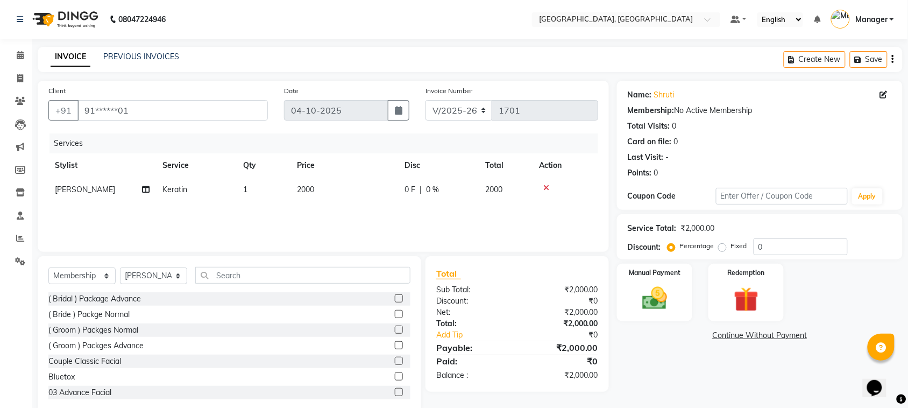
click at [186, 192] on span "Keratin" at bounding box center [174, 190] width 25 height 10
select select "91632"
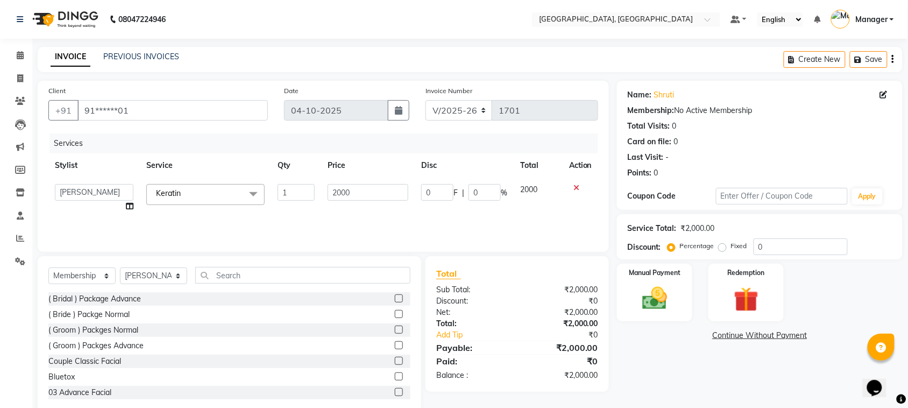
click at [195, 190] on span "Keratin x" at bounding box center [205, 194] width 118 height 21
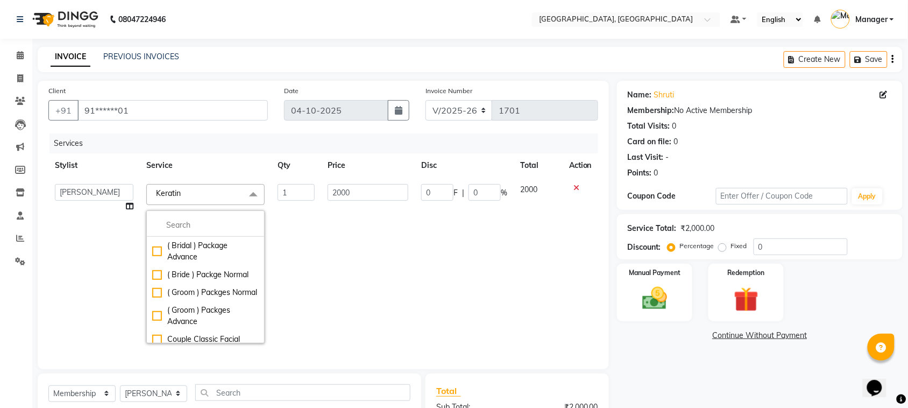
click at [187, 190] on span "Keratin x" at bounding box center [171, 194] width 37 height 13
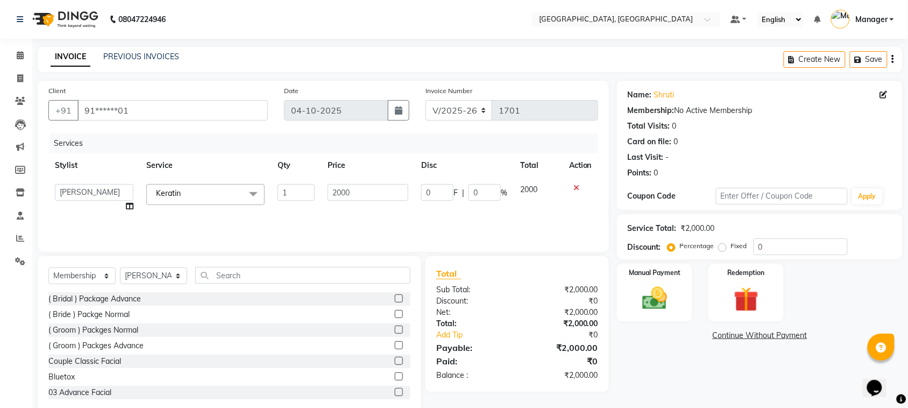
click at [186, 190] on link "x" at bounding box center [183, 193] width 5 height 10
type input "0"
click at [253, 189] on span at bounding box center [254, 194] width 22 height 20
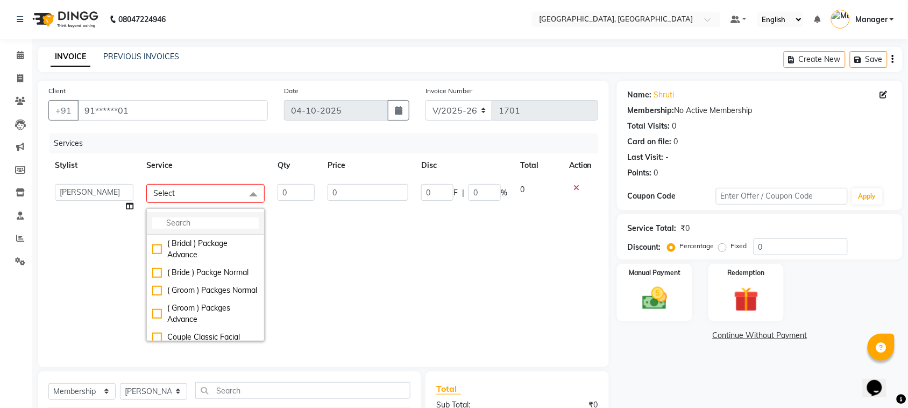
click at [193, 219] on input "multiselect-search" at bounding box center [205, 222] width 107 height 11
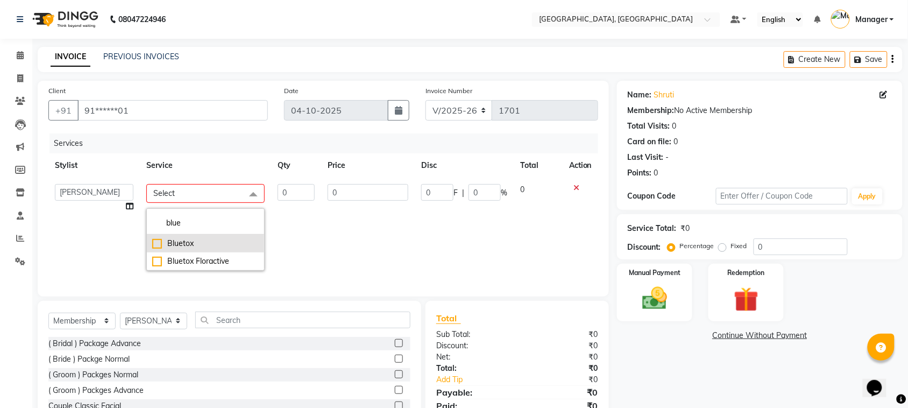
type input "blue"
click at [192, 245] on div "Bluetox" at bounding box center [205, 243] width 107 height 11
checkbox input "true"
type input "1"
type input "4000"
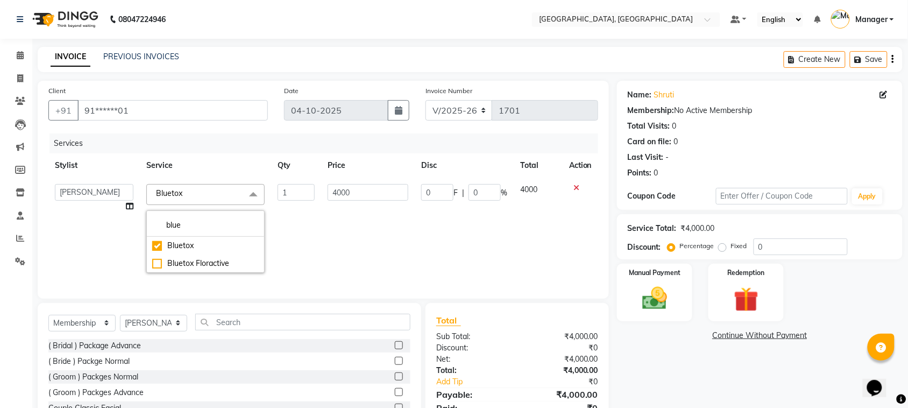
click at [300, 218] on td "1" at bounding box center [296, 229] width 50 height 102
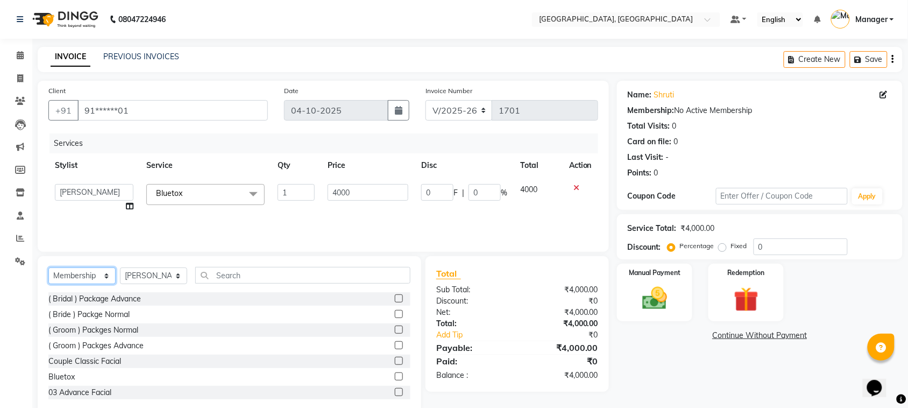
click at [105, 279] on select "Select Service Product Membership Package Voucher Prepaid Gift Card" at bounding box center [81, 275] width 67 height 17
select select "service"
click at [48, 267] on select "Select Service Product Membership Package Voucher Prepaid Gift Card" at bounding box center [81, 275] width 67 height 17
click at [179, 275] on select "Select Stylist [PERSON_NAME] [PERSON_NAME] Jyoti wadar Manager [PERSON_NAME] [P…" at bounding box center [153, 275] width 67 height 17
click at [120, 267] on select "Select Stylist [PERSON_NAME] [PERSON_NAME] Jyoti wadar Manager [PERSON_NAME] [P…" at bounding box center [153, 275] width 67 height 17
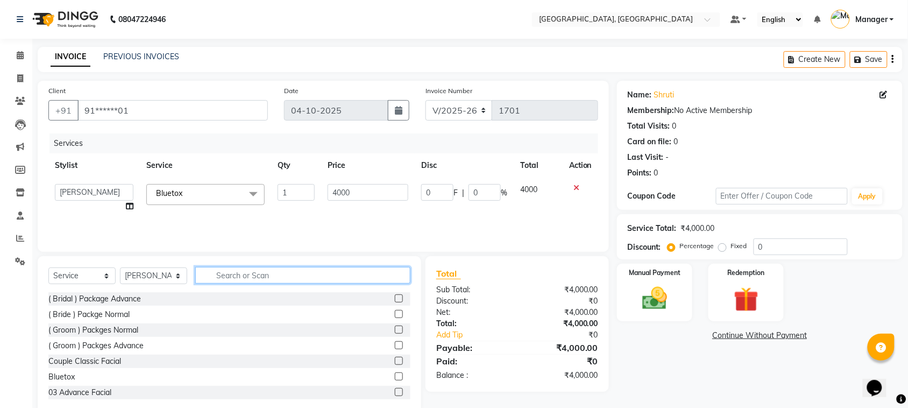
click at [219, 275] on input "text" at bounding box center [302, 275] width 215 height 17
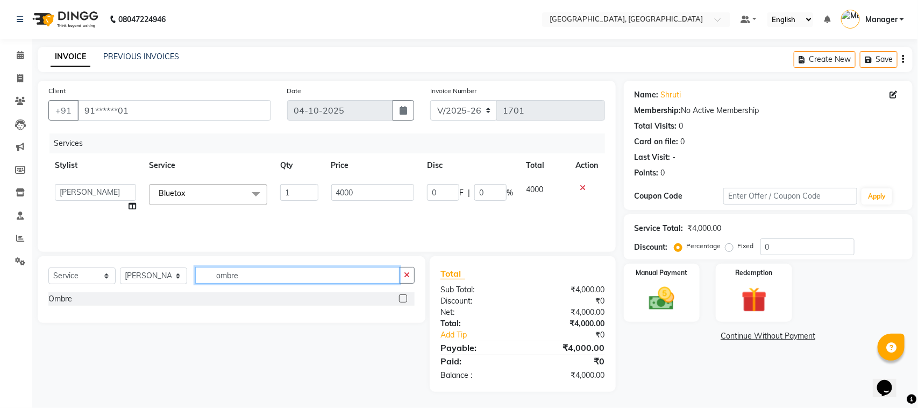
click at [281, 271] on input "ombre" at bounding box center [297, 275] width 204 height 17
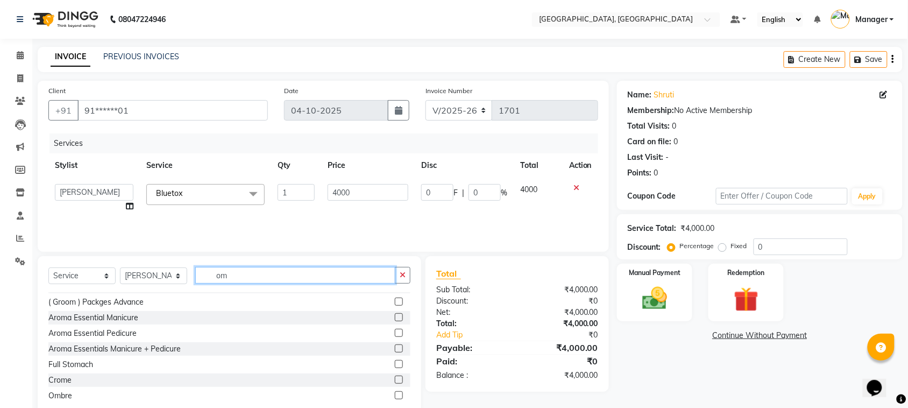
scroll to position [17, 0]
type input "om"
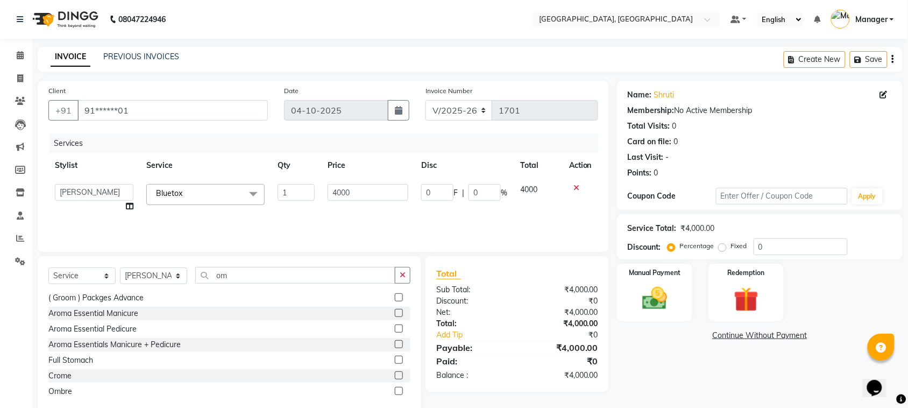
click at [395, 387] on label at bounding box center [399, 391] width 8 height 8
click at [395, 388] on input "checkbox" at bounding box center [398, 391] width 7 height 7
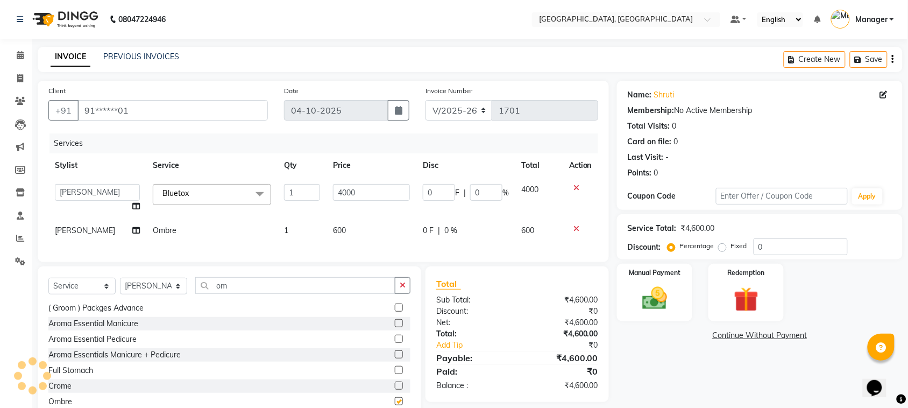
checkbox input "false"
click at [345, 231] on td "600" at bounding box center [372, 230] width 90 height 24
select select "91632"
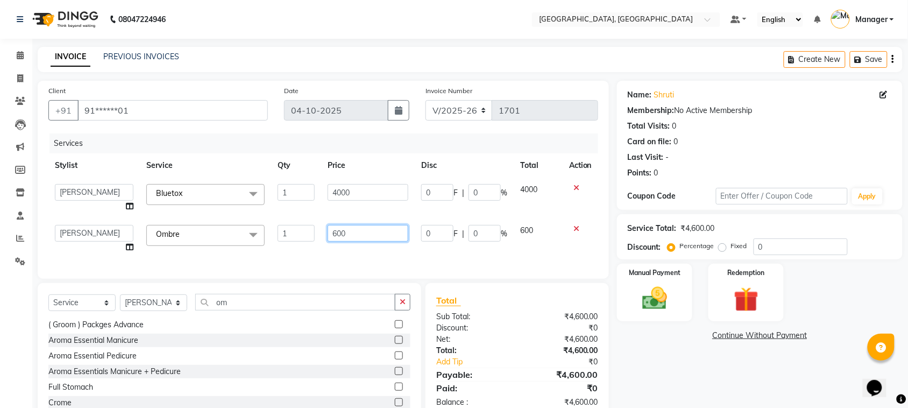
click at [348, 234] on input "600" at bounding box center [368, 233] width 81 height 17
type input "6"
type input "1000"
click at [641, 287] on img at bounding box center [655, 299] width 42 height 30
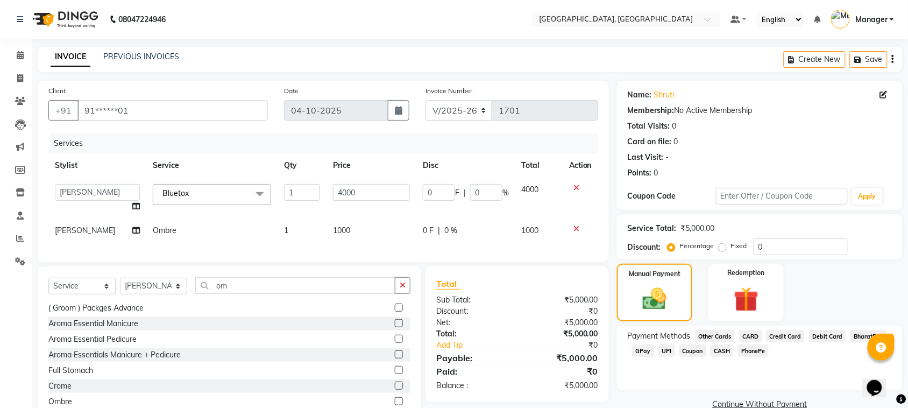
click at [635, 351] on span "GPay" at bounding box center [643, 350] width 22 height 12
click at [733, 404] on button "Add Payment" at bounding box center [806, 407] width 171 height 17
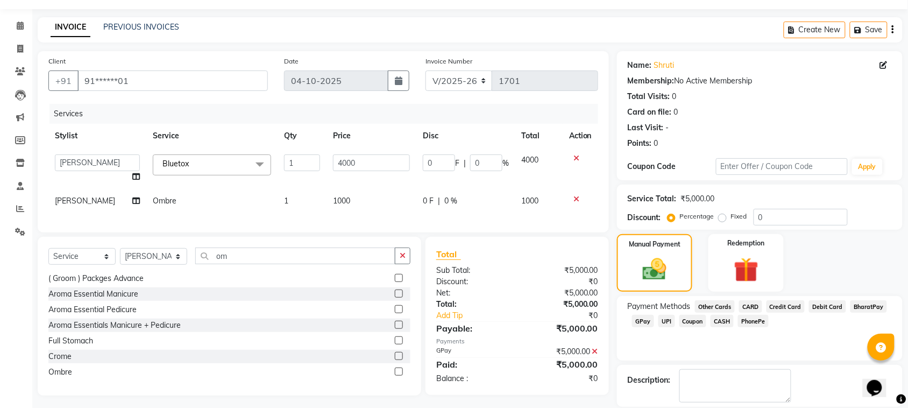
scroll to position [54, 0]
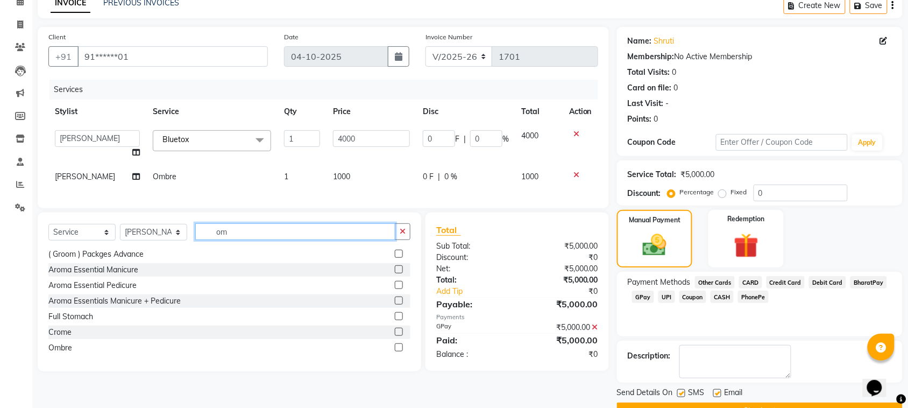
click at [236, 239] on input "om" at bounding box center [295, 231] width 200 height 17
type input "o"
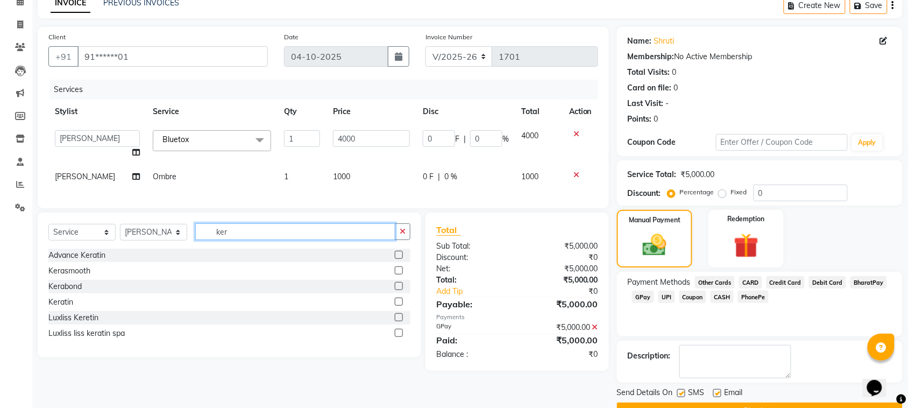
scroll to position [0, 0]
type input "ker"
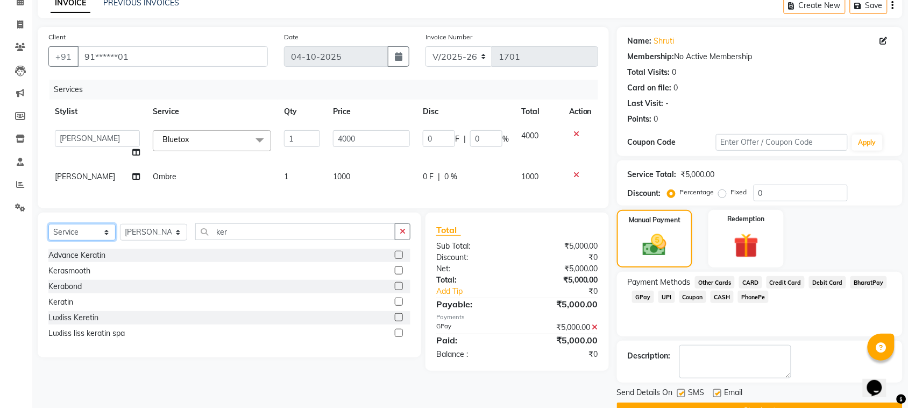
click at [111, 240] on select "Select Service Product Membership Package Voucher Prepaid Gift Card" at bounding box center [81, 232] width 67 height 17
select select "product"
click at [48, 233] on select "Select Service Product Membership Package Voucher Prepaid Gift Card" at bounding box center [81, 232] width 67 height 17
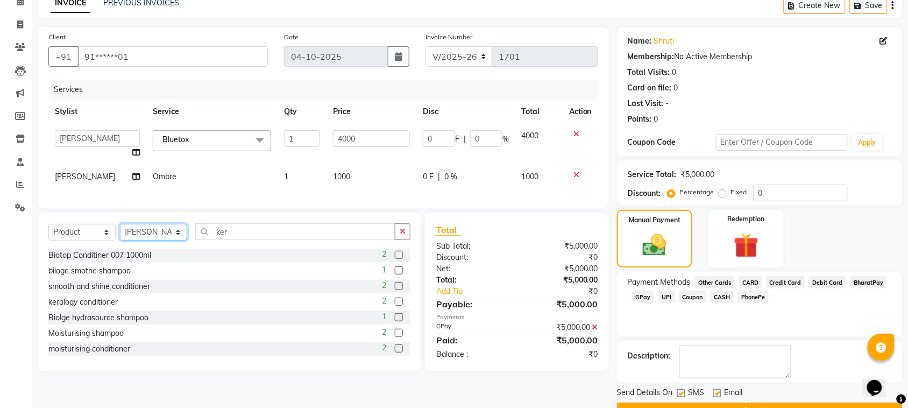
click at [171, 240] on select "Select Stylist [PERSON_NAME] [PERSON_NAME] Jyoti wadar Manager [PERSON_NAME] [P…" at bounding box center [153, 232] width 67 height 17
select select "92754"
click at [120, 233] on select "Select Stylist [PERSON_NAME] [PERSON_NAME] Jyoti wadar Manager [PERSON_NAME] [P…" at bounding box center [153, 232] width 67 height 17
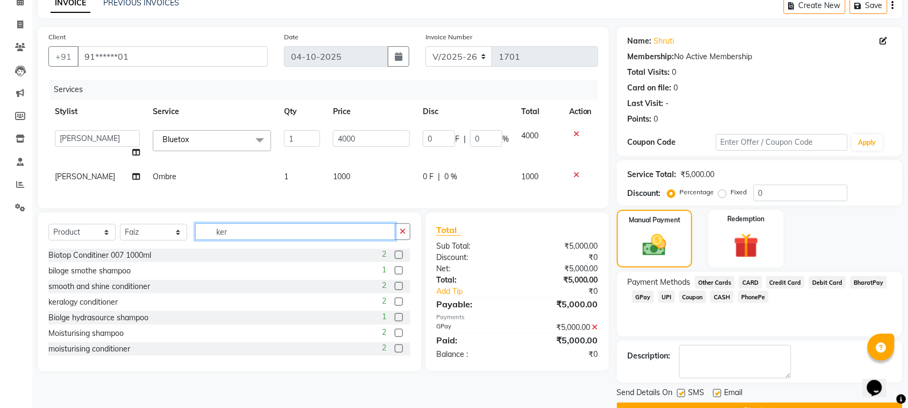
click at [249, 240] on input "ker" at bounding box center [295, 231] width 200 height 17
type input "k"
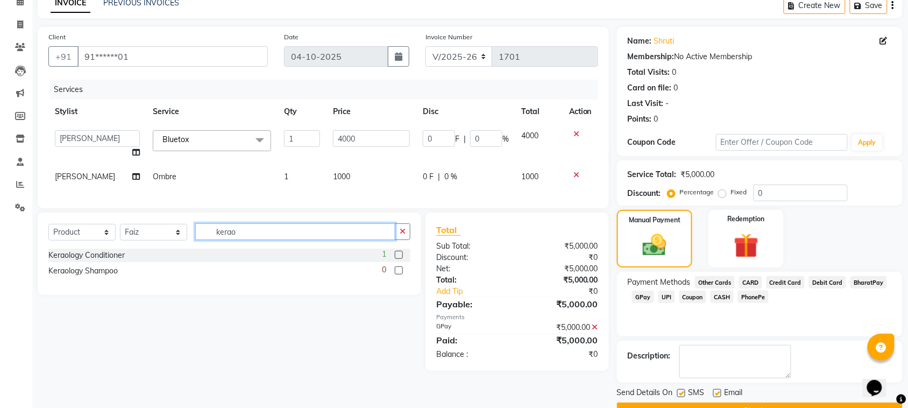
type input "kerao"
click at [397, 259] on label at bounding box center [399, 255] width 8 height 8
click at [397, 259] on input "checkbox" at bounding box center [398, 255] width 7 height 7
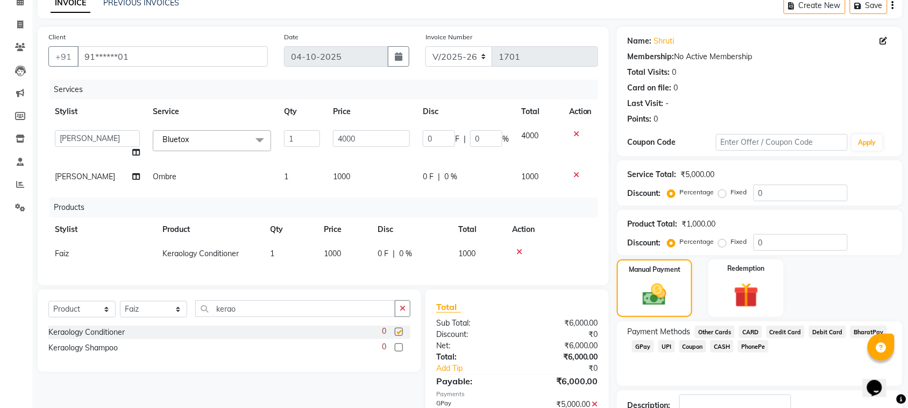
checkbox input "false"
click at [398, 351] on label at bounding box center [399, 347] width 8 height 8
click at [398, 351] on input "checkbox" at bounding box center [398, 347] width 7 height 7
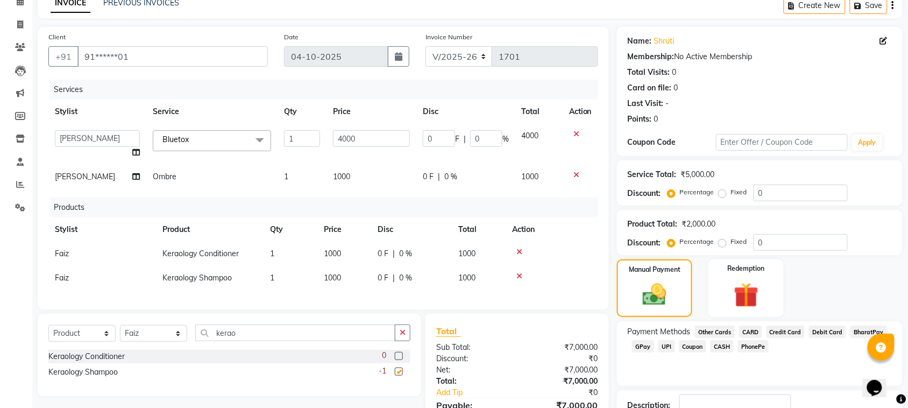
checkbox input "false"
click at [717, 343] on span "CASH" at bounding box center [722, 346] width 23 height 12
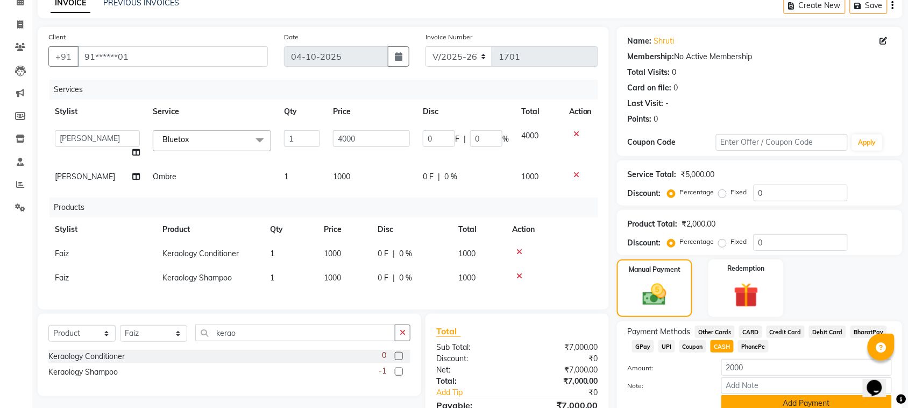
click at [781, 401] on button "Add Payment" at bounding box center [806, 403] width 171 height 17
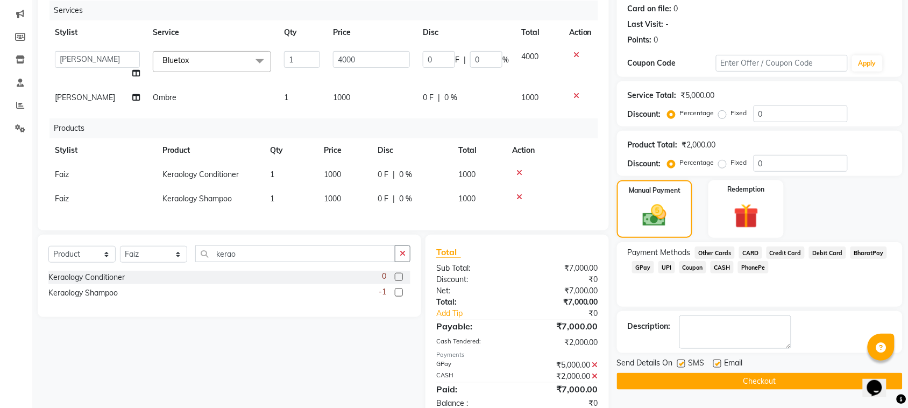
scroll to position [161, 0]
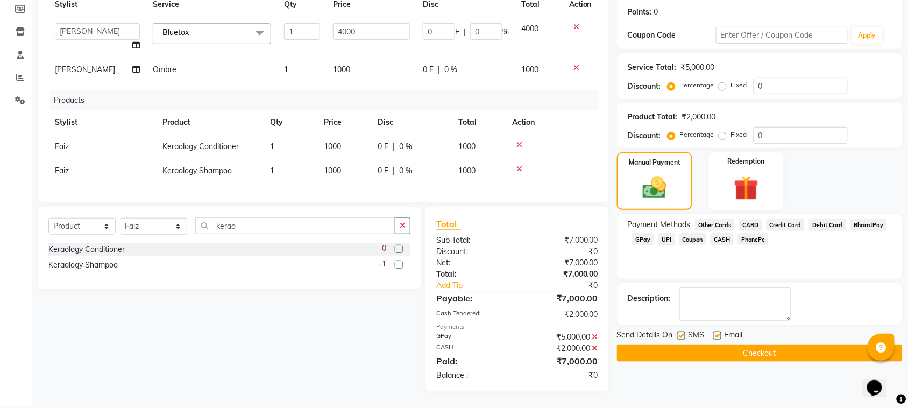
click at [804, 350] on button "Checkout" at bounding box center [760, 353] width 286 height 17
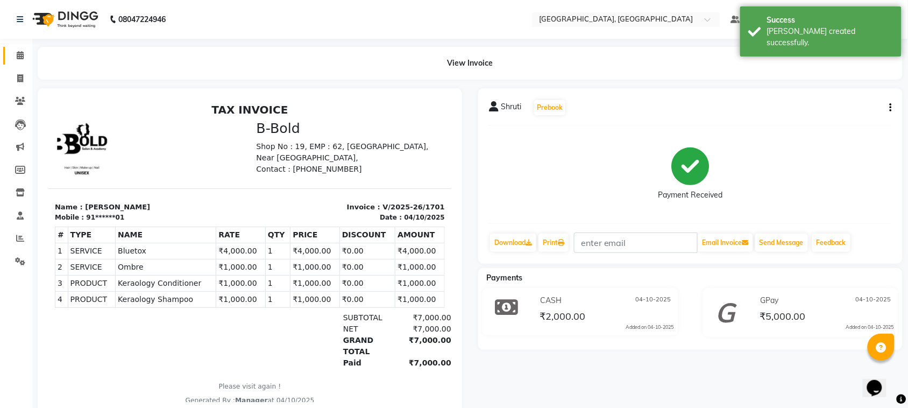
click at [17, 63] on link "Calendar" at bounding box center [16, 56] width 26 height 18
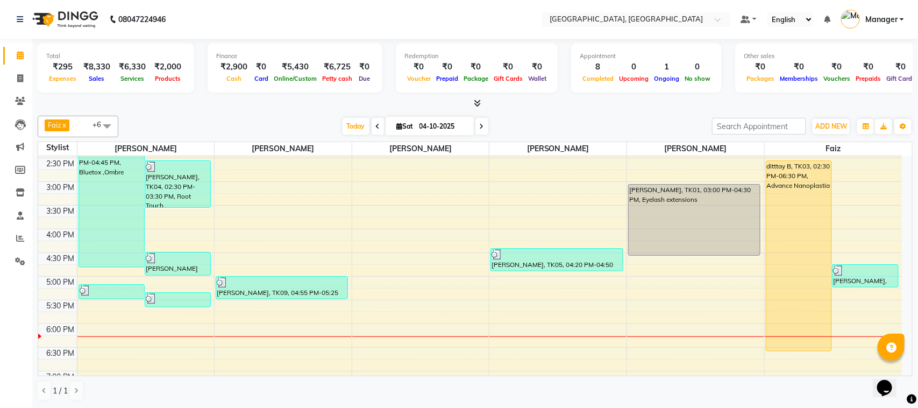
scroll to position [215, 0]
